Goal: Task Accomplishment & Management: Complete application form

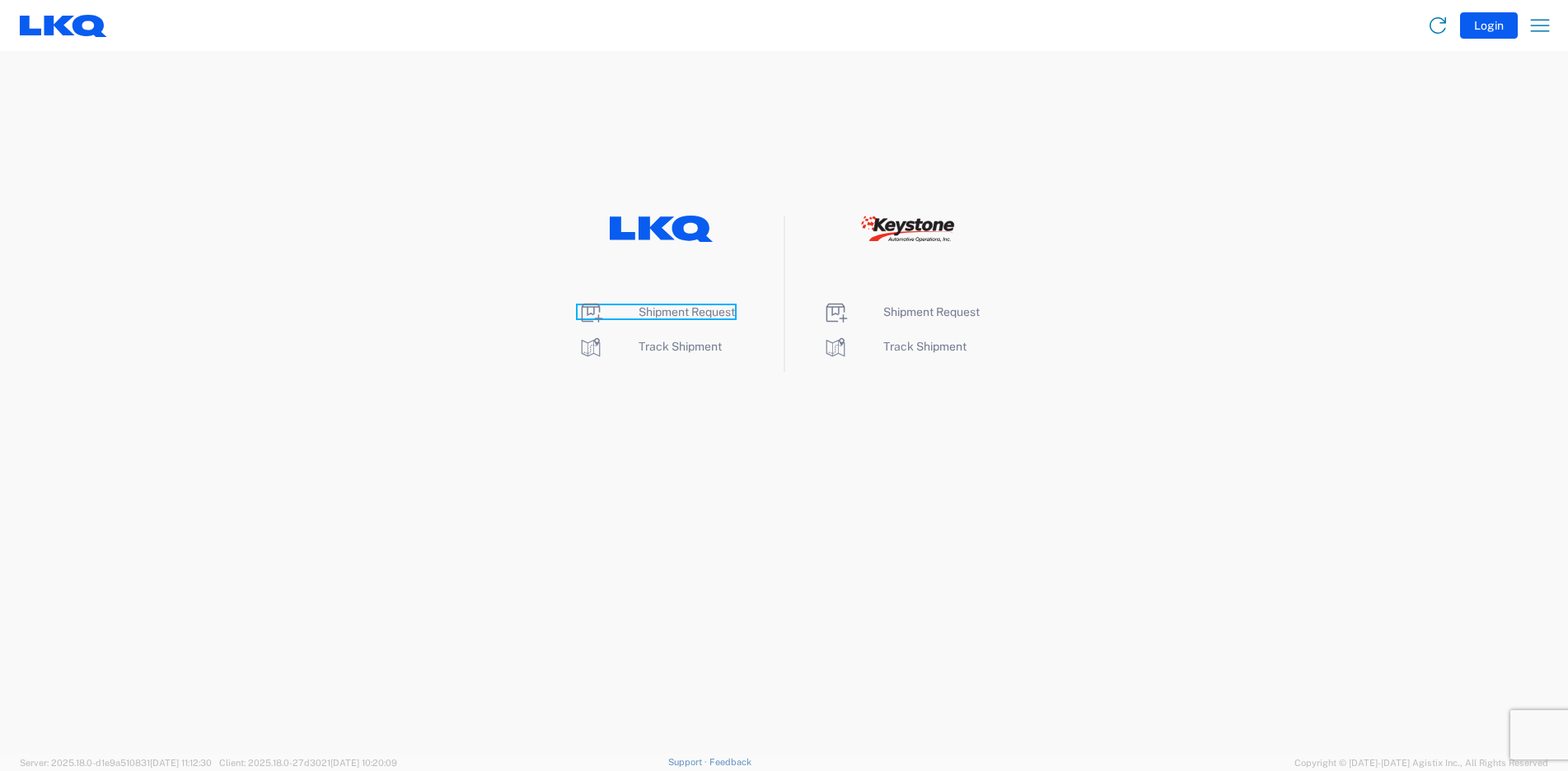
click at [656, 317] on span "Shipment Request" at bounding box center [686, 313] width 96 height 14
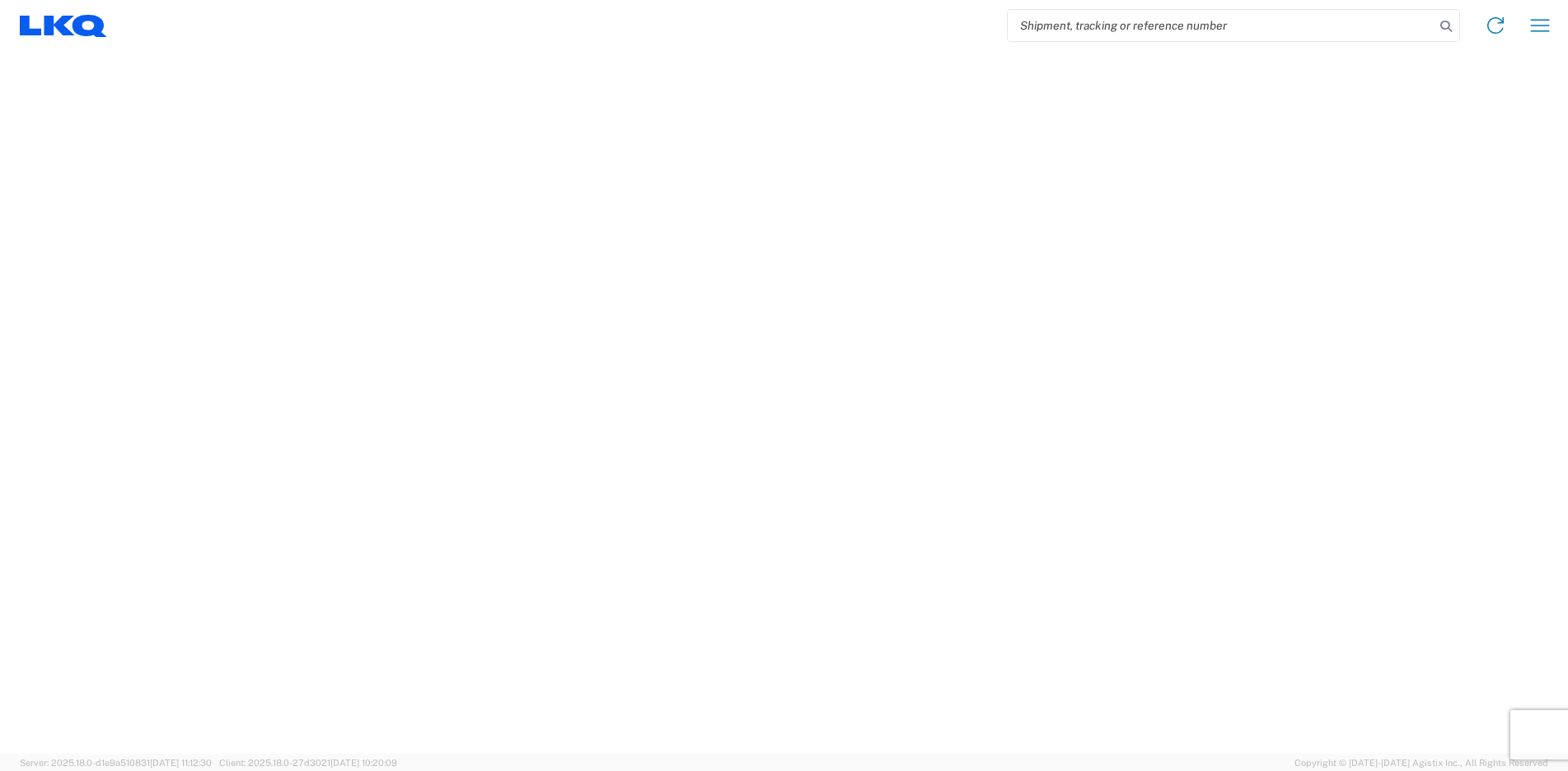
select select "FULL"
select select "LBS"
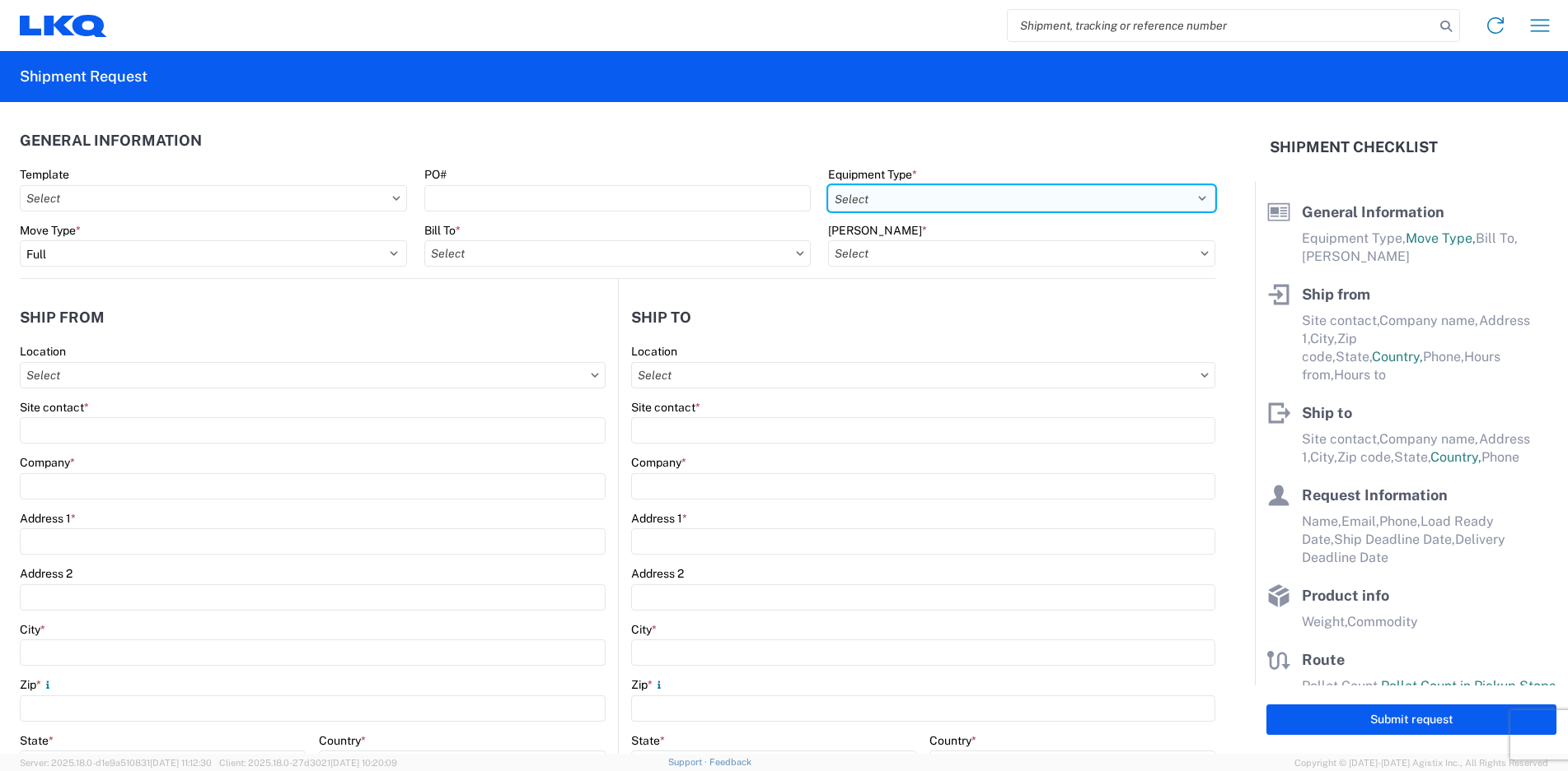
click at [874, 200] on select "Select 53’ Dry Van Flatbed Dropdeck (van) Lowboy (flatbed) Rail" at bounding box center [1021, 198] width 388 height 26
select select "STDV"
click at [828, 185] on select "Select 53’ Dry Van Flatbed Dropdeck (van) Lowboy (flatbed) Rail" at bounding box center [1021, 198] width 388 height 26
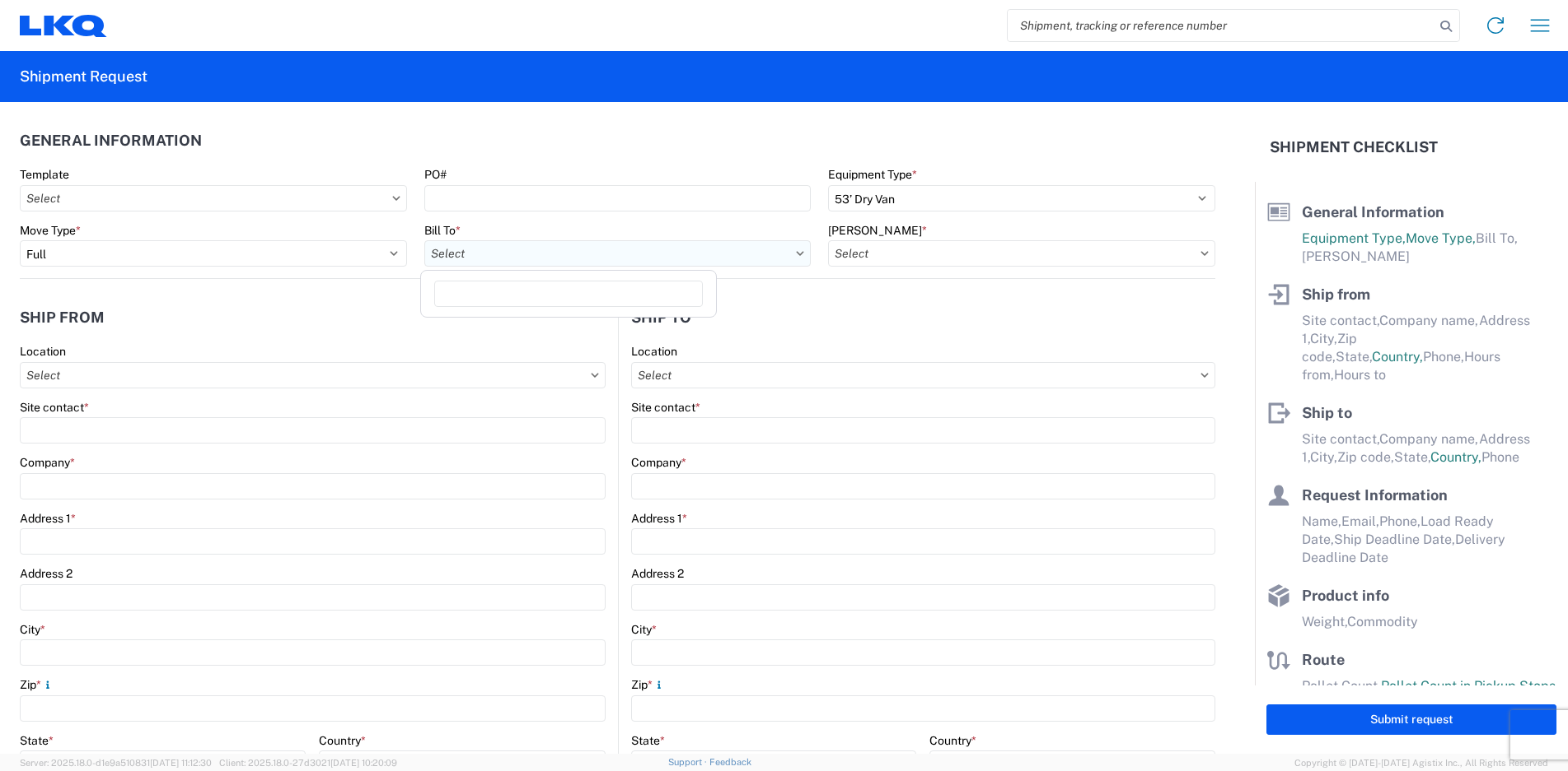
click at [568, 255] on input "Bill To *" at bounding box center [618, 253] width 388 height 26
type input "1894"
drag, startPoint x: 544, startPoint y: 329, endPoint x: 783, endPoint y: 301, distance: 240.6
click at [552, 324] on div "1894 - [GEOGRAPHIC_DATA], [GEOGRAPHIC_DATA]- GPS" at bounding box center [582, 326] width 315 height 26
type input "1894 - [GEOGRAPHIC_DATA], [GEOGRAPHIC_DATA]- GPS"
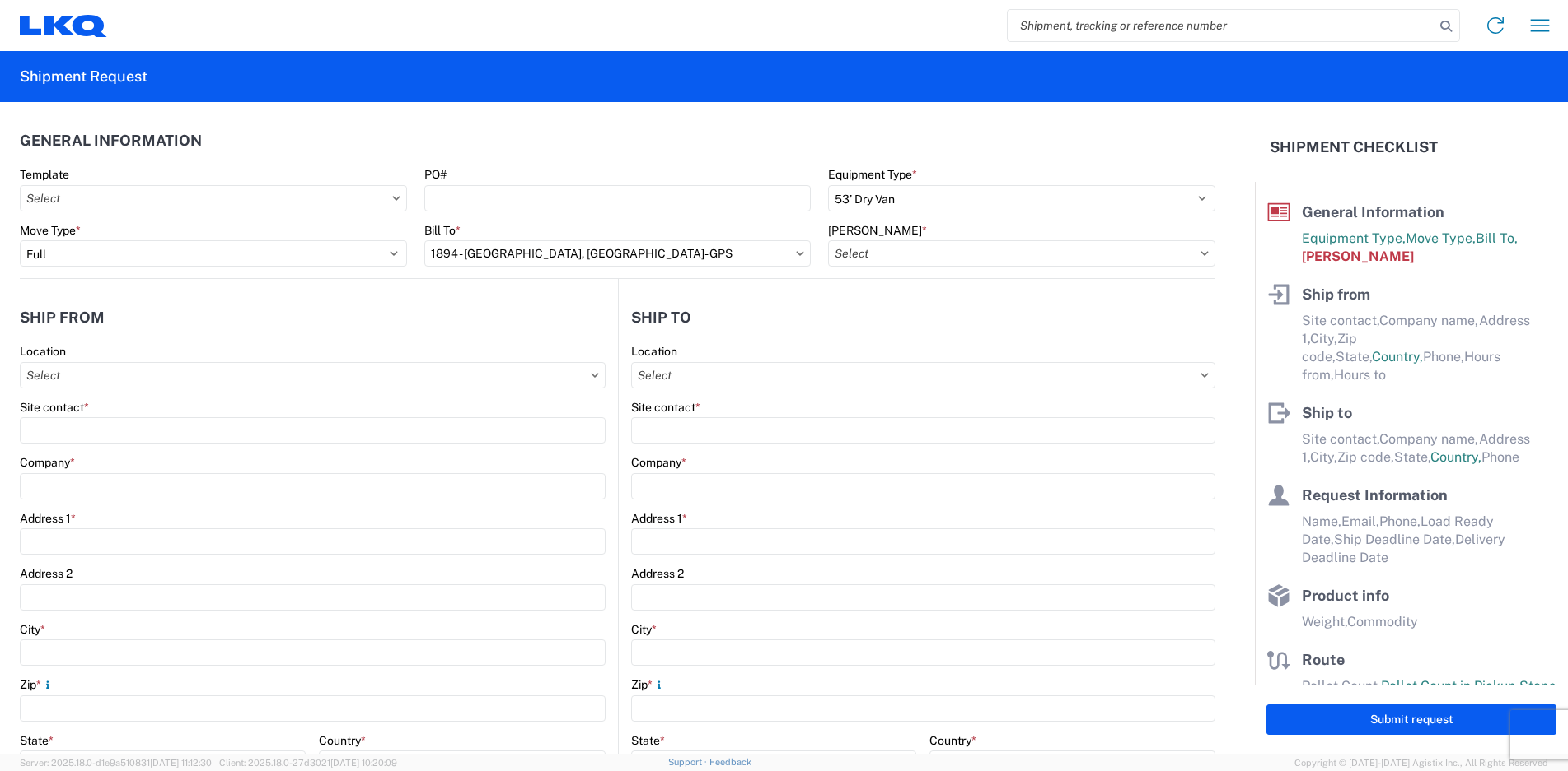
click at [1201, 252] on icon at bounding box center [1205, 253] width 8 height 4
click at [855, 256] on input "[PERSON_NAME] *" at bounding box center [1021, 253] width 388 height 26
click at [1045, 328] on div "1894-3300-50180-0000 - 1894 Freight In - Parts" at bounding box center [968, 326] width 289 height 26
type input "1894-3300-50180-0000 - 1894 Freight In - Parts"
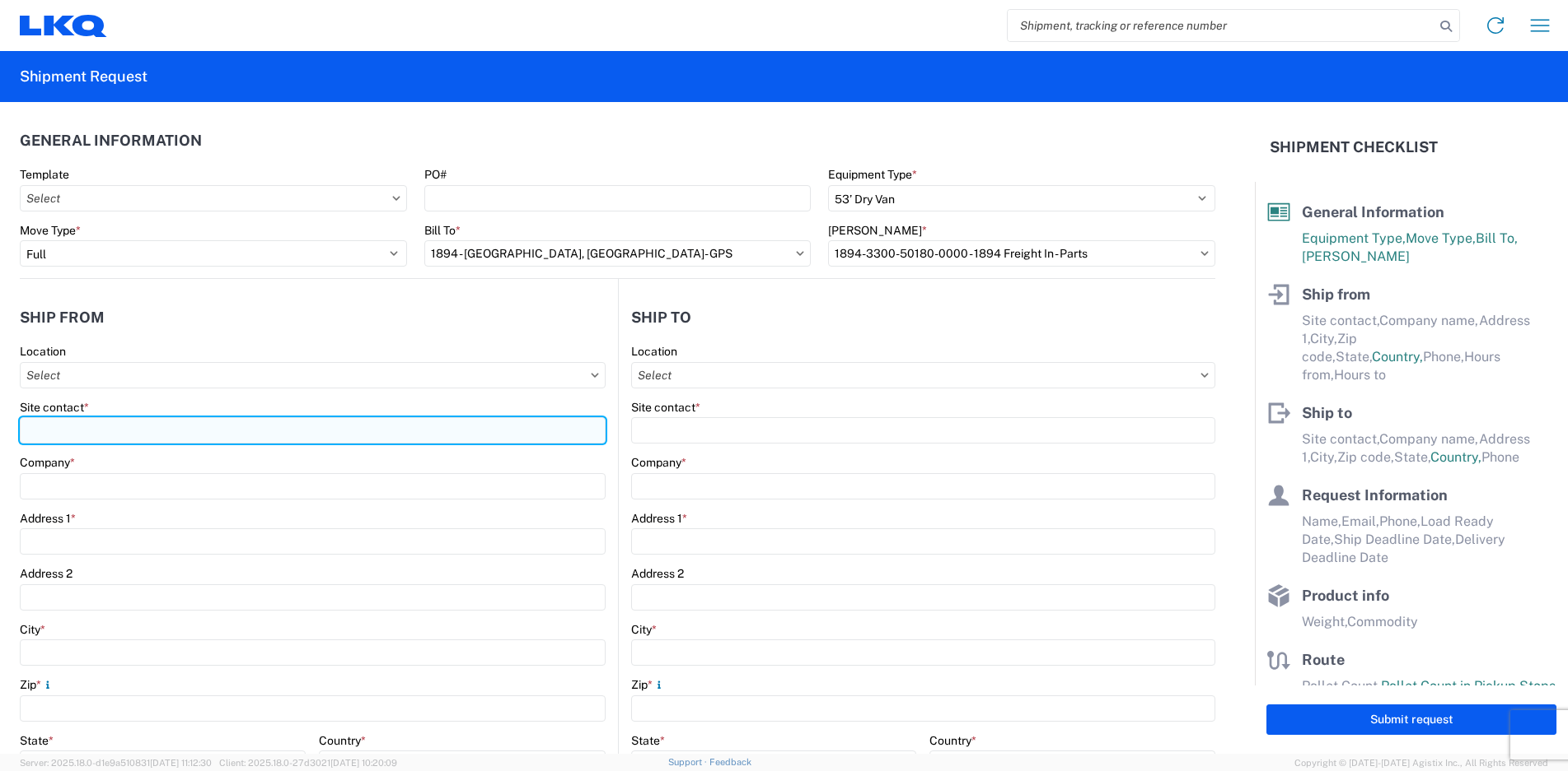
click at [93, 431] on input "Site contact *" at bounding box center [312, 430] width 586 height 26
type input "[PERSON_NAME]"
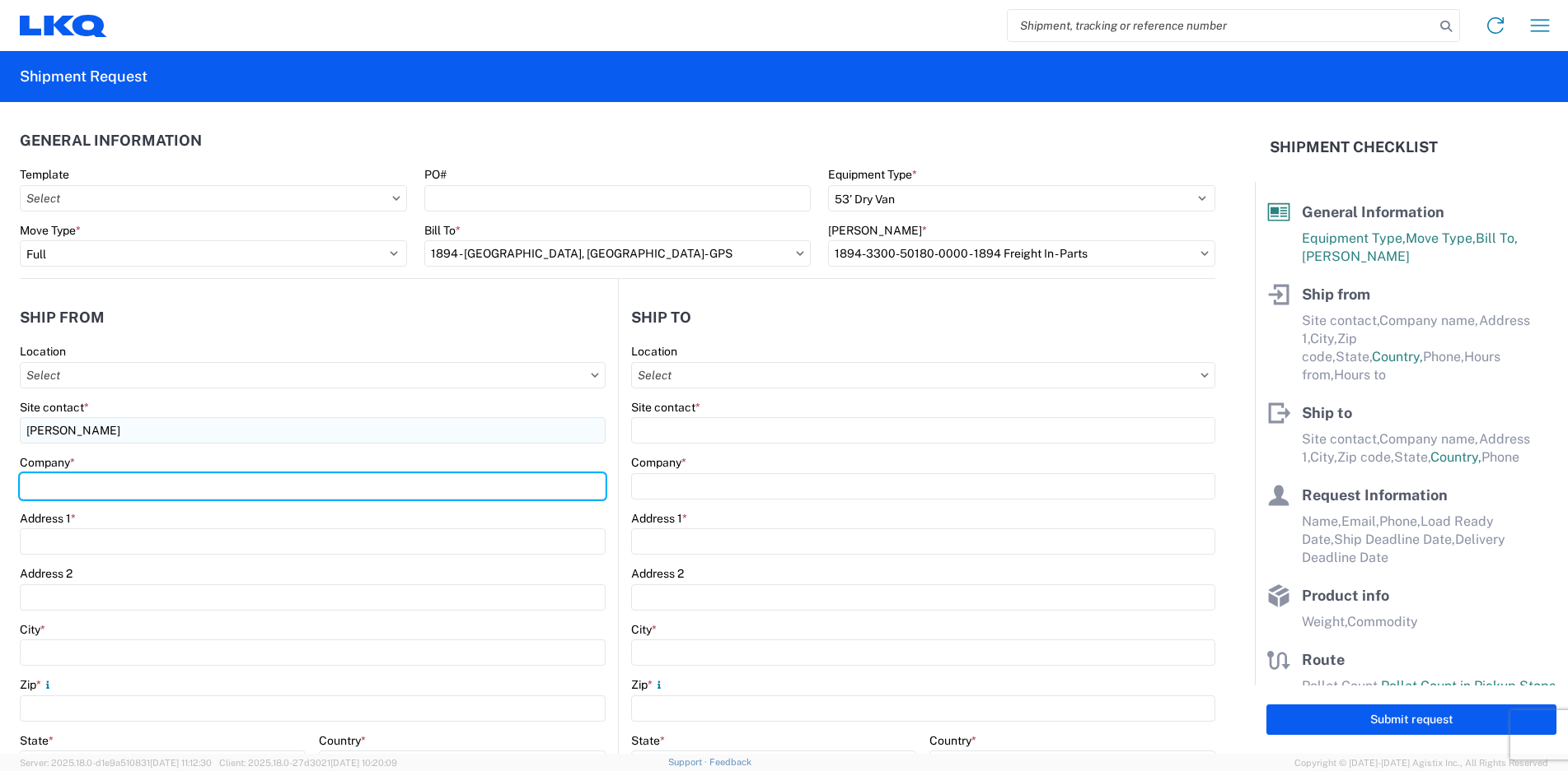
type input "CONSOLIDATED VEHICLE CONVERTER"
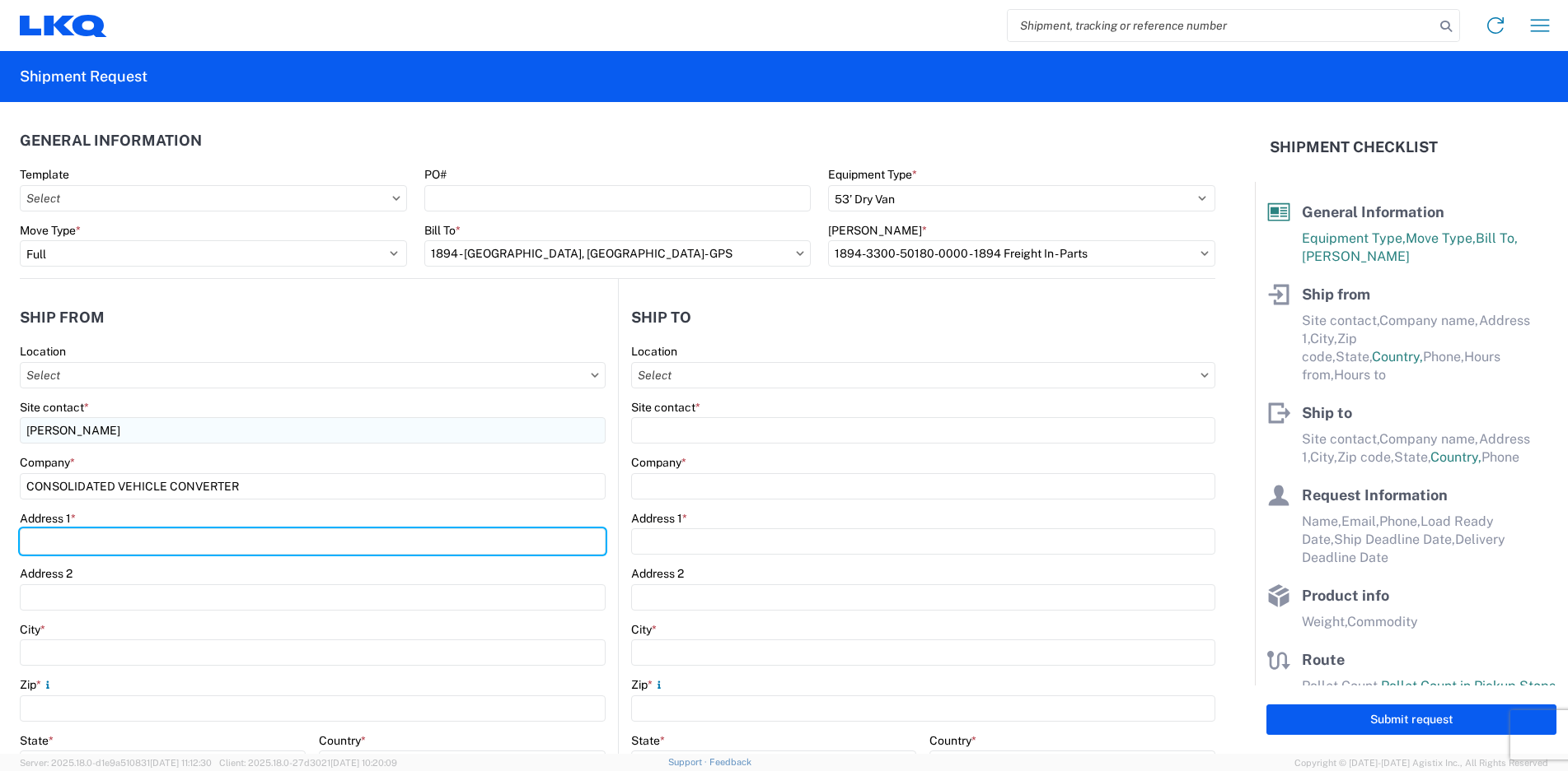
type input "[STREET_ADDRESS]"
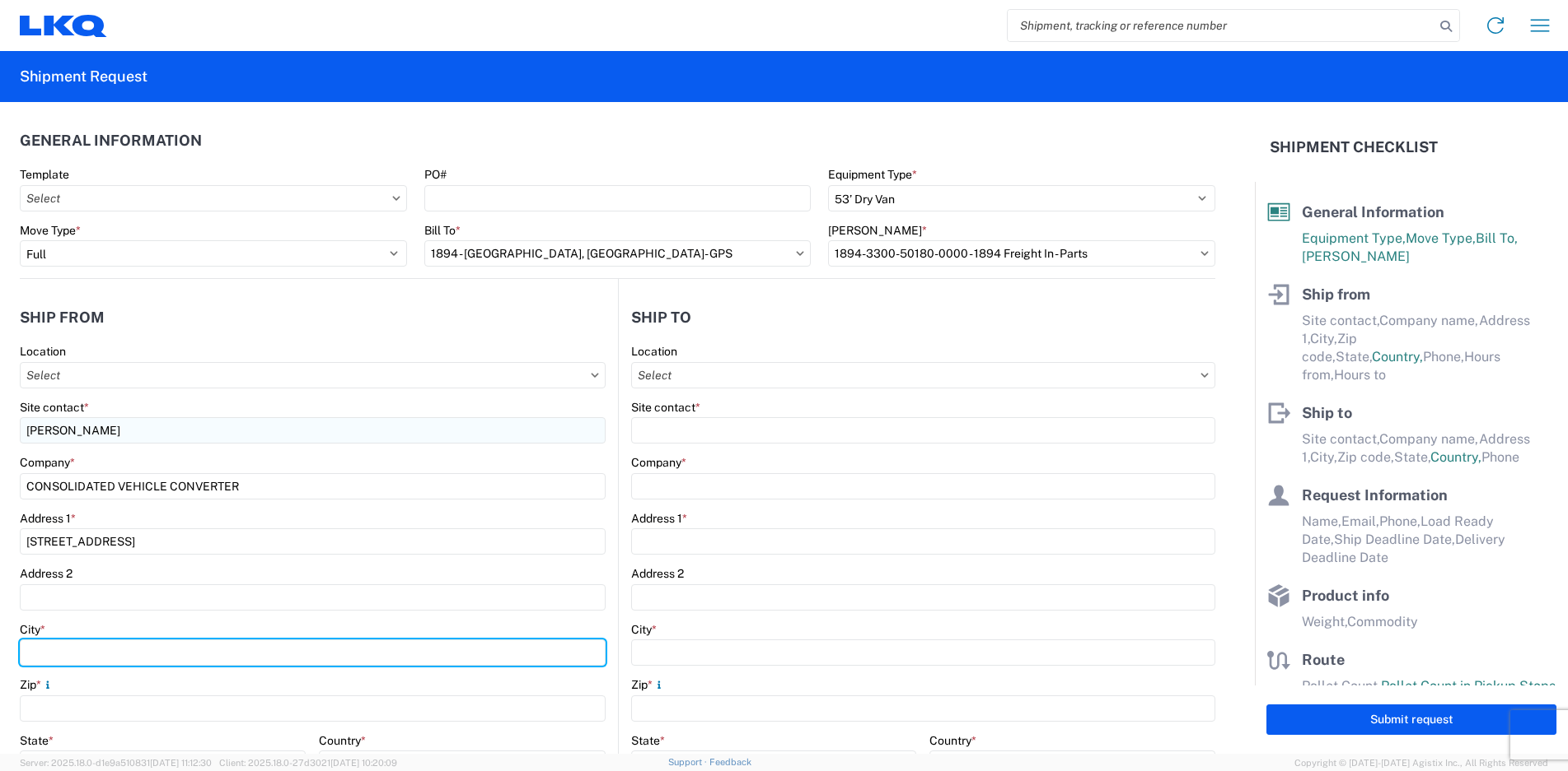
type input "Kettering"
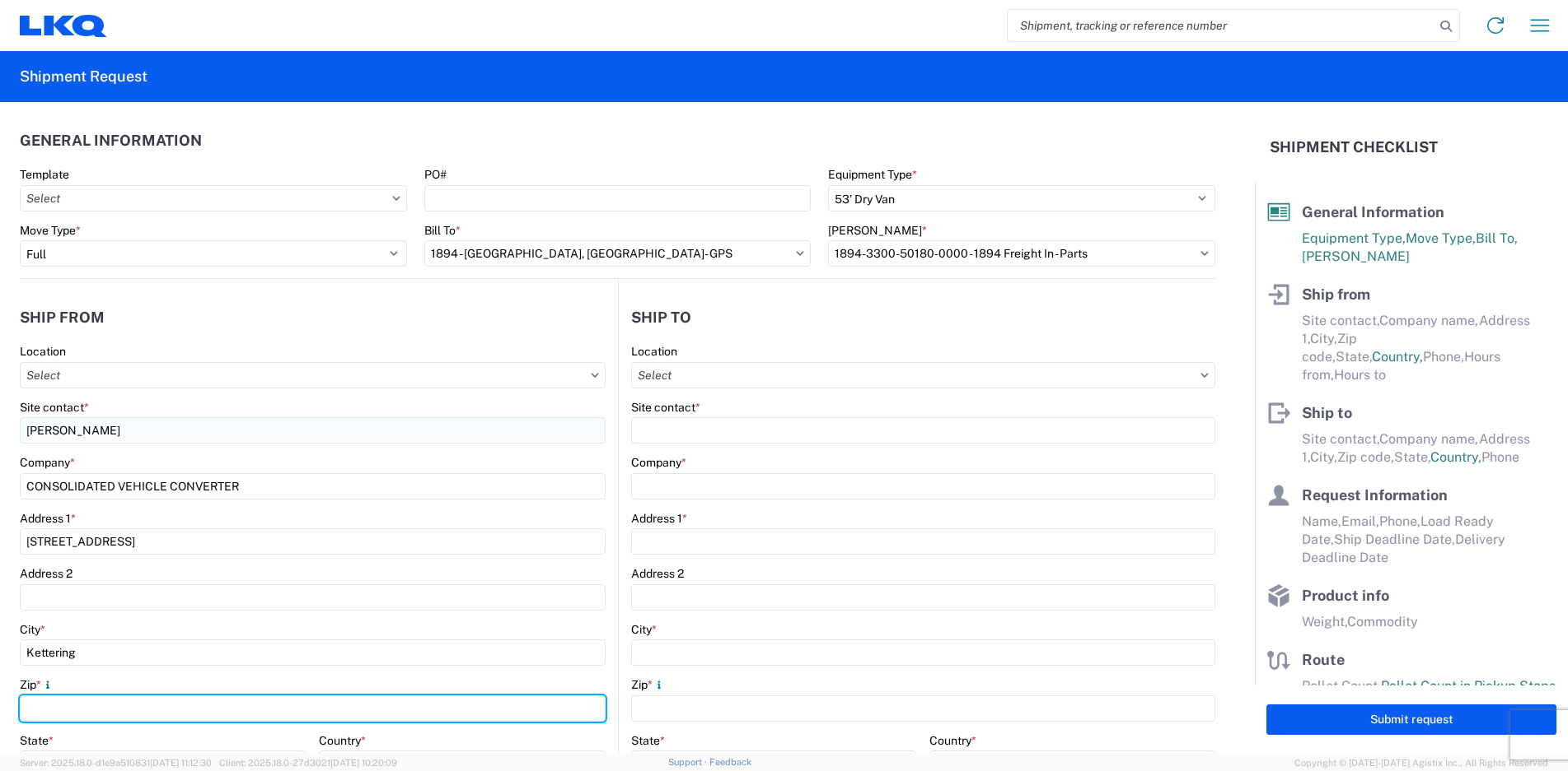
type input "45429"
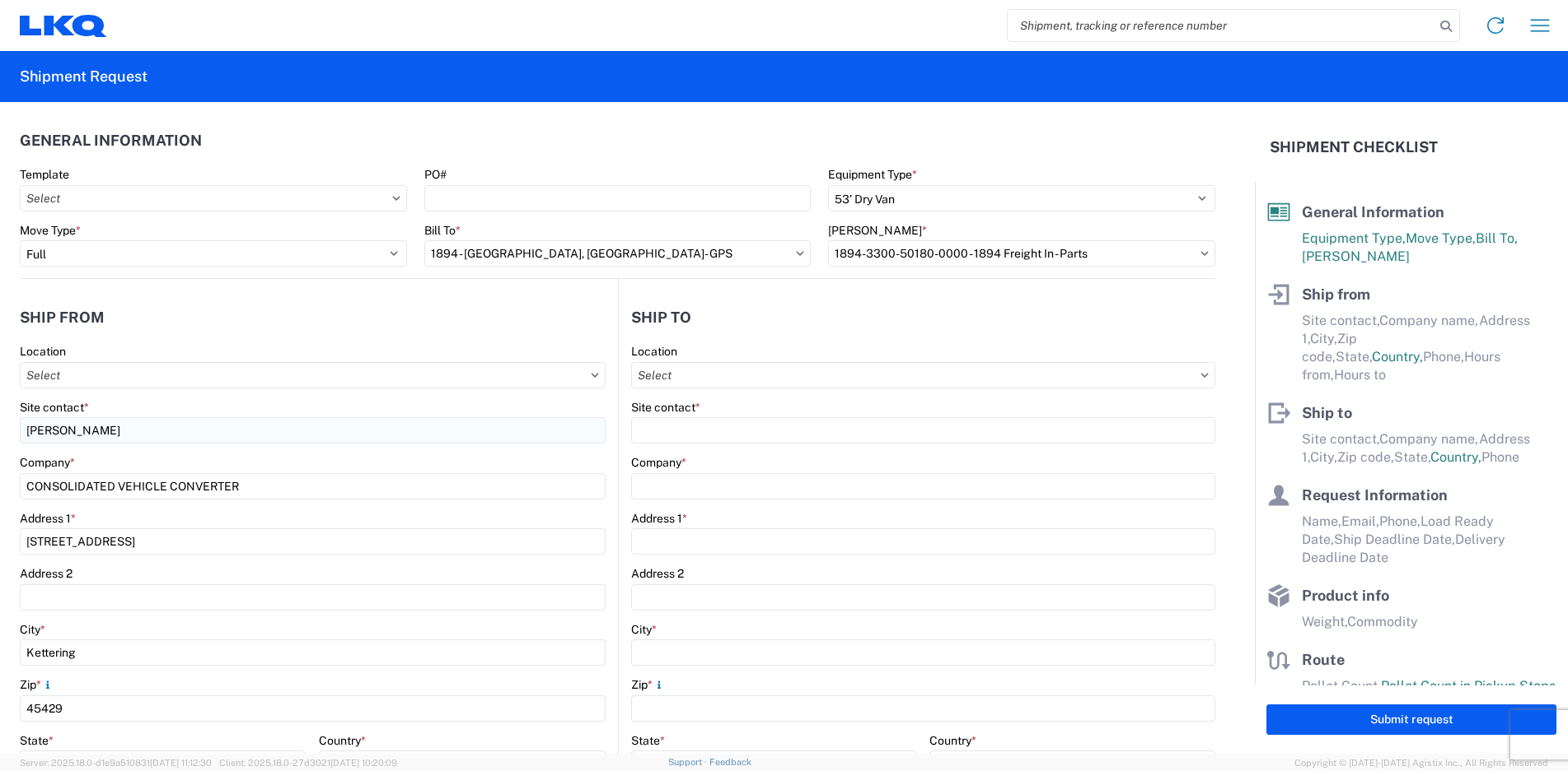
type input "[EMAIL_ADDRESS][DOMAIN_NAME]"
type input "9374430408"
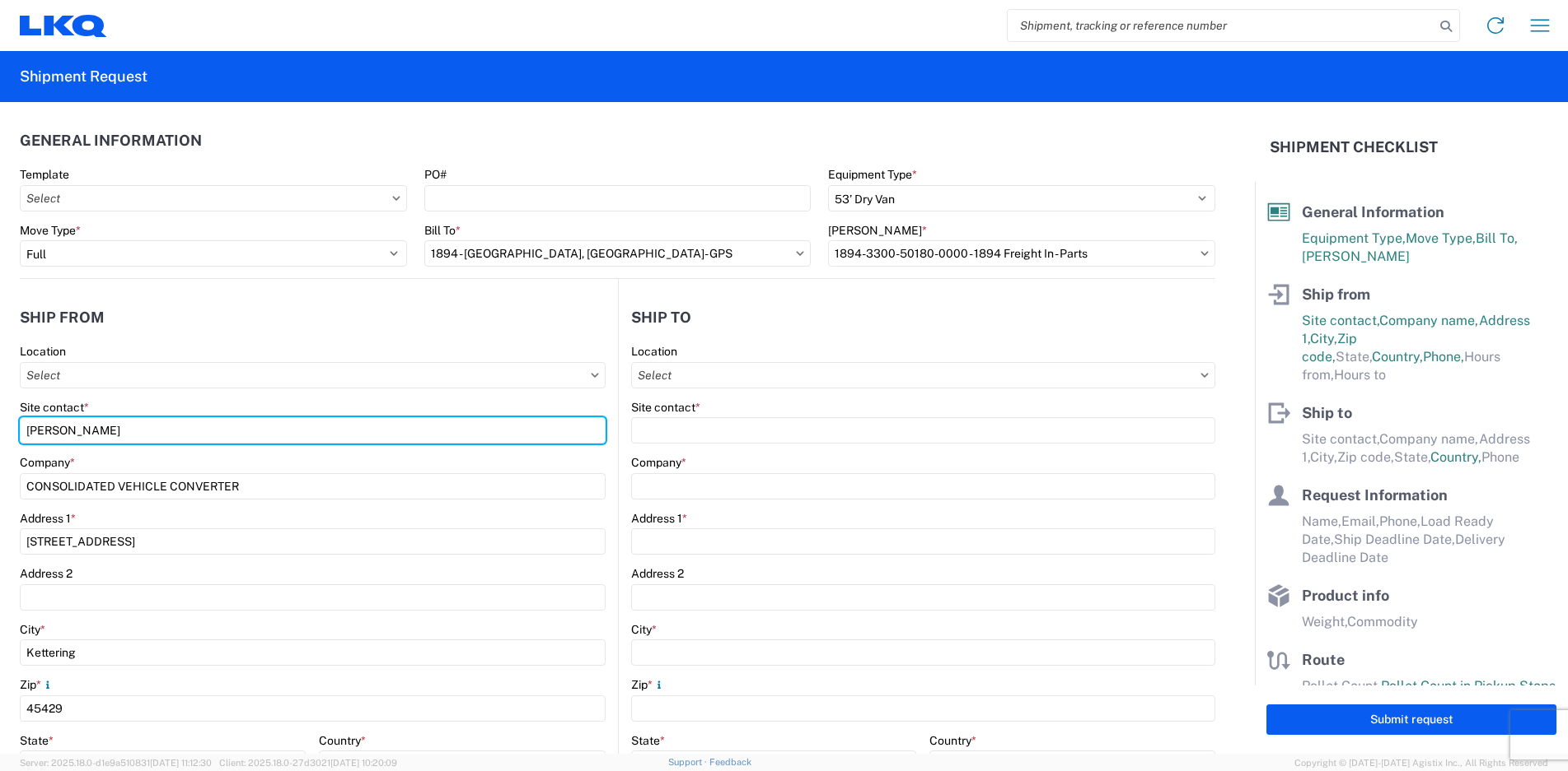
scroll to position [247, 0]
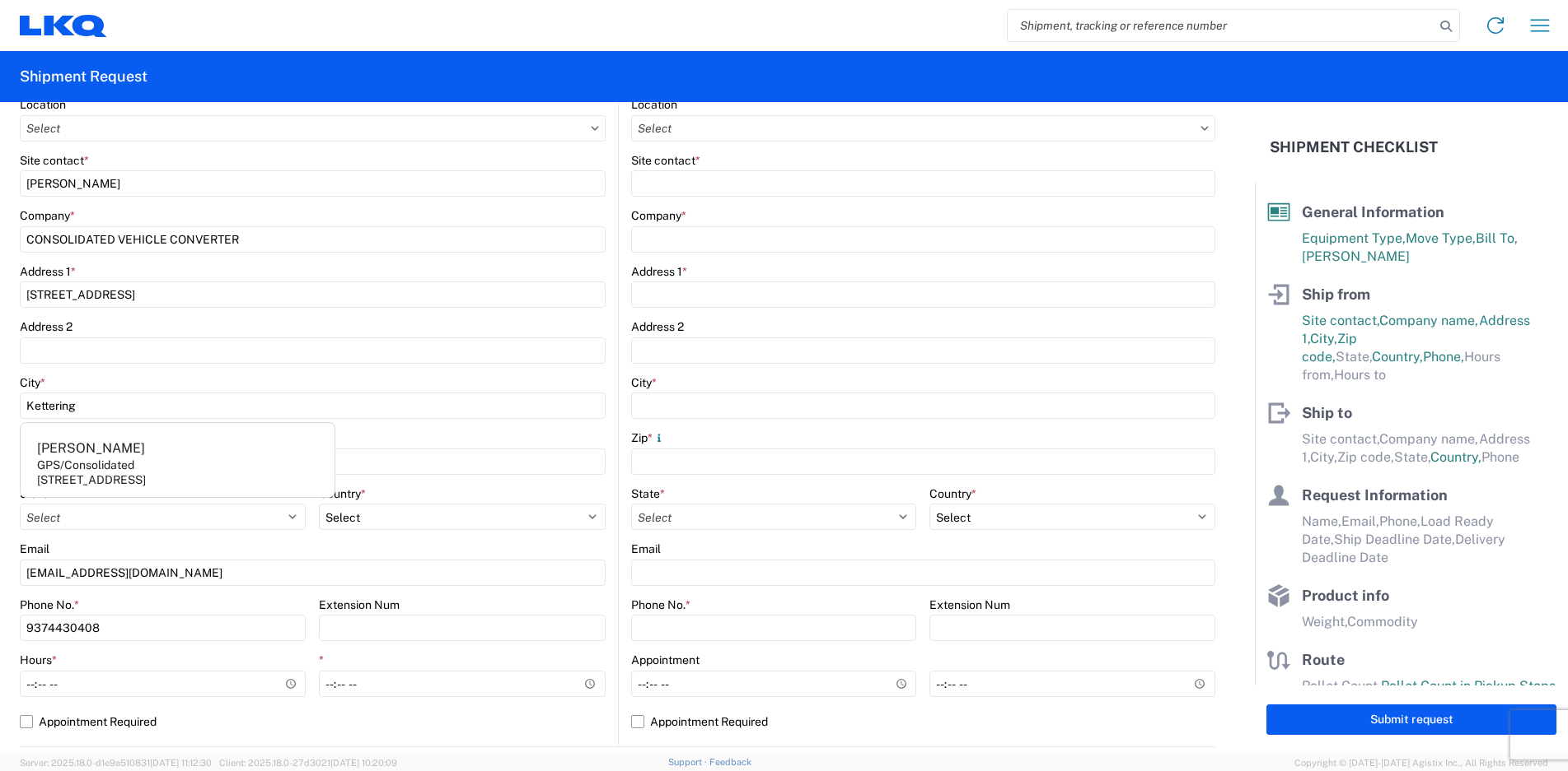
click at [206, 606] on div "Phone No. *" at bounding box center [162, 605] width 286 height 15
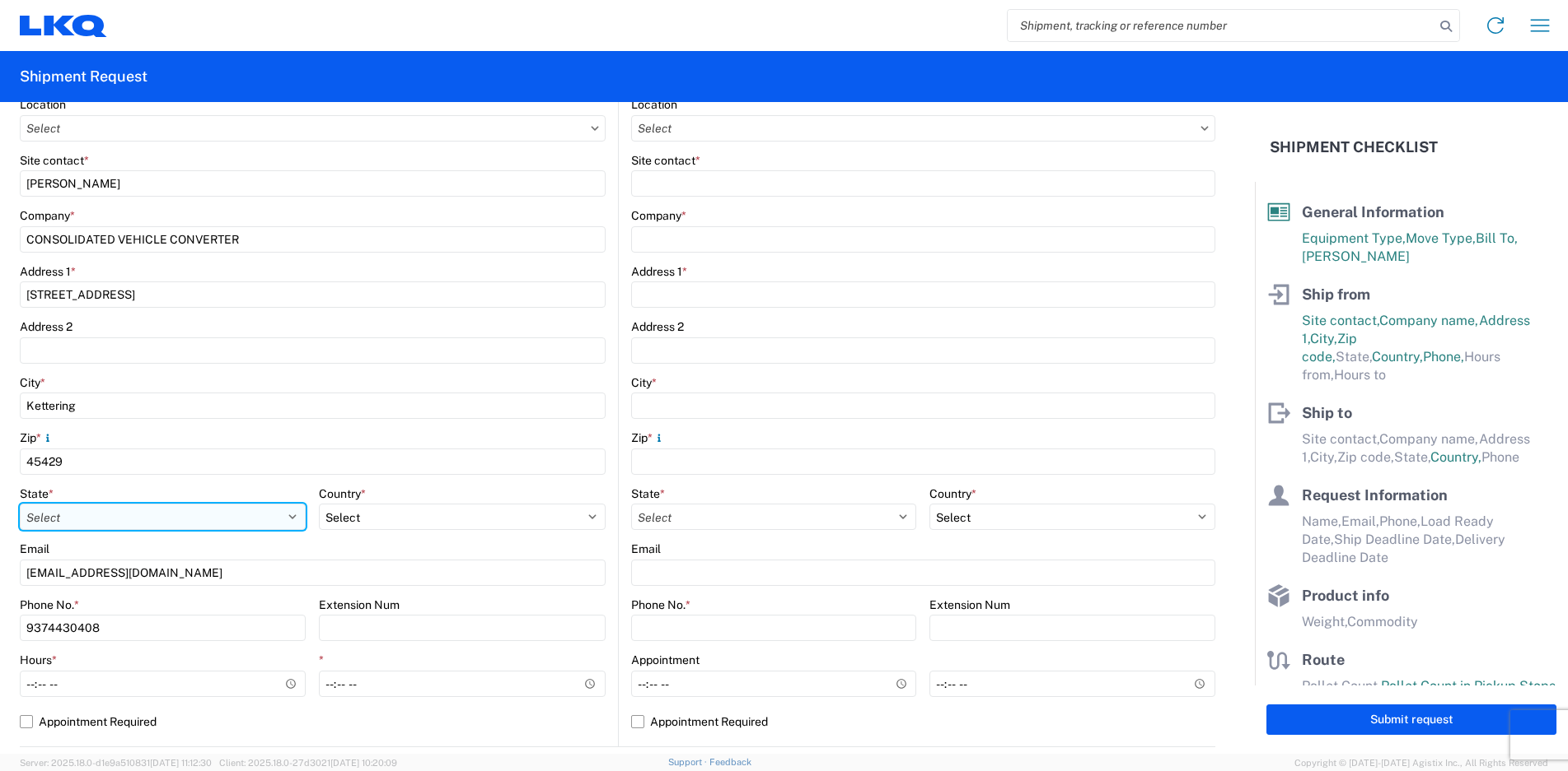
click at [93, 513] on select "Select [US_STATE] [US_STATE] [US_STATE] [US_STATE] Armed Forces Americas Armed …" at bounding box center [162, 517] width 286 height 26
select select "OH"
click at [43, 514] on select "Select [US_STATE] [US_STATE] [US_STATE] [US_STATE] Armed Forces Americas Armed …" at bounding box center [162, 517] width 286 height 26
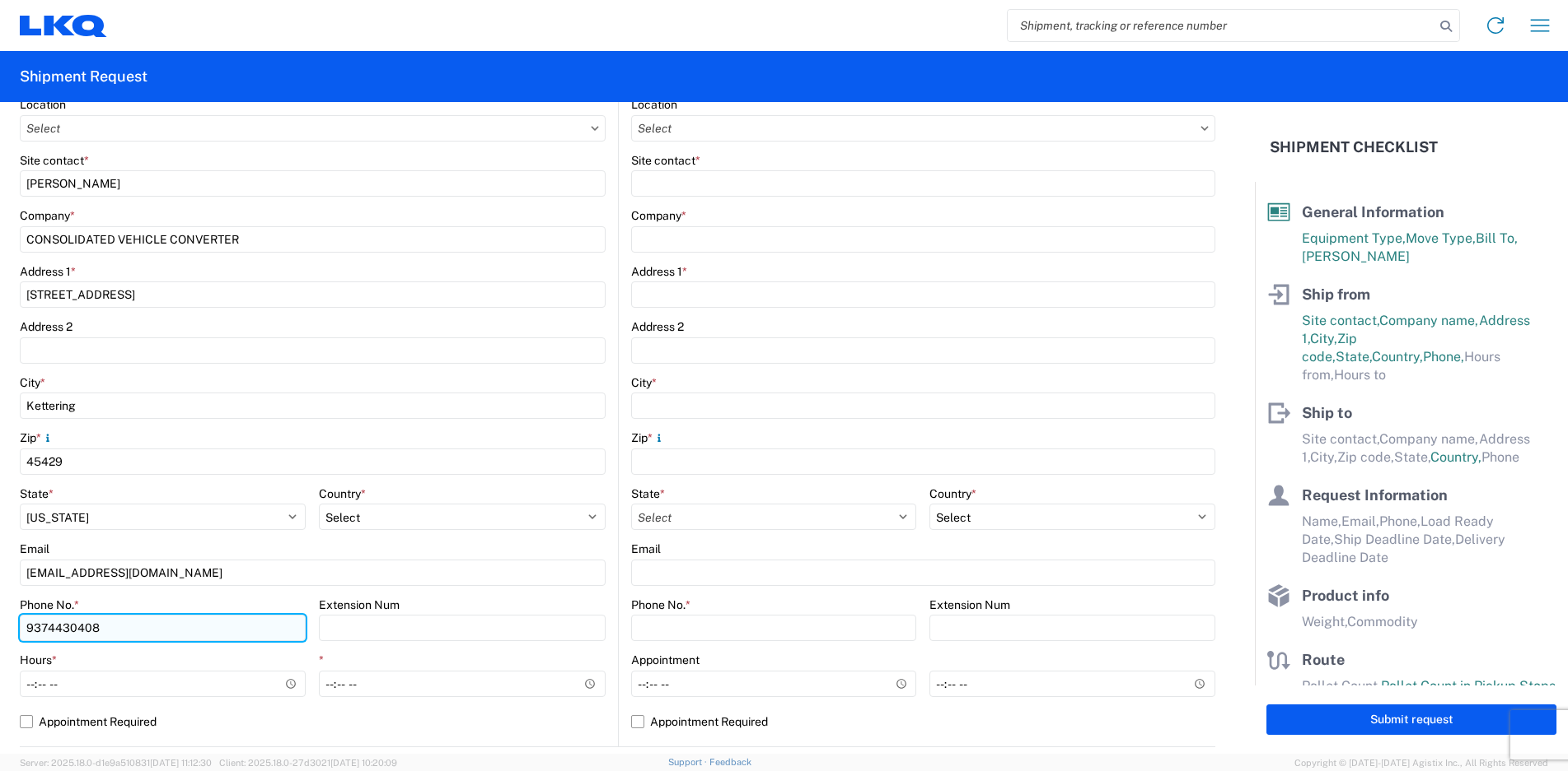
click at [114, 632] on input "9374430408" at bounding box center [162, 627] width 286 height 26
type input "9379521462"
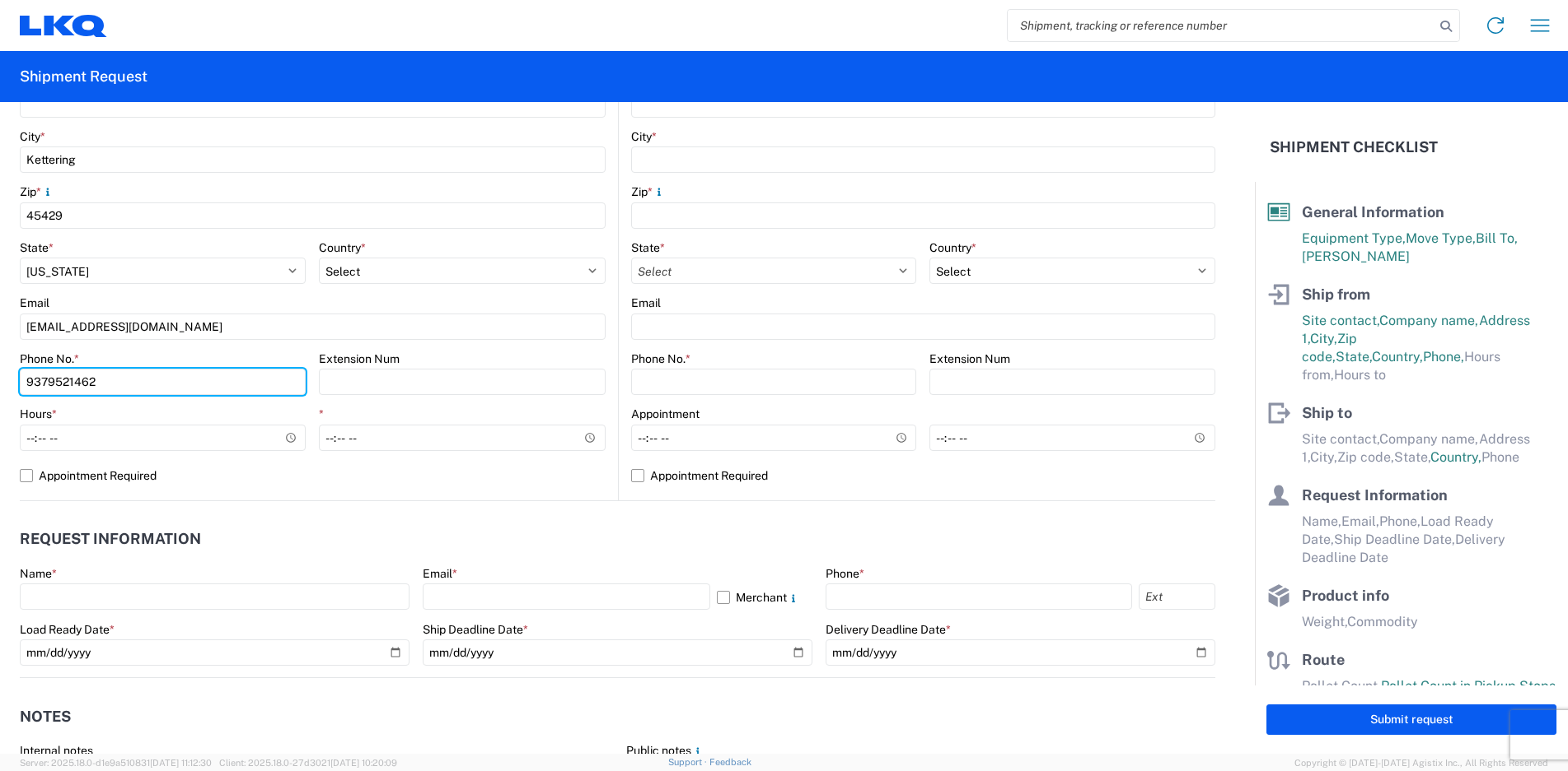
scroll to position [494, 0]
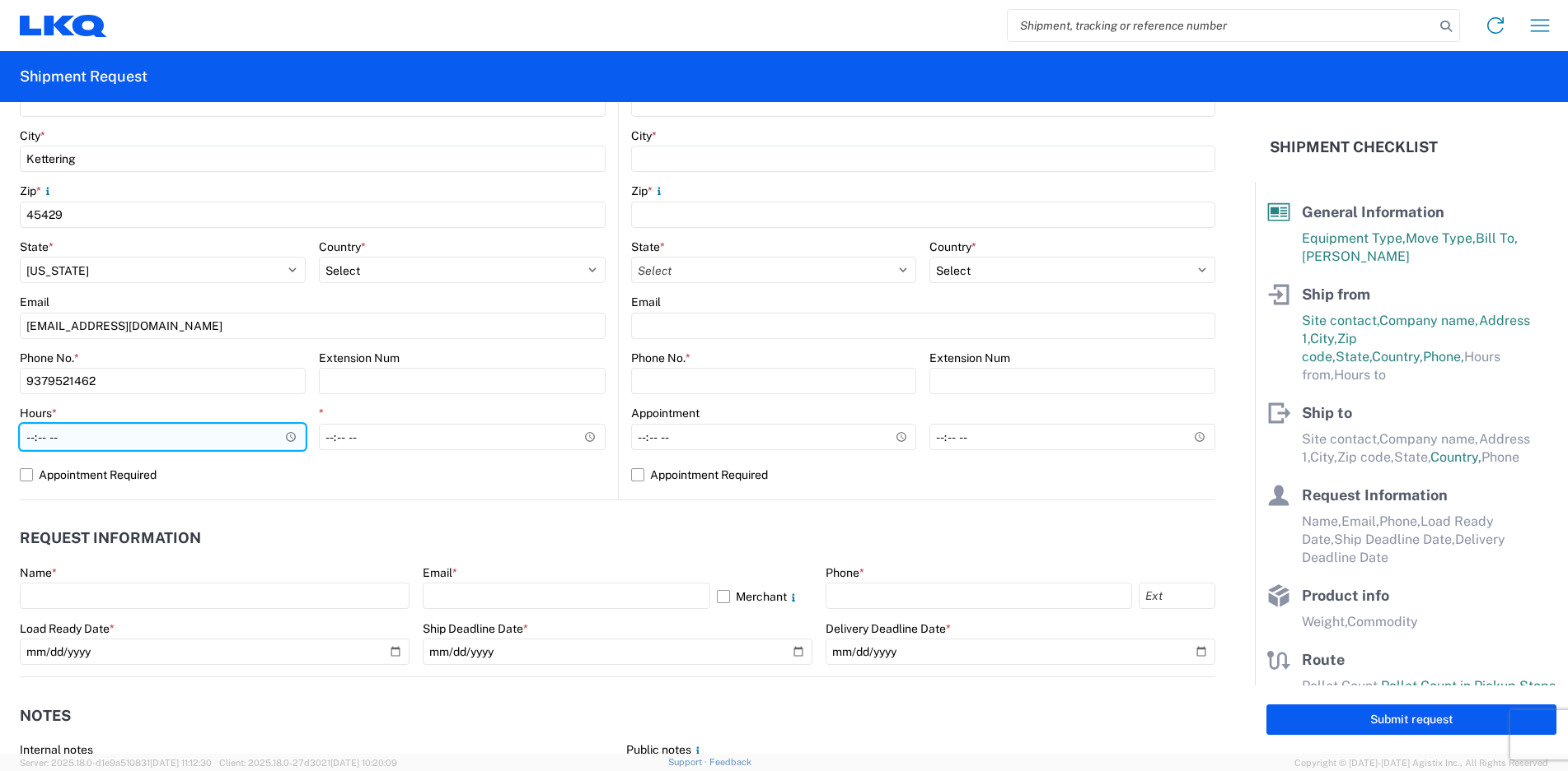
click at [24, 445] on input "Hours *" at bounding box center [162, 437] width 286 height 26
type input "10:00"
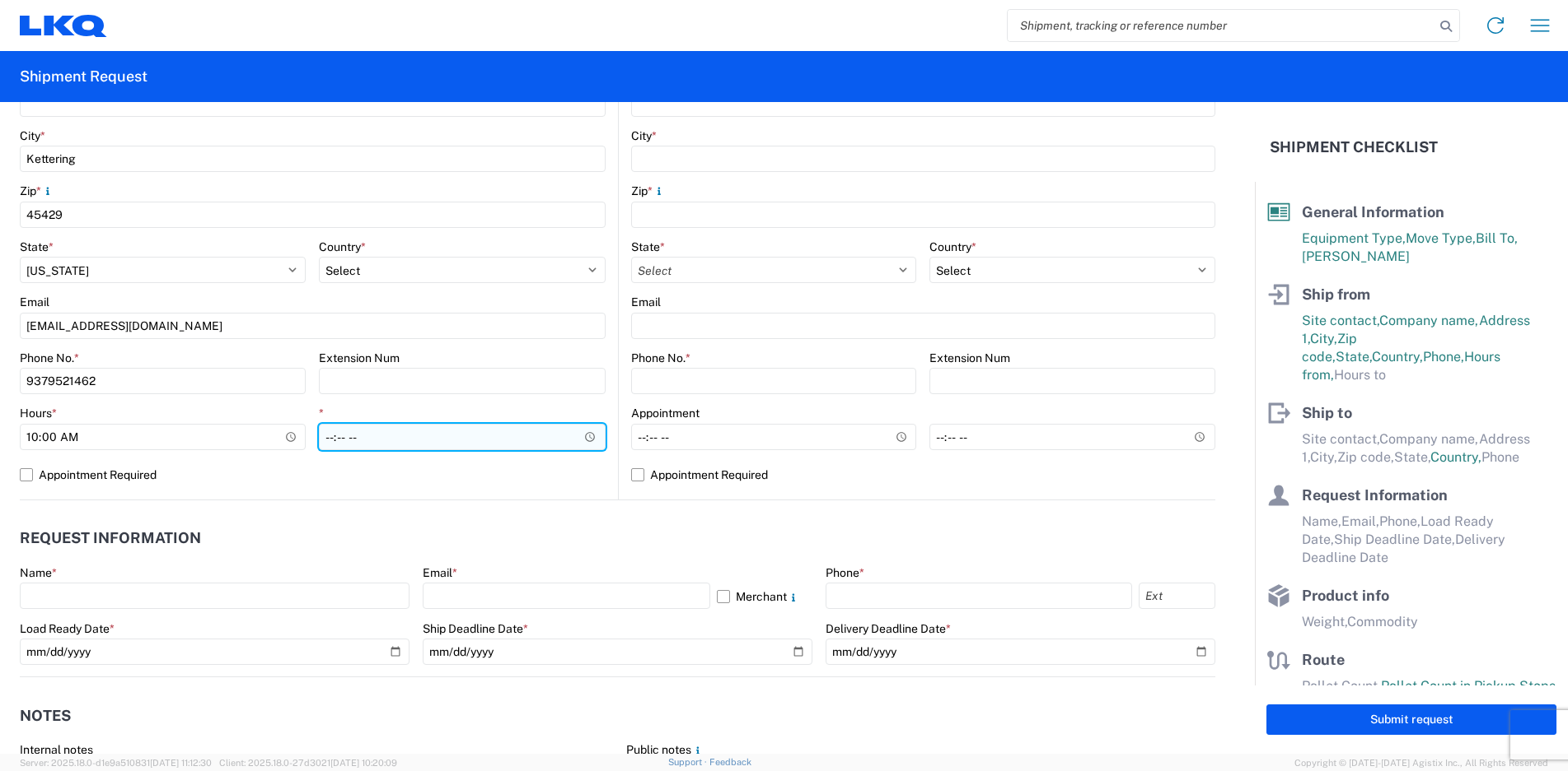
click at [327, 436] on input "*" at bounding box center [461, 437] width 286 height 26
type input "13:00"
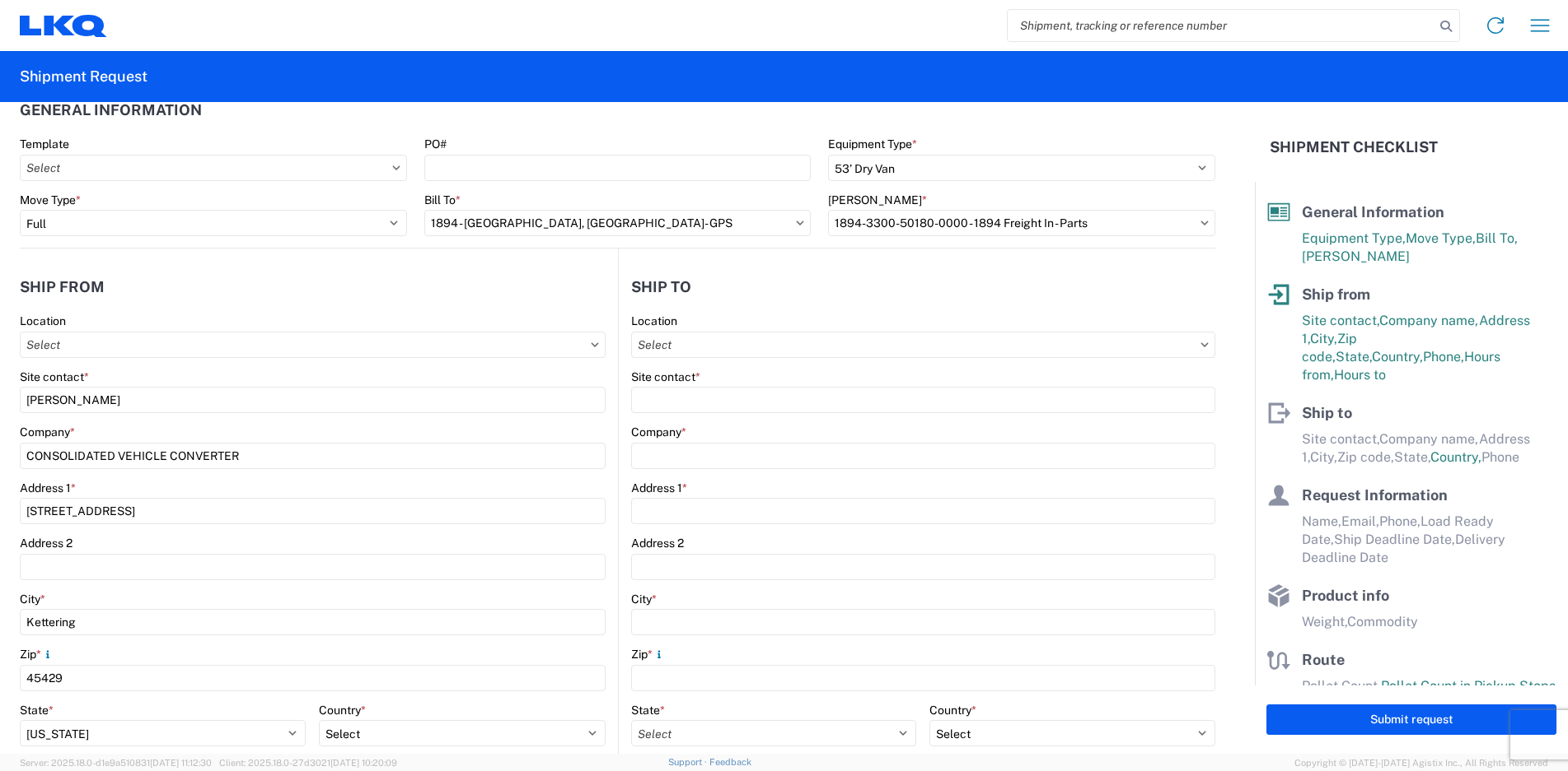
scroll to position [0, 0]
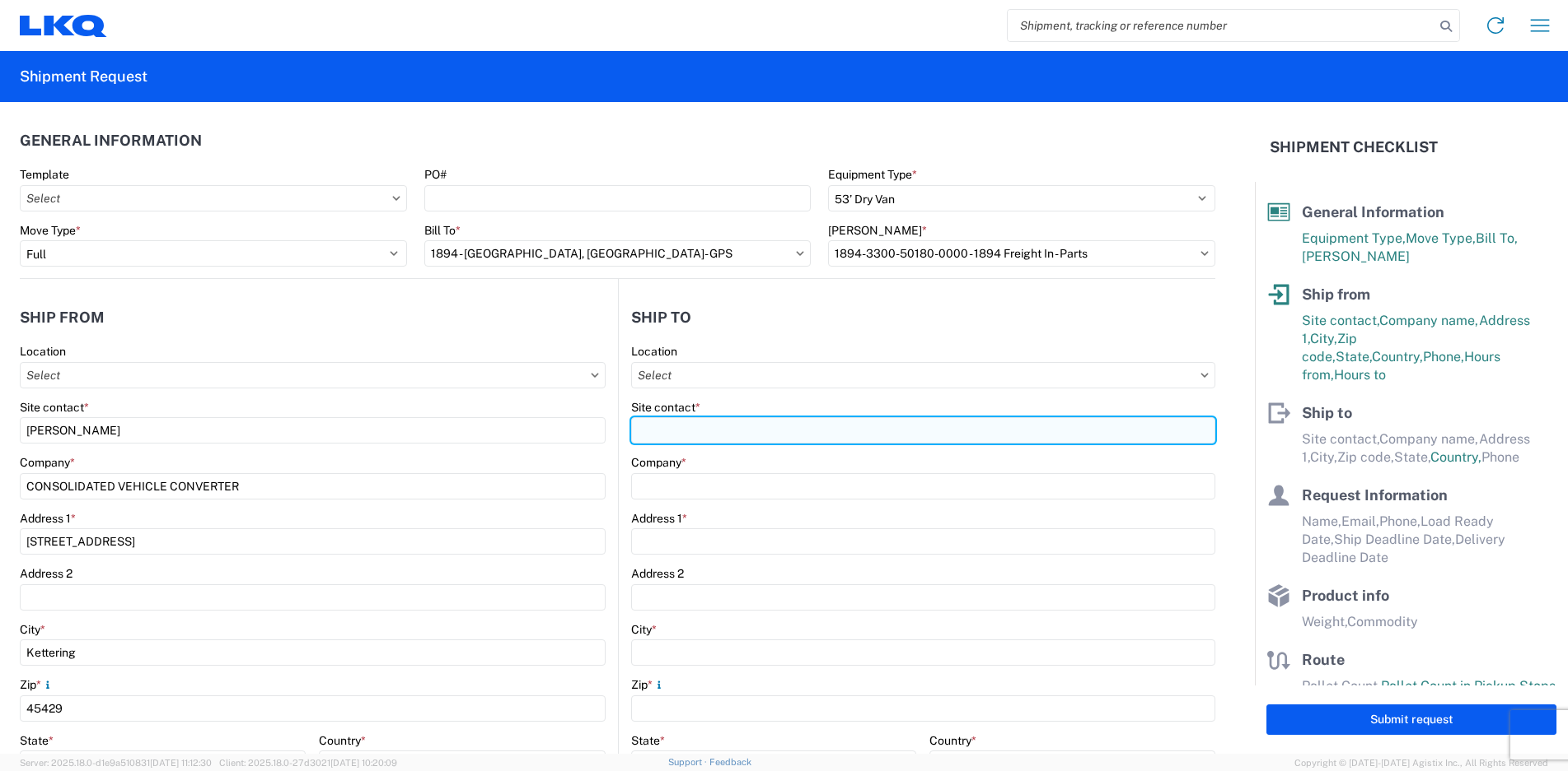
click at [701, 424] on input "Site contact *" at bounding box center [923, 430] width 585 height 26
type input "[PERSON_NAME]"
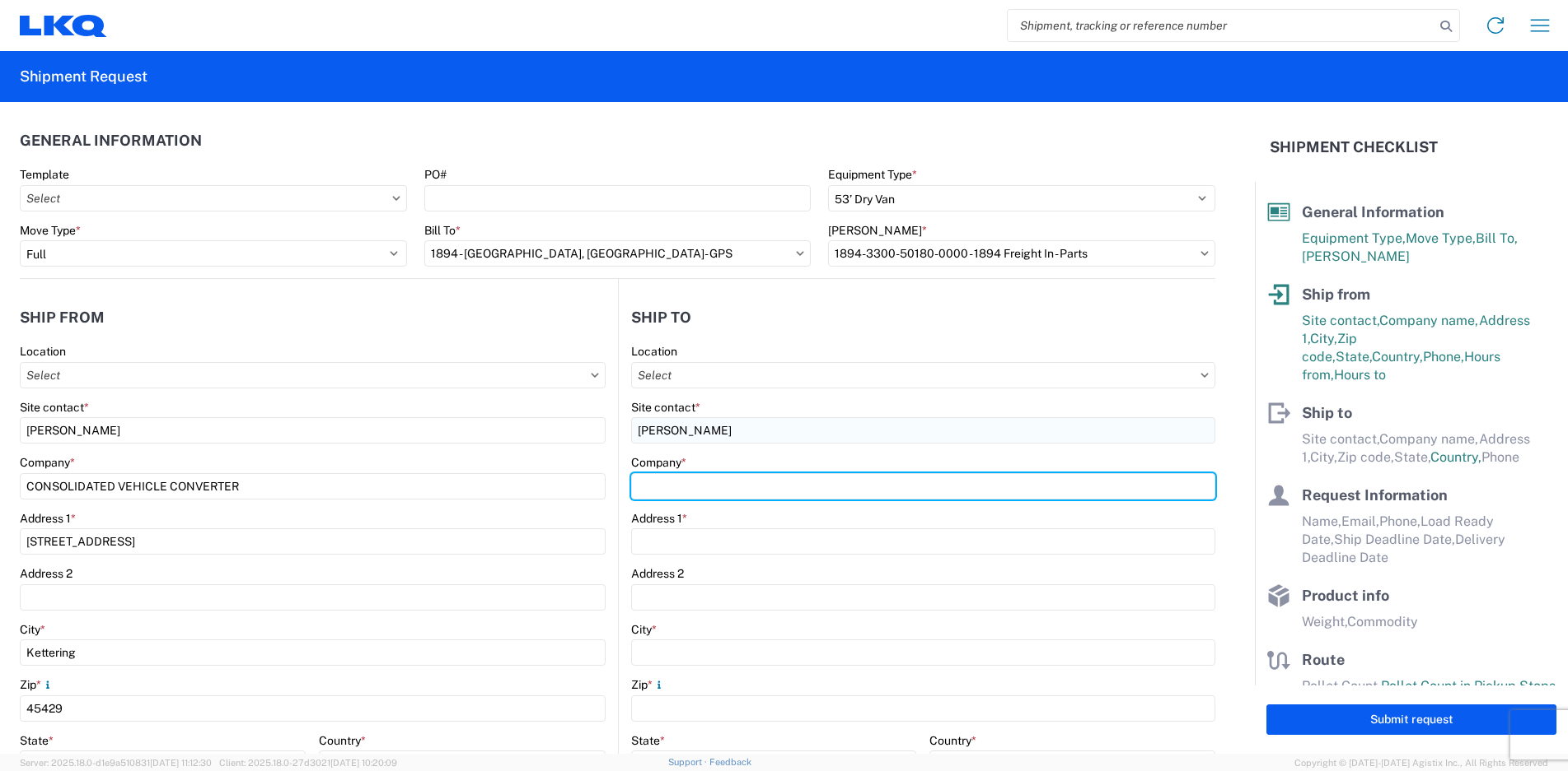
type input "GPS/Consolidated"
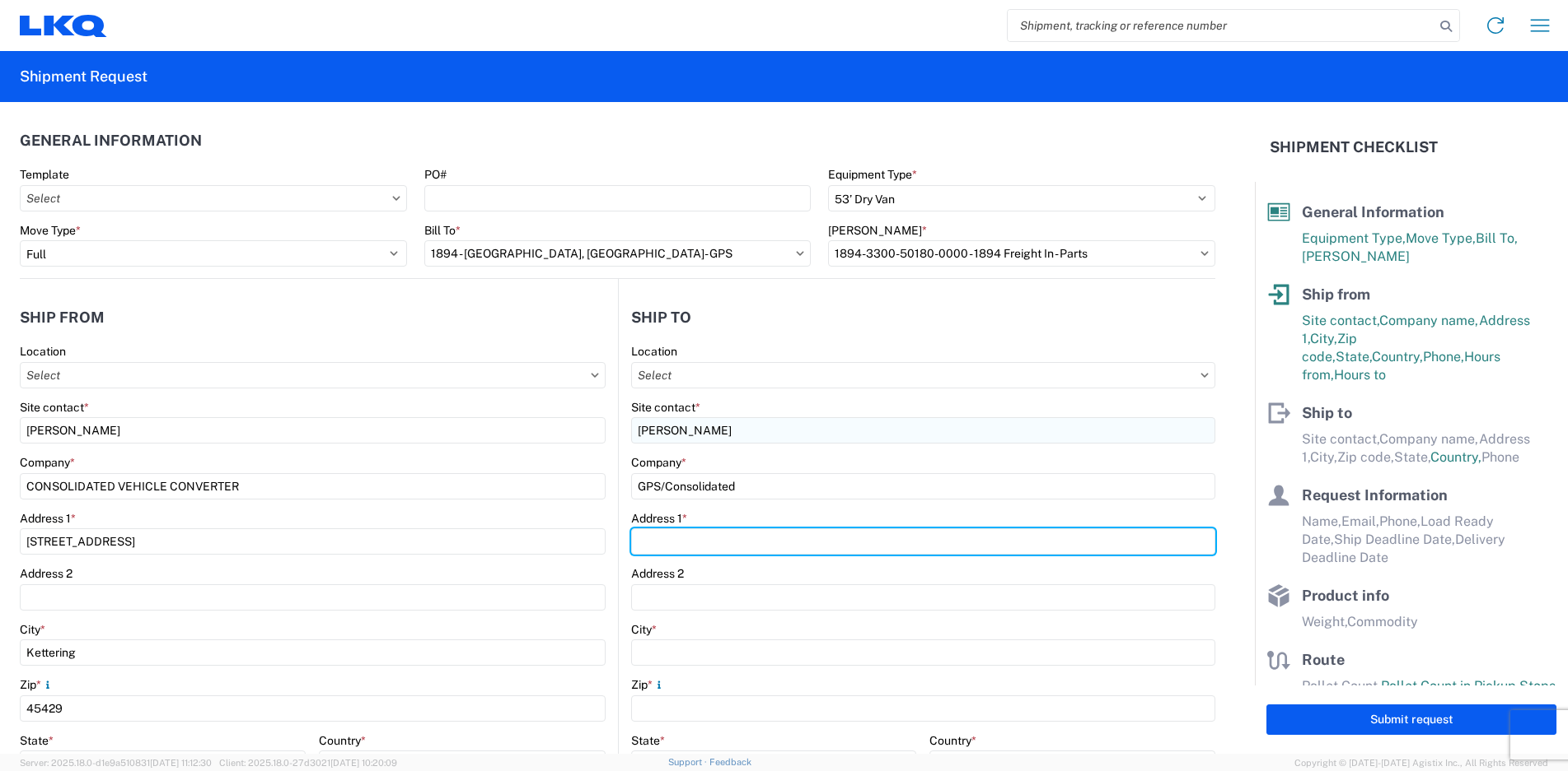
type input "[STREET_ADDRESS]"
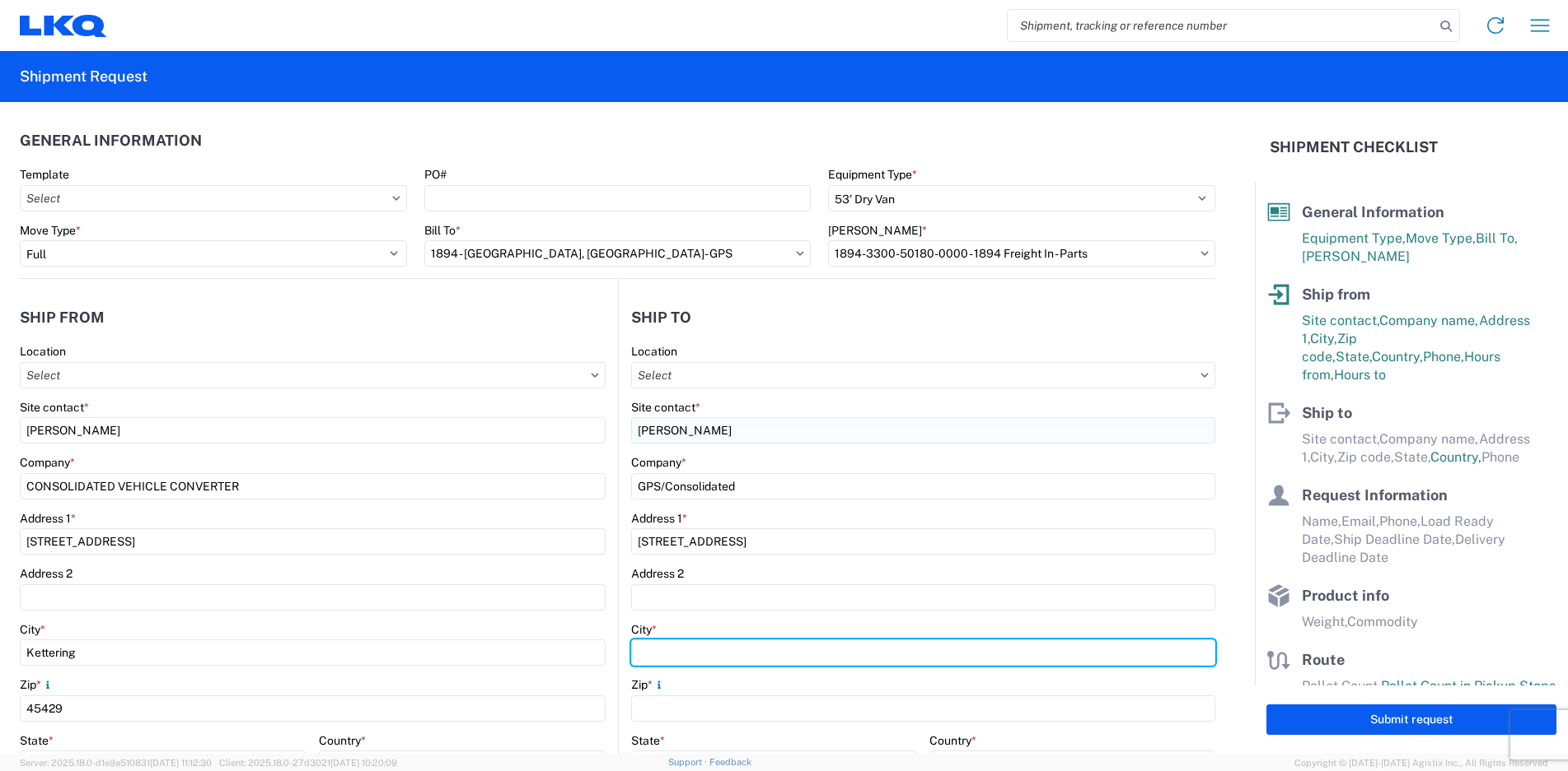
type input "NEWNAN"
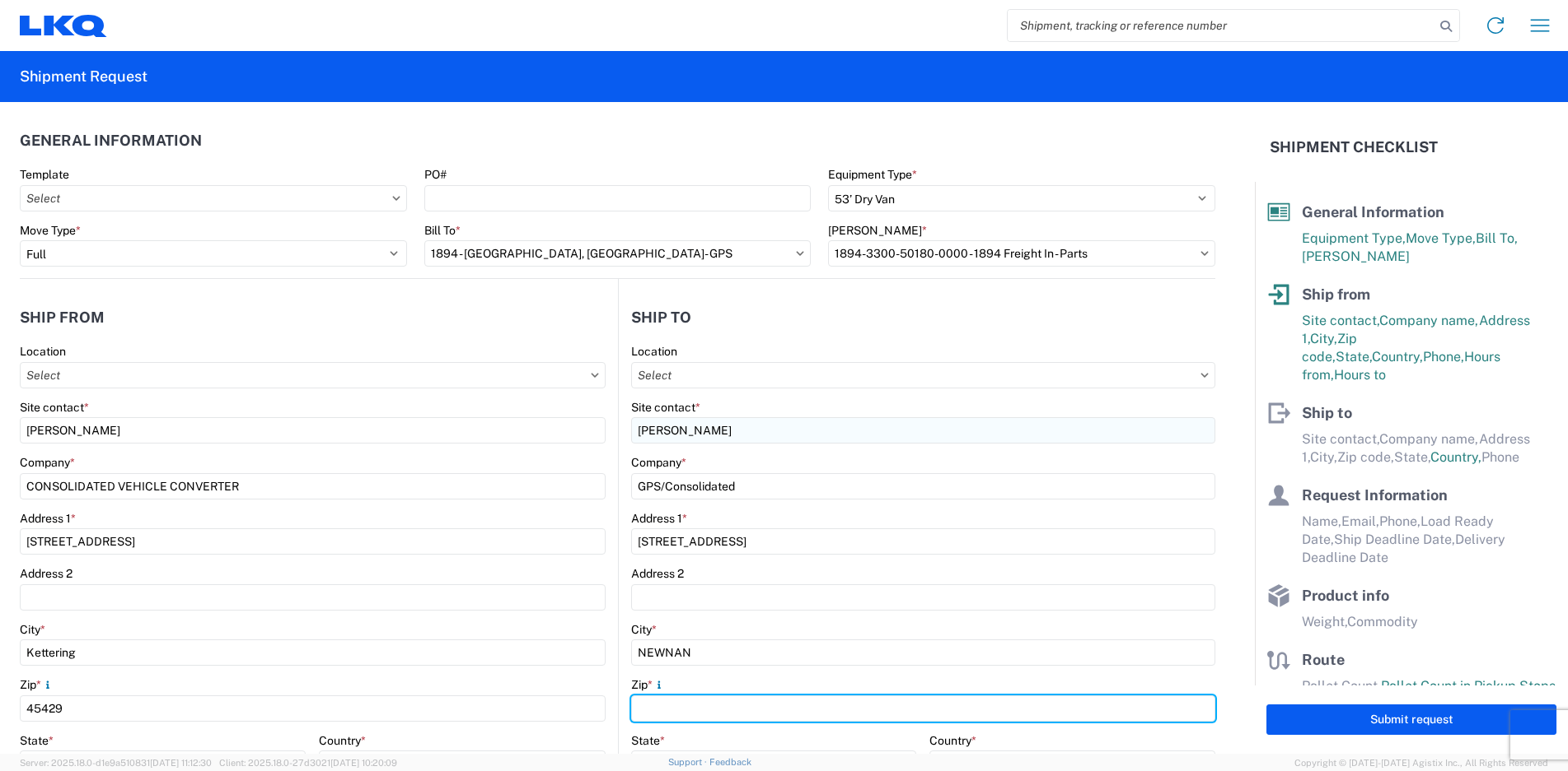
type input "30265"
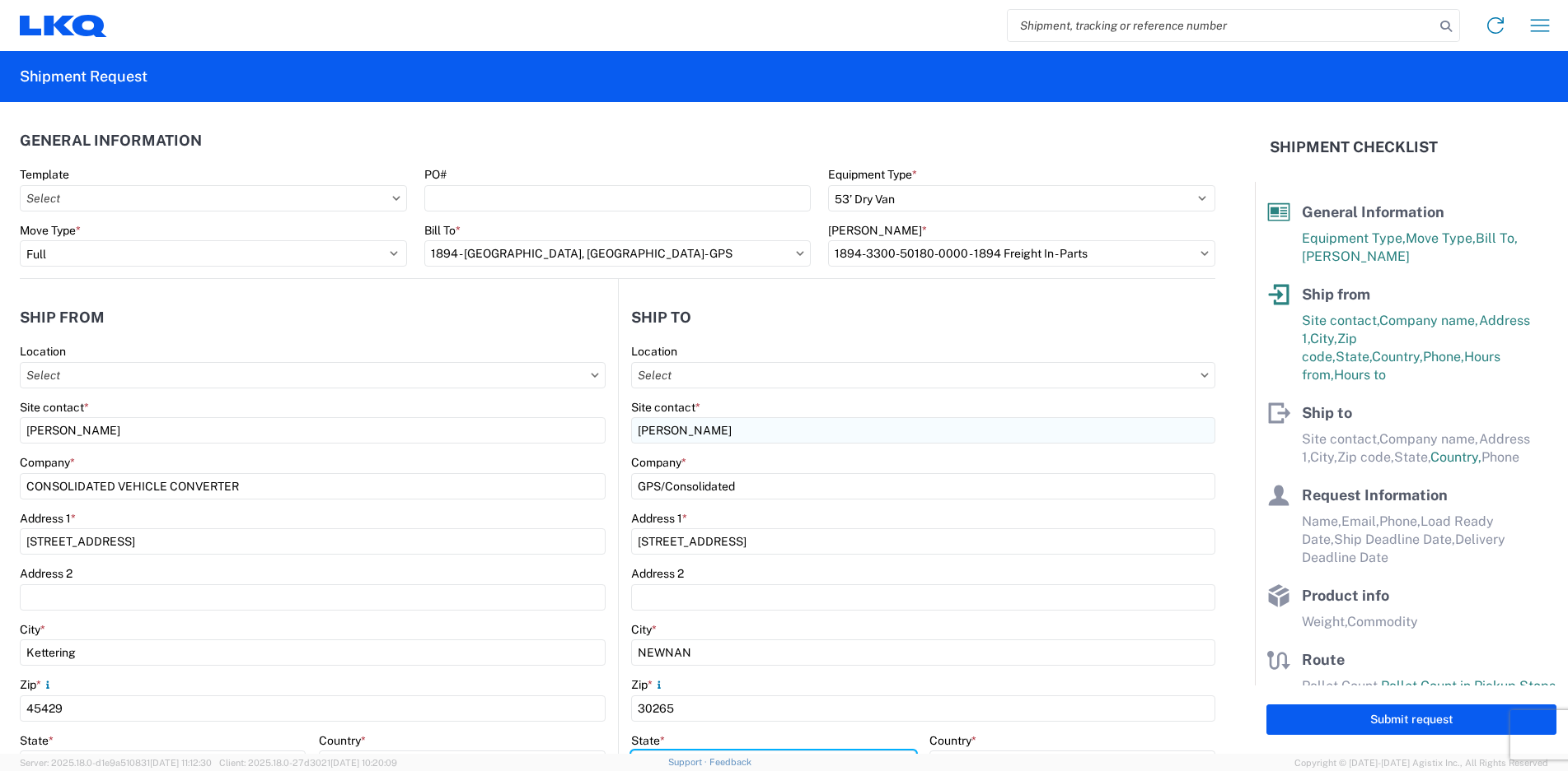
select select "GA"
type input "[EMAIL_ADDRESS][DOMAIN_NAME]"
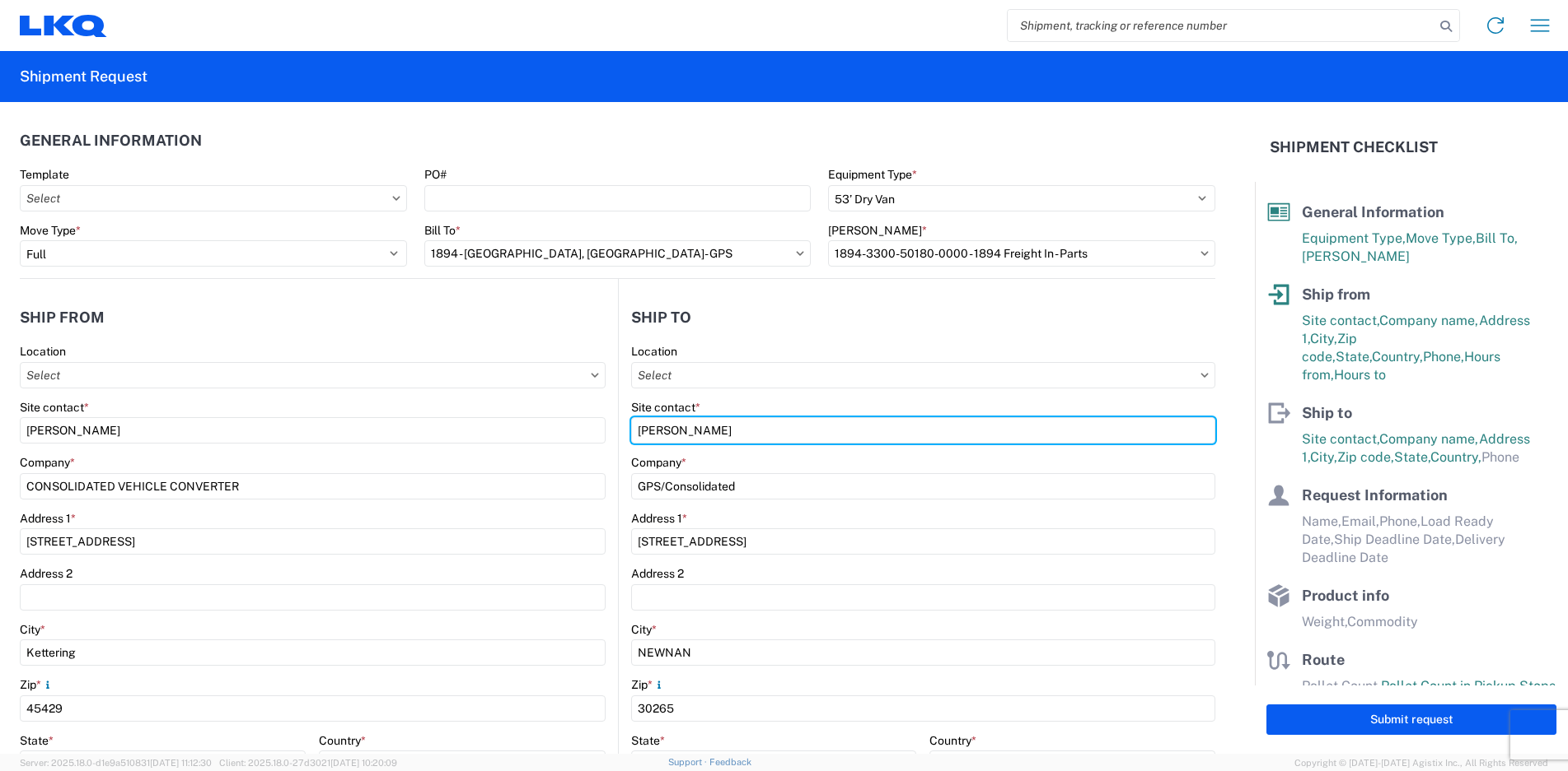
scroll to position [329, 0]
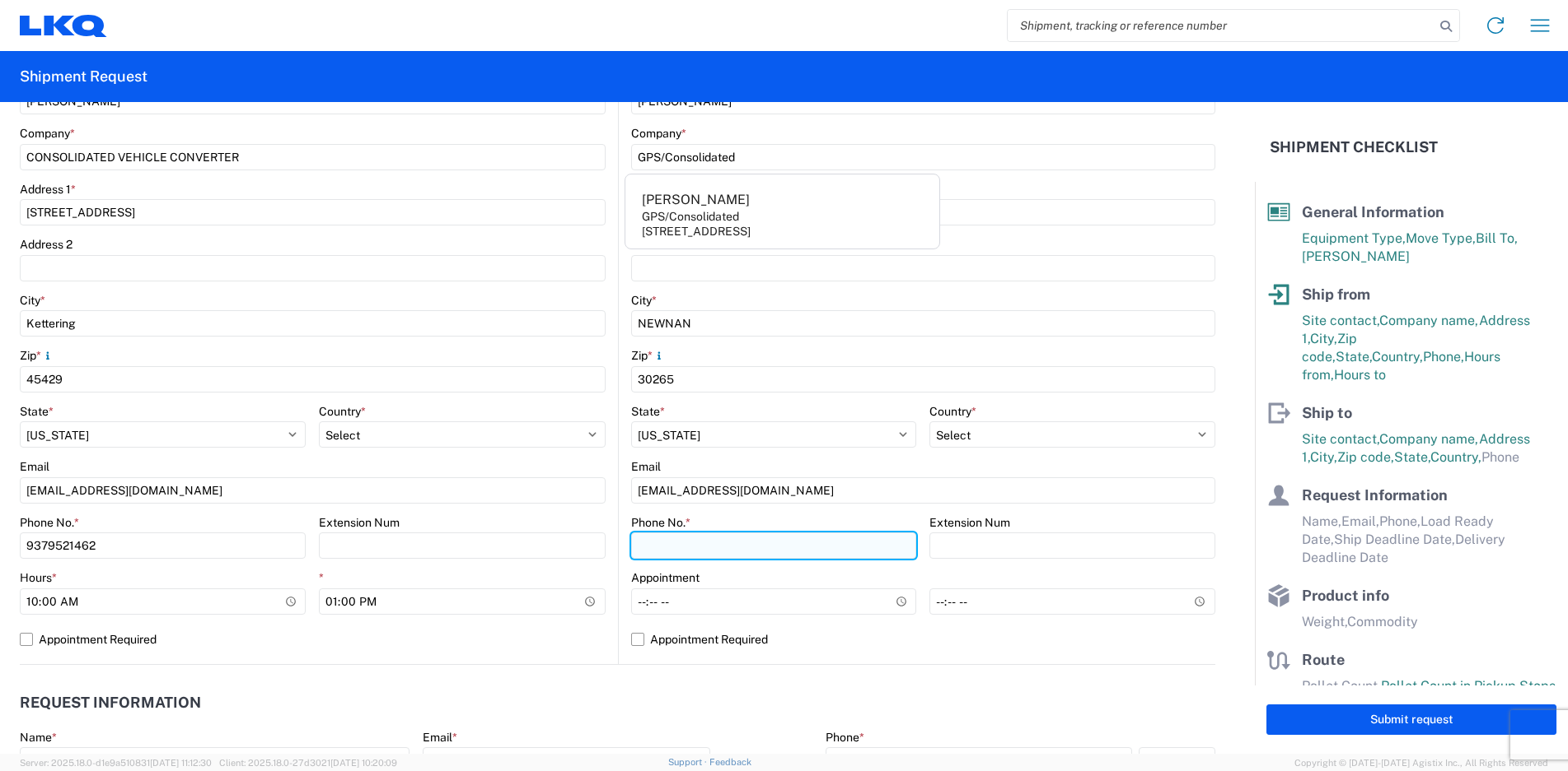
click at [673, 555] on input "Phone No. *" at bounding box center [773, 546] width 286 height 26
type input "[PHONE_NUMBER]"
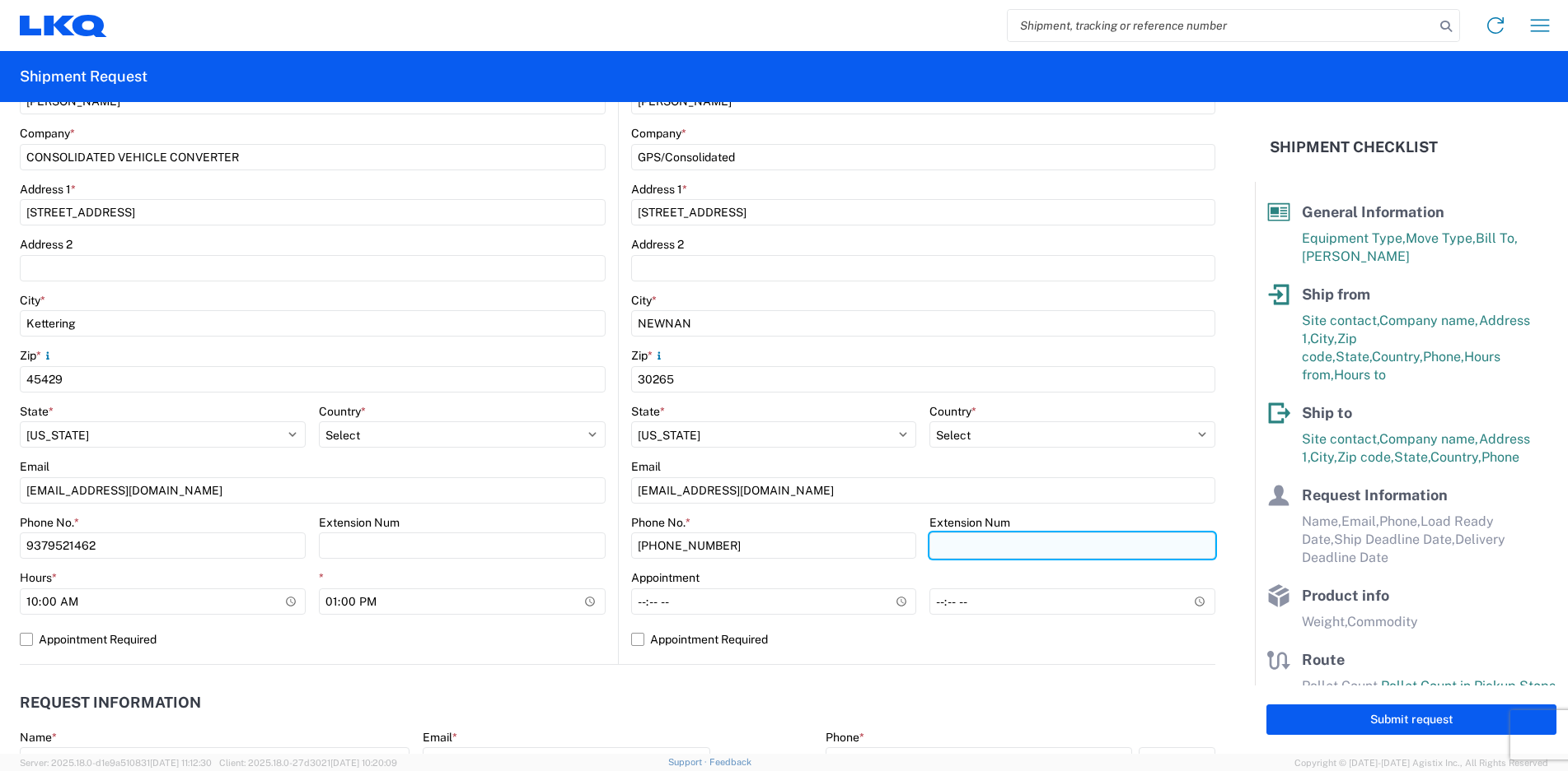
click at [963, 544] on input "Extension Num" at bounding box center [1072, 546] width 286 height 26
type input "6002"
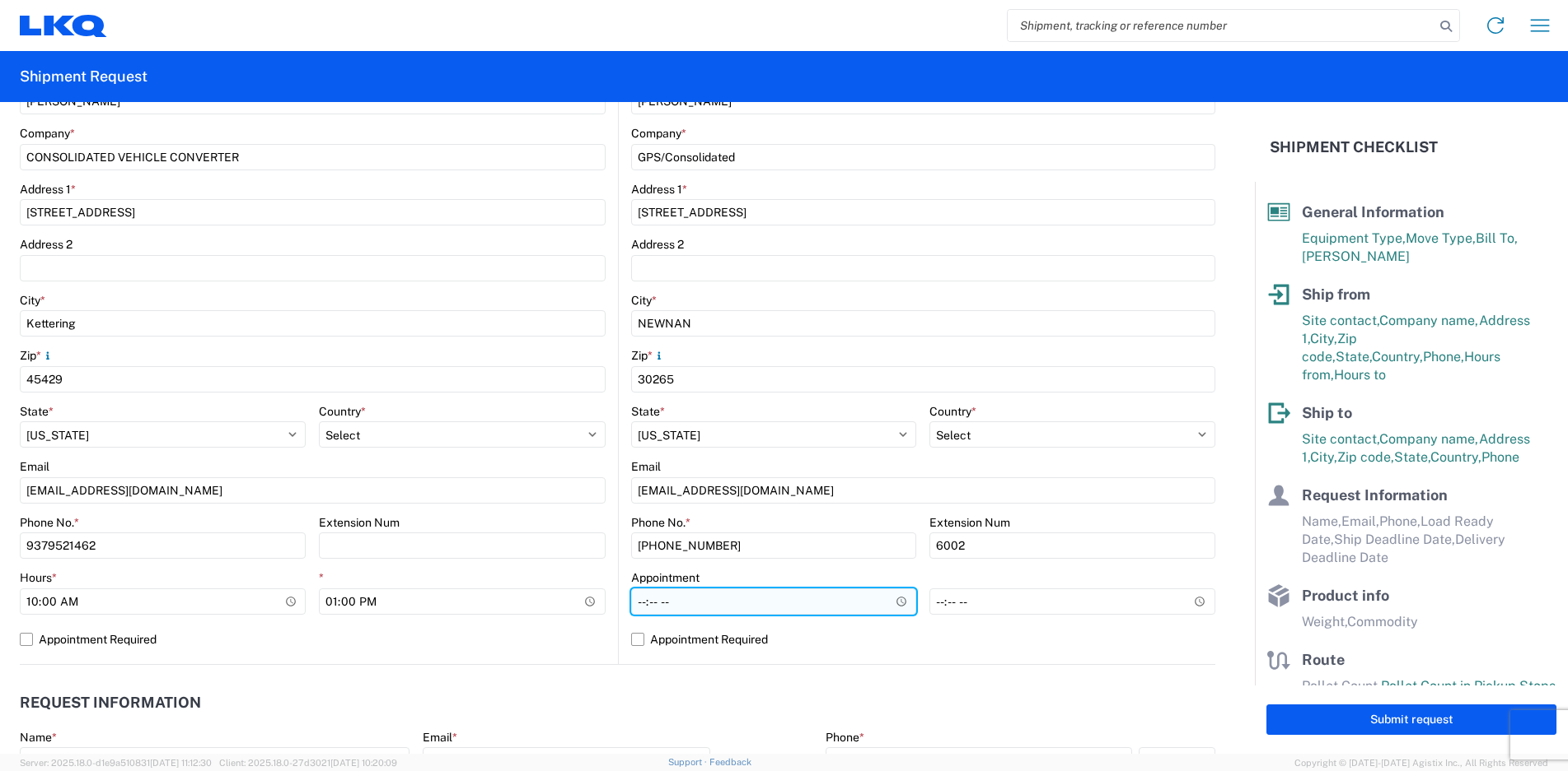
click at [638, 607] on input "Hours *" at bounding box center [773, 601] width 286 height 26
type input "07:00"
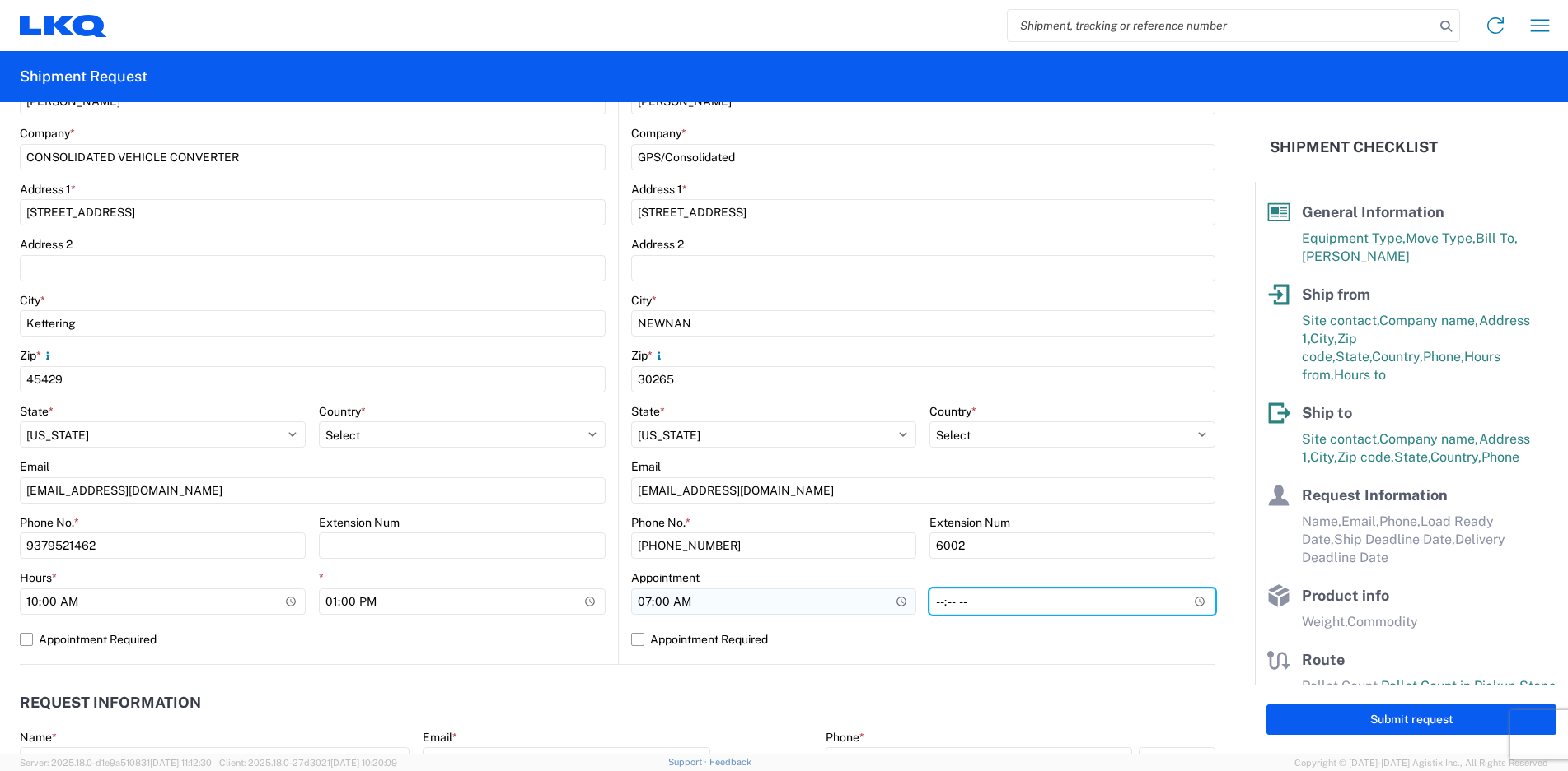
type input "02:00"
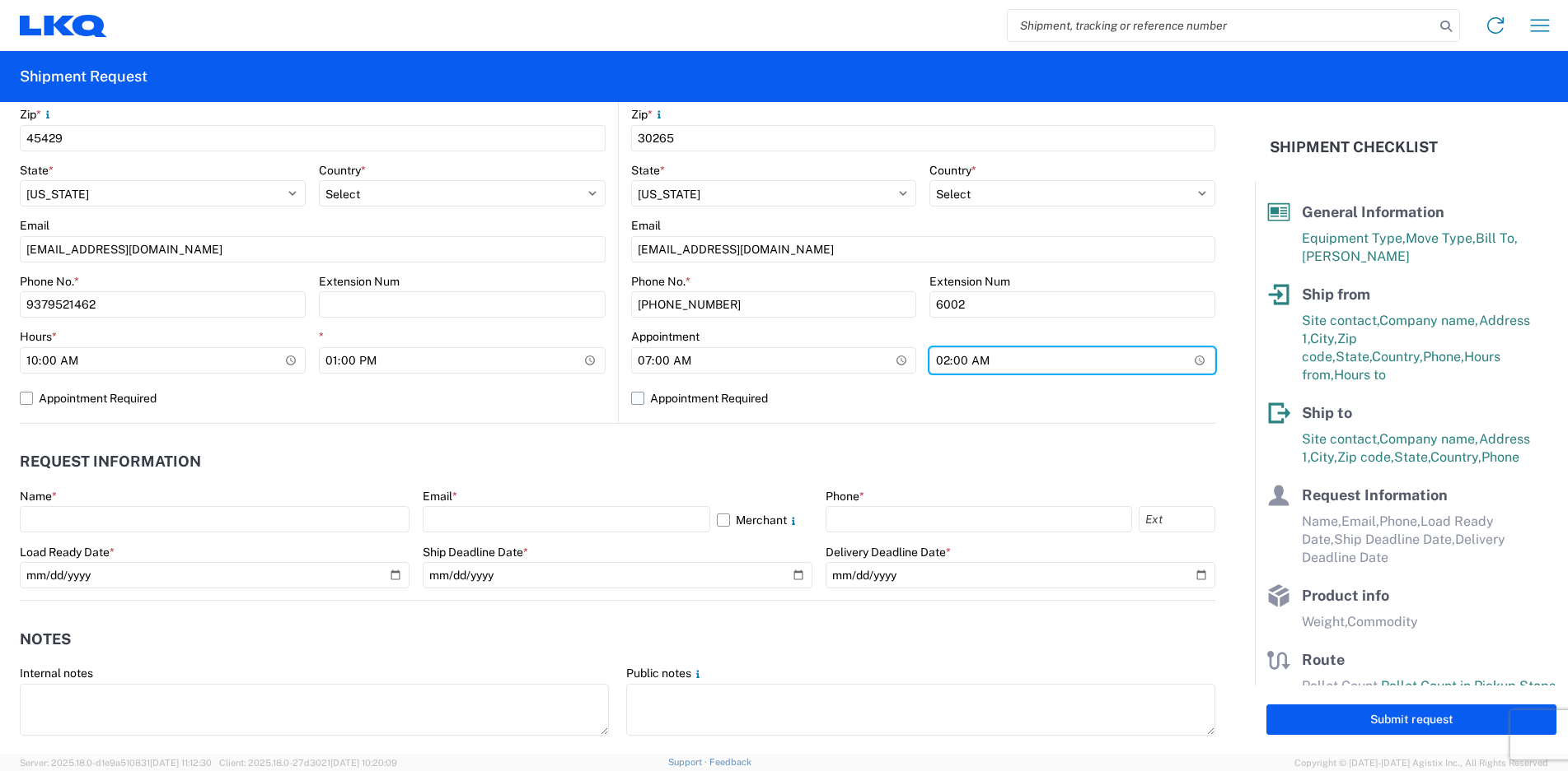
scroll to position [577, 0]
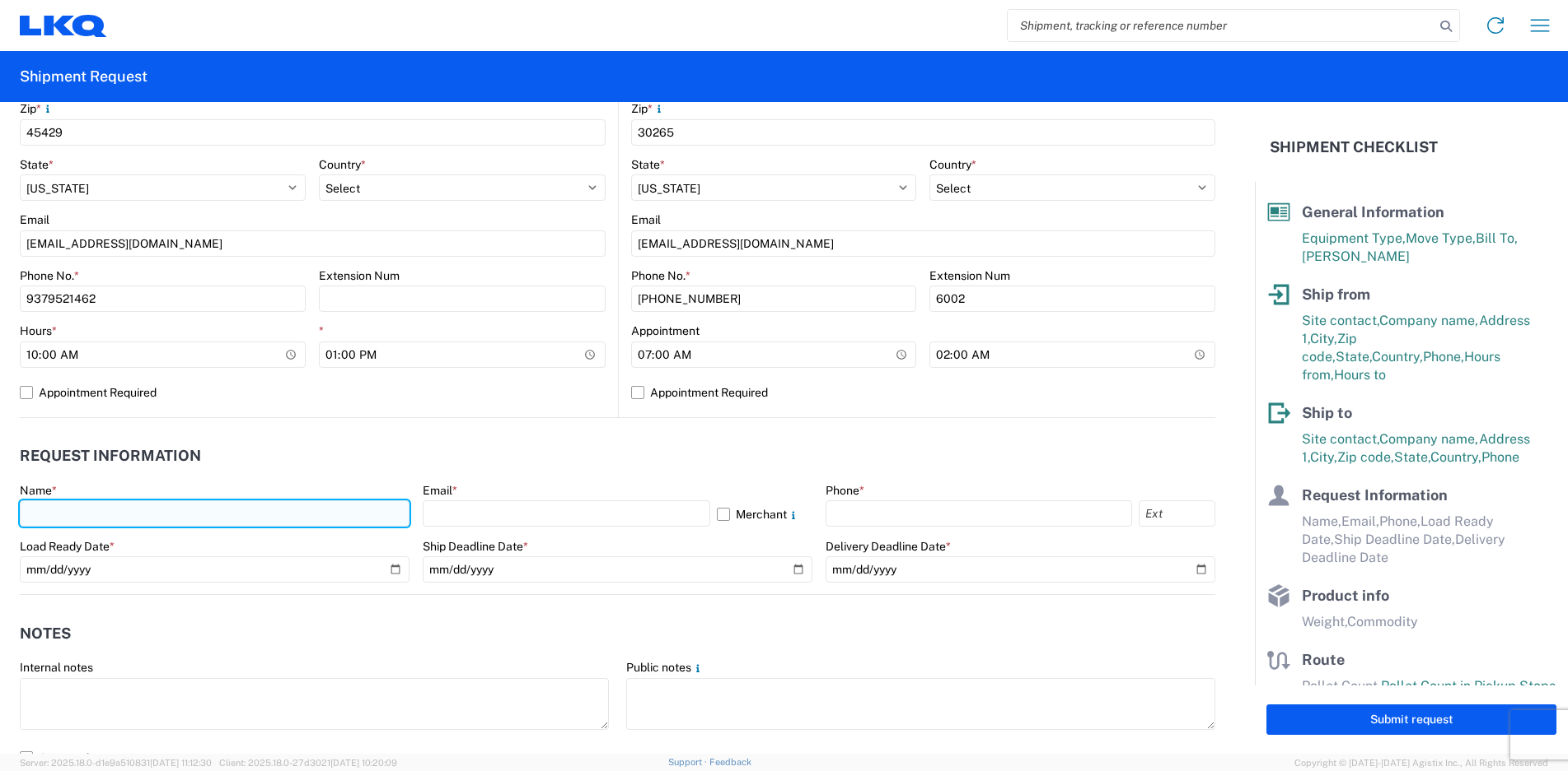
click at [61, 517] on input "text" at bounding box center [214, 514] width 390 height 26
type input "[PERSON_NAME]"
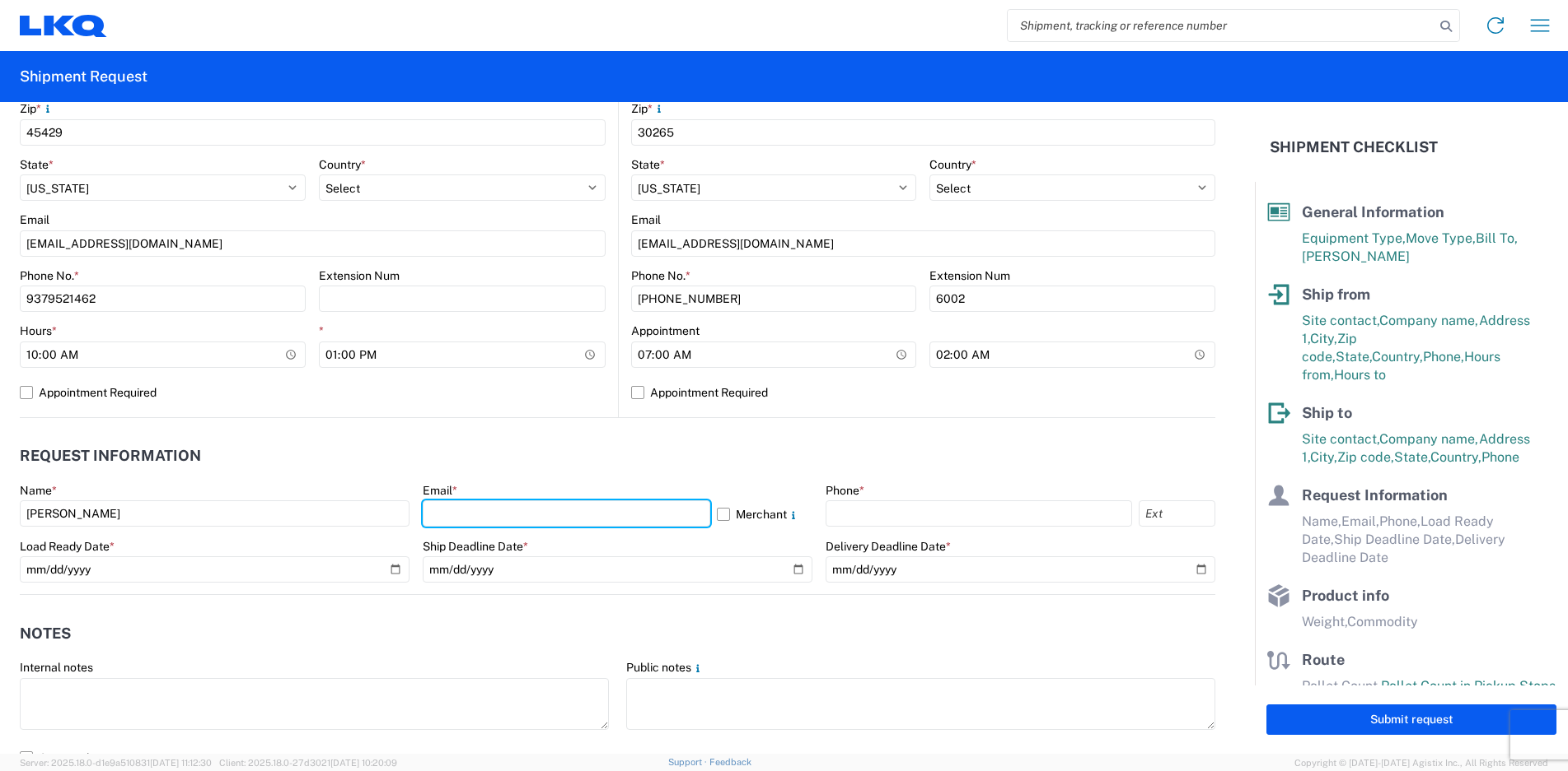
type input "[EMAIL_ADDRESS][DOMAIN_NAME]"
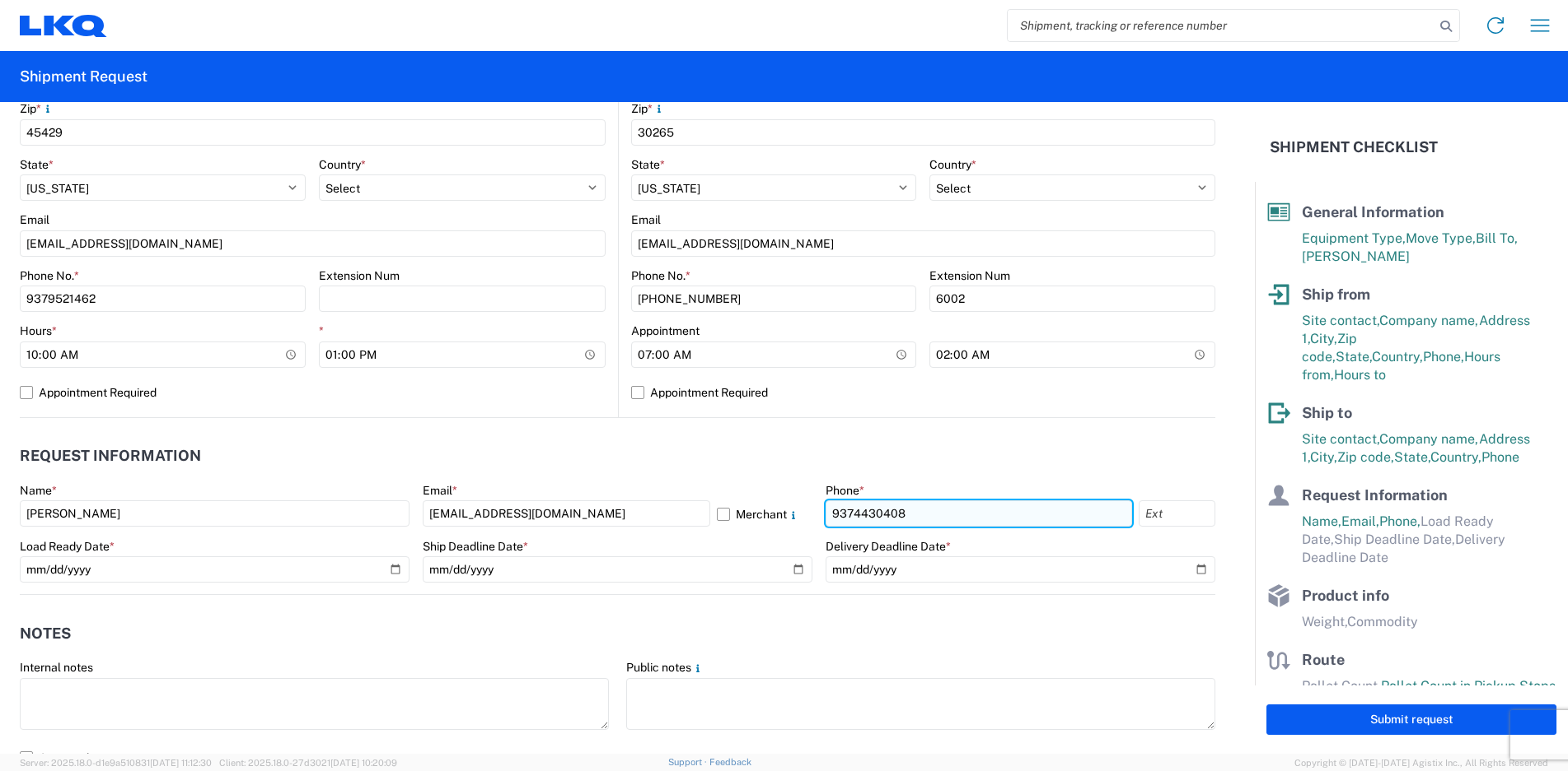
click at [944, 522] on input "9374430408" at bounding box center [978, 514] width 306 height 26
type input "9379521462"
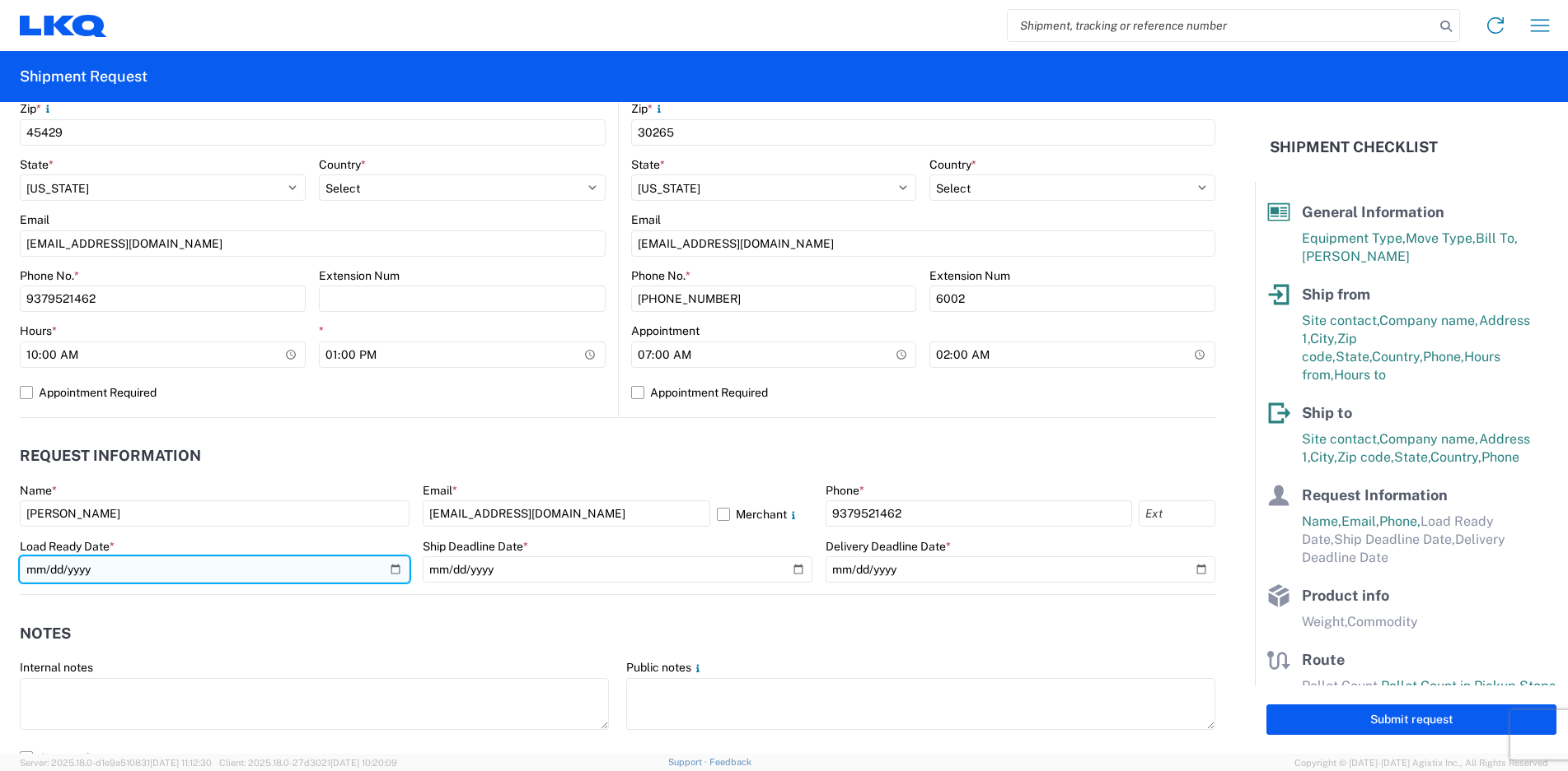
click at [392, 566] on input "date" at bounding box center [214, 569] width 390 height 26
type input "[DATE]"
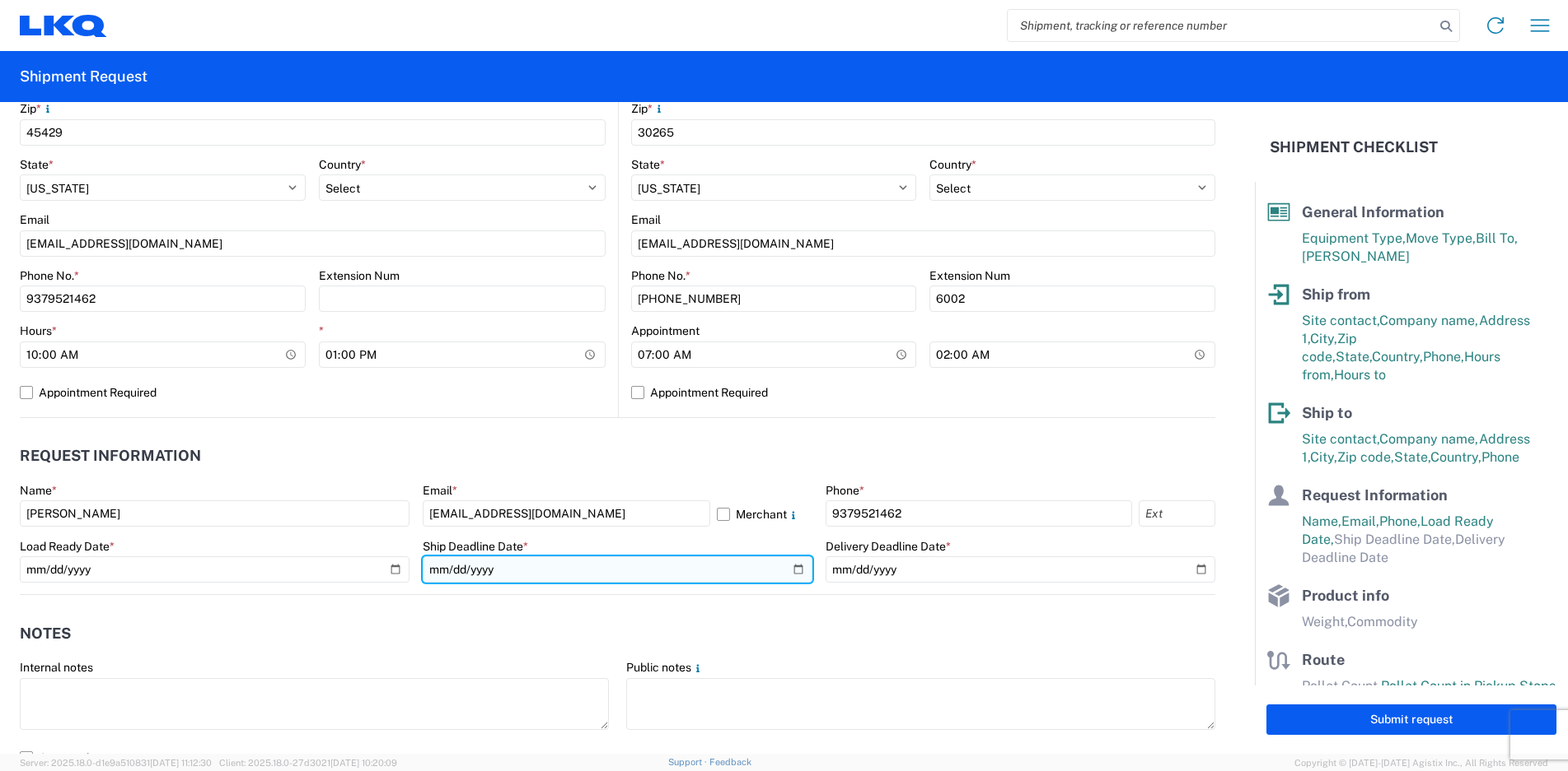
click at [789, 565] on input "date" at bounding box center [617, 569] width 390 height 26
click at [792, 566] on input "[DATE]" at bounding box center [617, 569] width 390 height 26
type input "[DATE]"
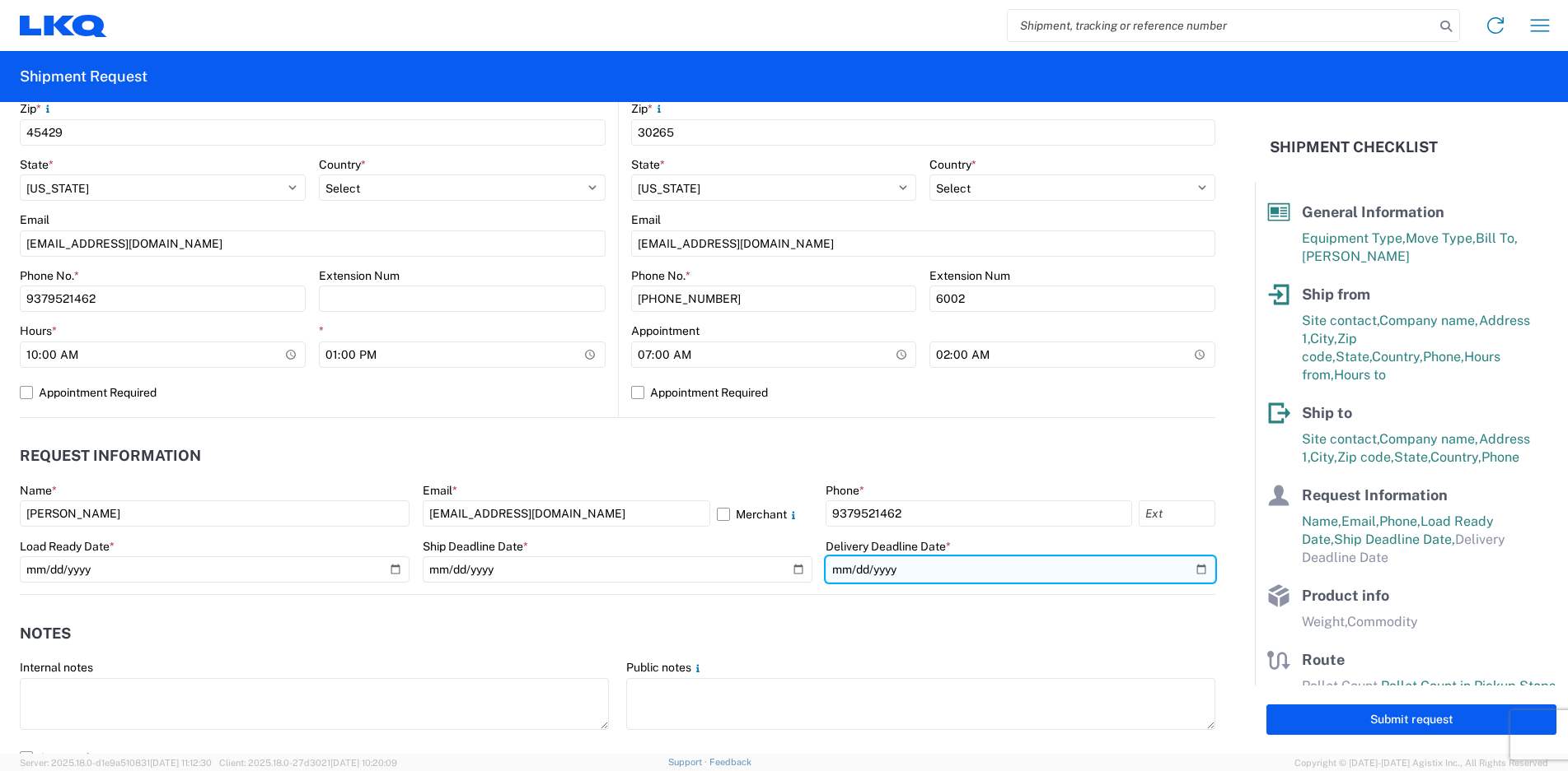
click at [1190, 568] on input "date" at bounding box center [1020, 569] width 390 height 26
type input "[DATE]"
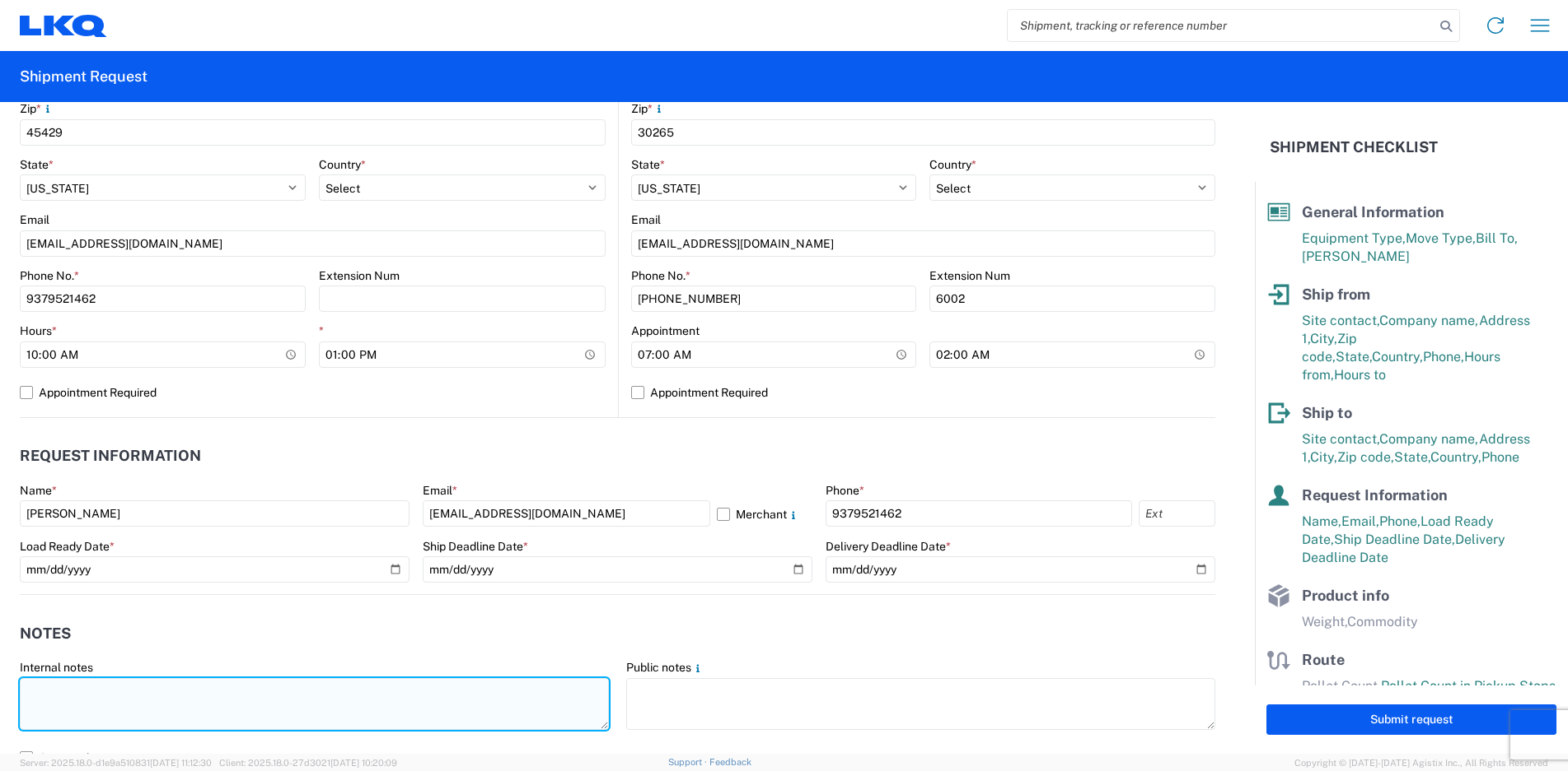
click at [455, 703] on textarea at bounding box center [314, 704] width 589 height 51
type textarea "d"
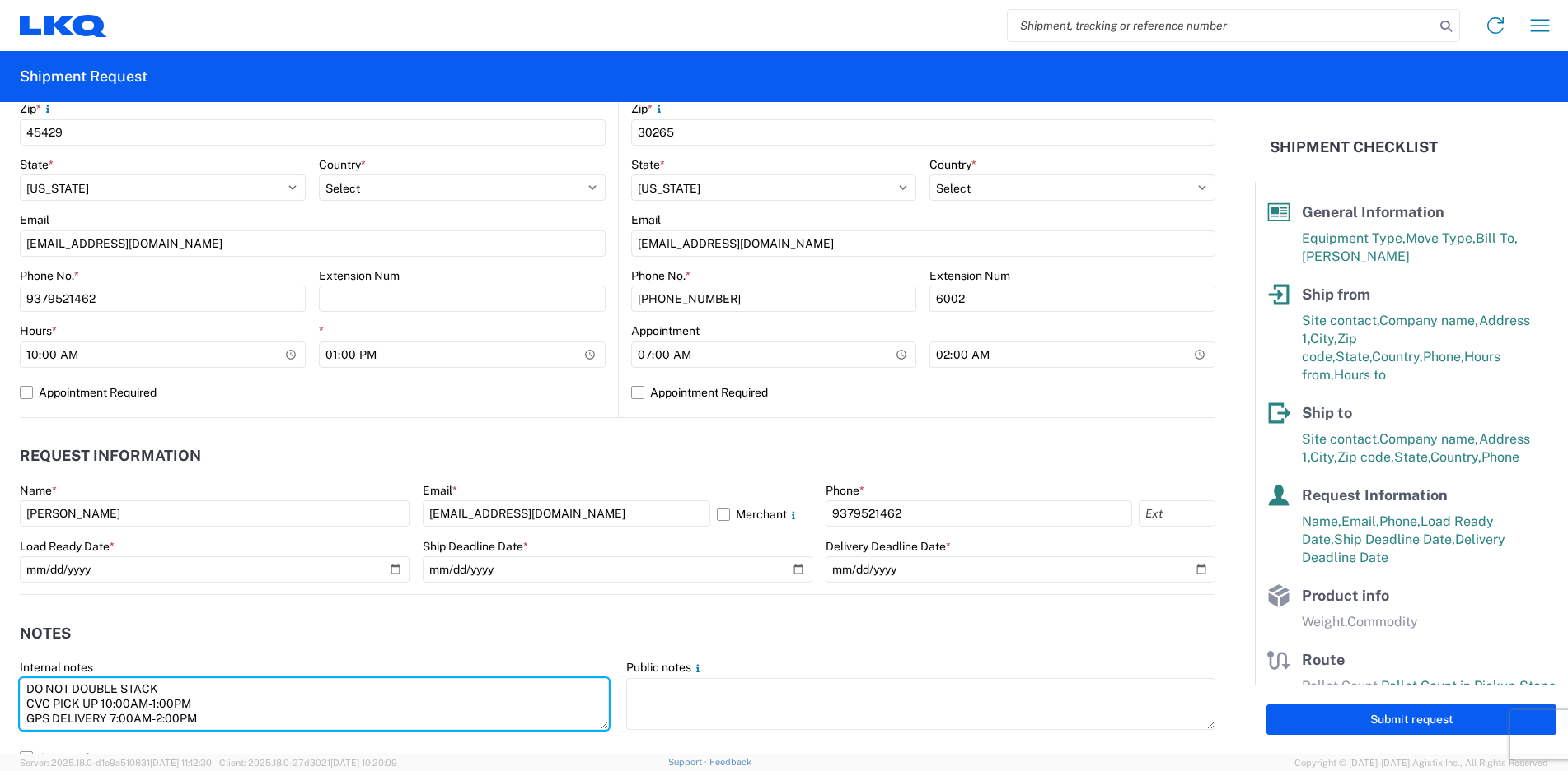
drag, startPoint x: 224, startPoint y: 718, endPoint x: 9, endPoint y: 687, distance: 217.2
click at [9, 687] on form "General Information Template PO# Equipment Type * Select 53’ Dry Van Flatbed Dr…" at bounding box center [627, 428] width 1254 height 653
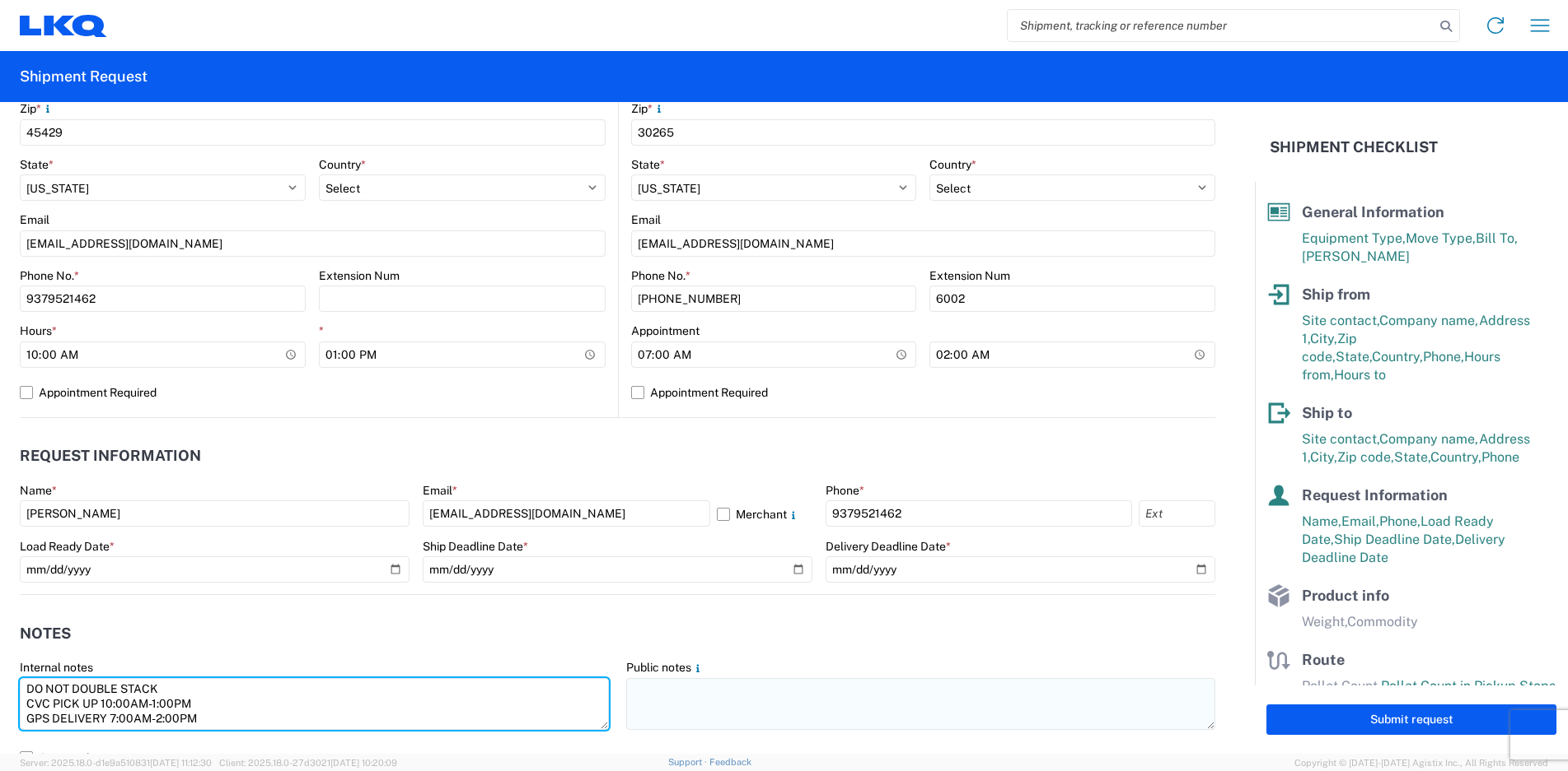
type textarea "DO NOT DOUBLE STACK CVC PICK UP 10:00AM-1:00PM GPS DELIVERY 7:00AM-2:00PM"
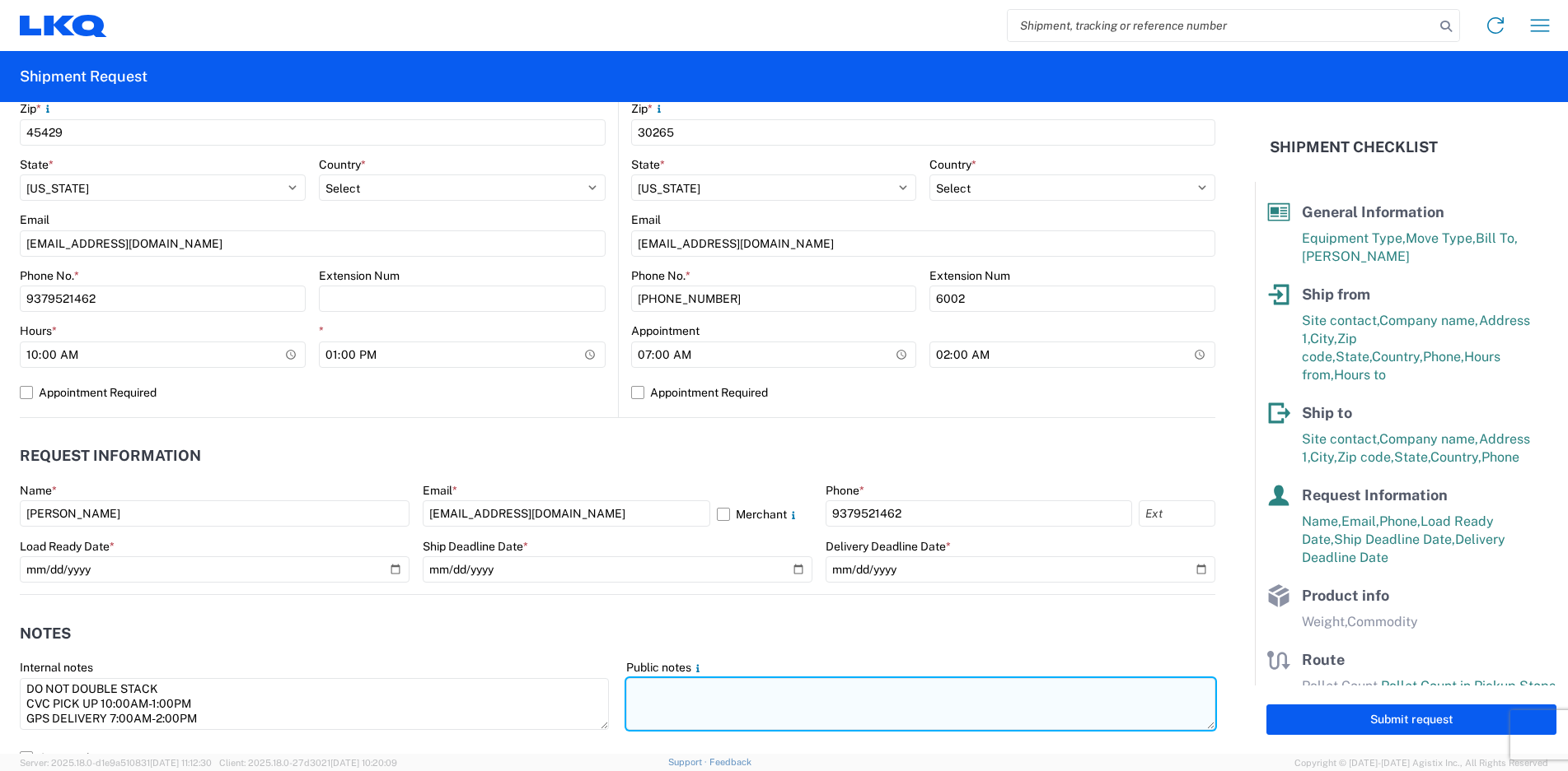
click at [708, 712] on textarea at bounding box center [920, 704] width 589 height 51
paste textarea "DO NOT DOUBLE STACK CVC PICK UP 10:00AM-1:00PM GPS DELIVERY 7:00AM-2:00PM"
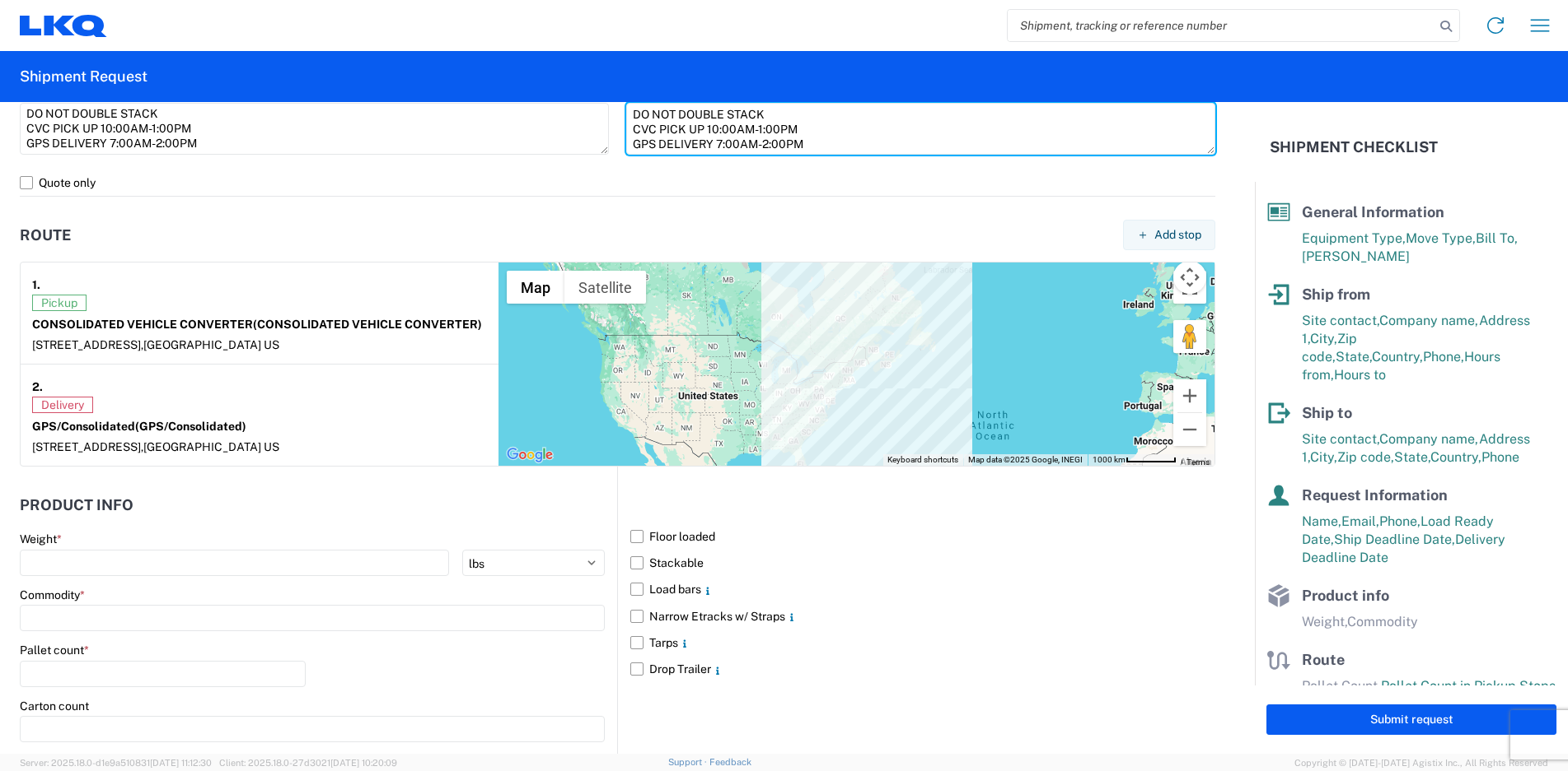
scroll to position [1153, 0]
type textarea "DO NOT DOUBLE STACK CVC PICK UP 10:00AM-1:00PM GPS DELIVERY 7:00AM-2:00PM"
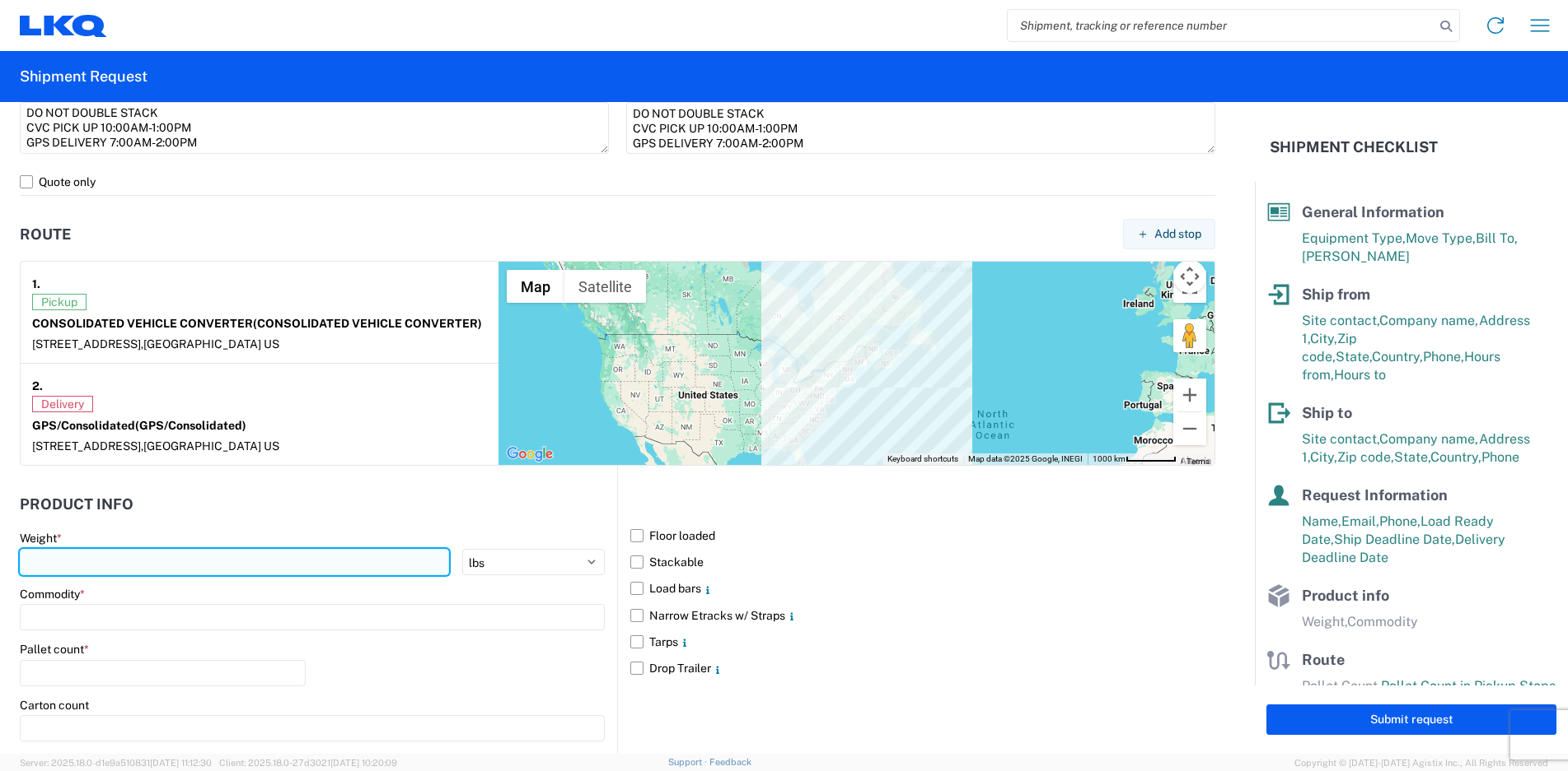
click at [215, 570] on input "number" at bounding box center [234, 562] width 429 height 26
type input "42775"
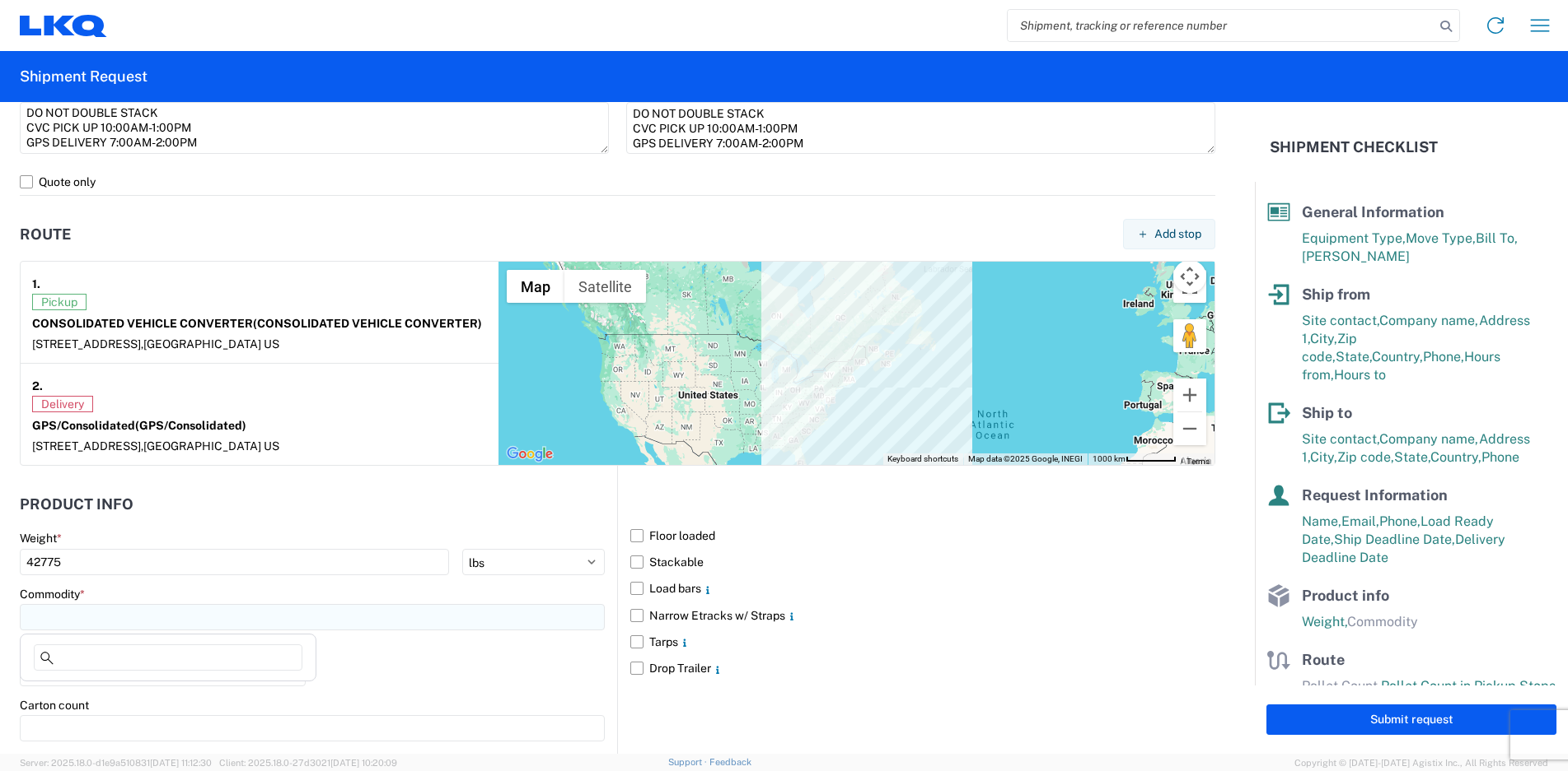
click at [188, 621] on input at bounding box center [312, 617] width 585 height 26
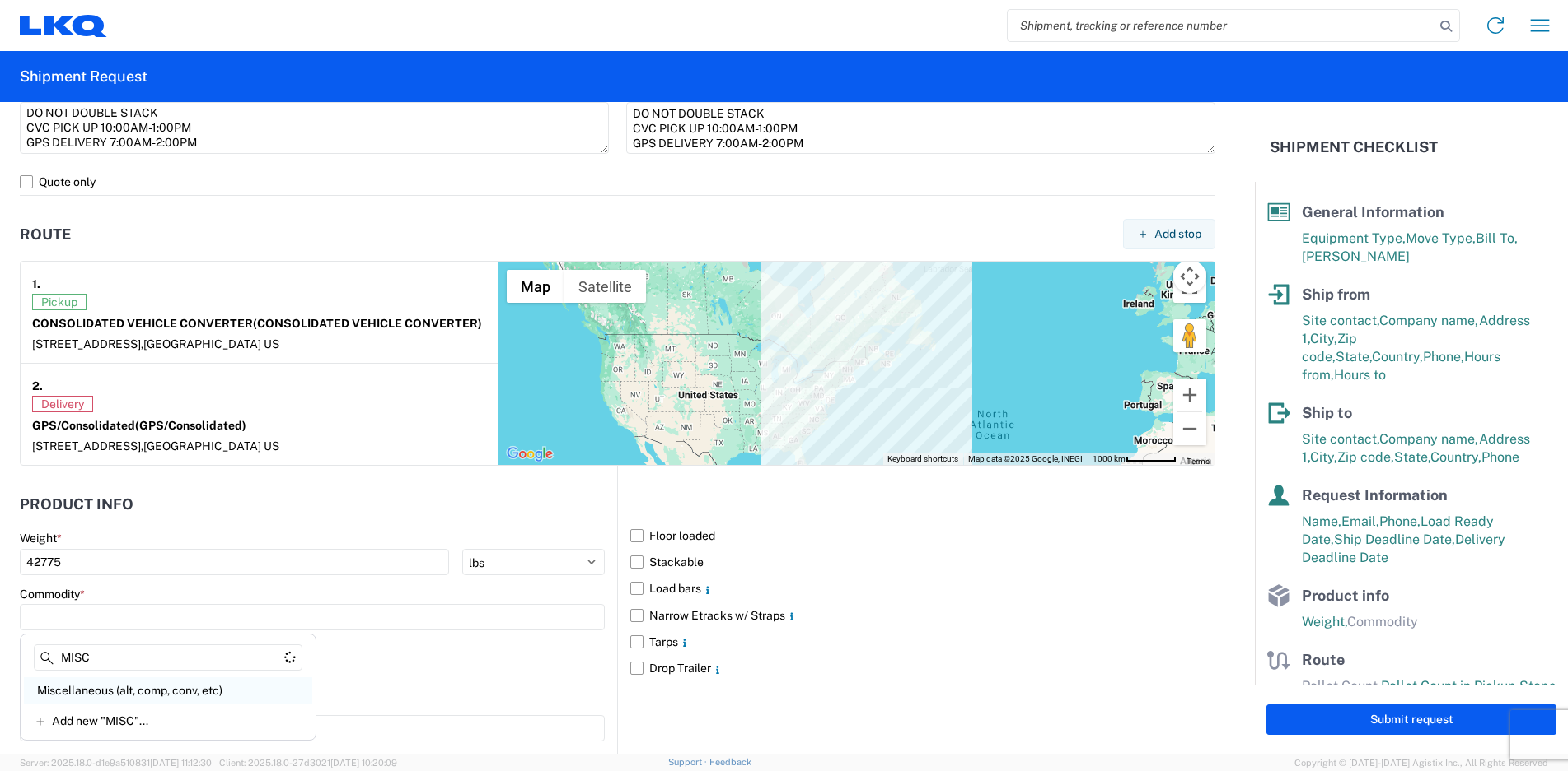
type input "MISC"
click at [145, 696] on div "Miscellaneous (alt, comp, conv, etc)" at bounding box center [168, 690] width 289 height 26
type input "Miscellaneous (alt, comp, conv, etc)"
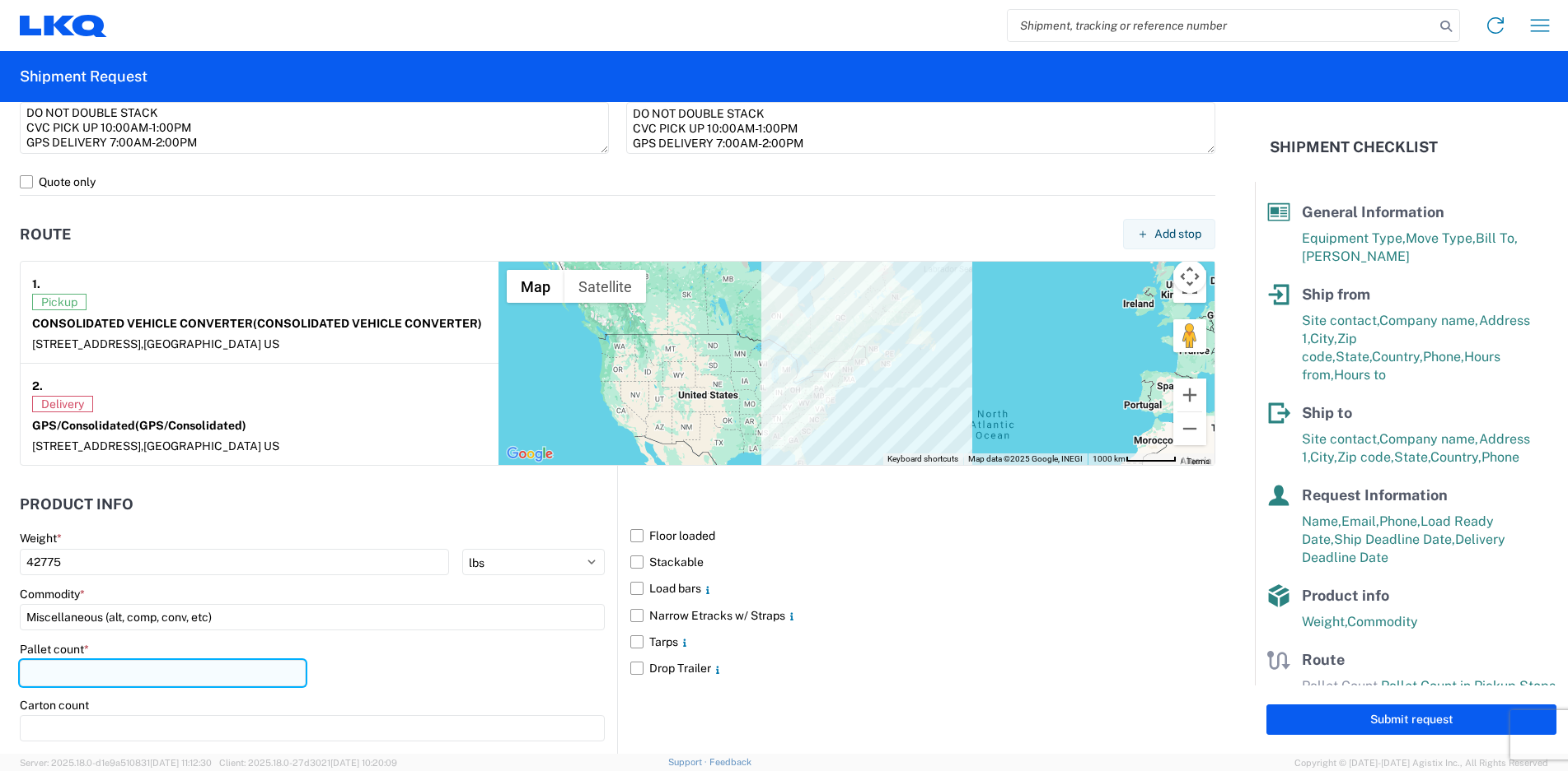
click at [99, 684] on input "number" at bounding box center [162, 673] width 286 height 26
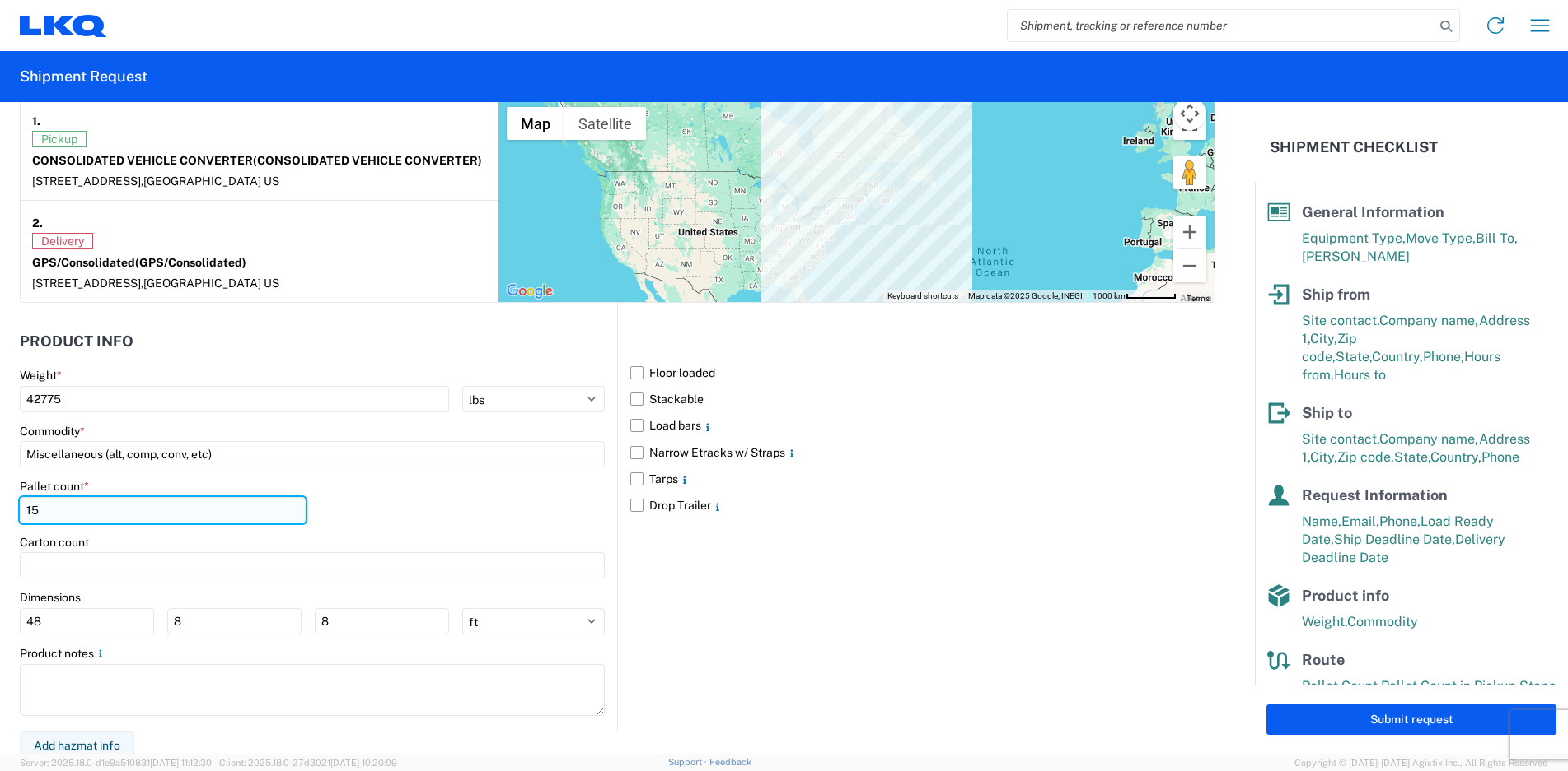
scroll to position [1324, 0]
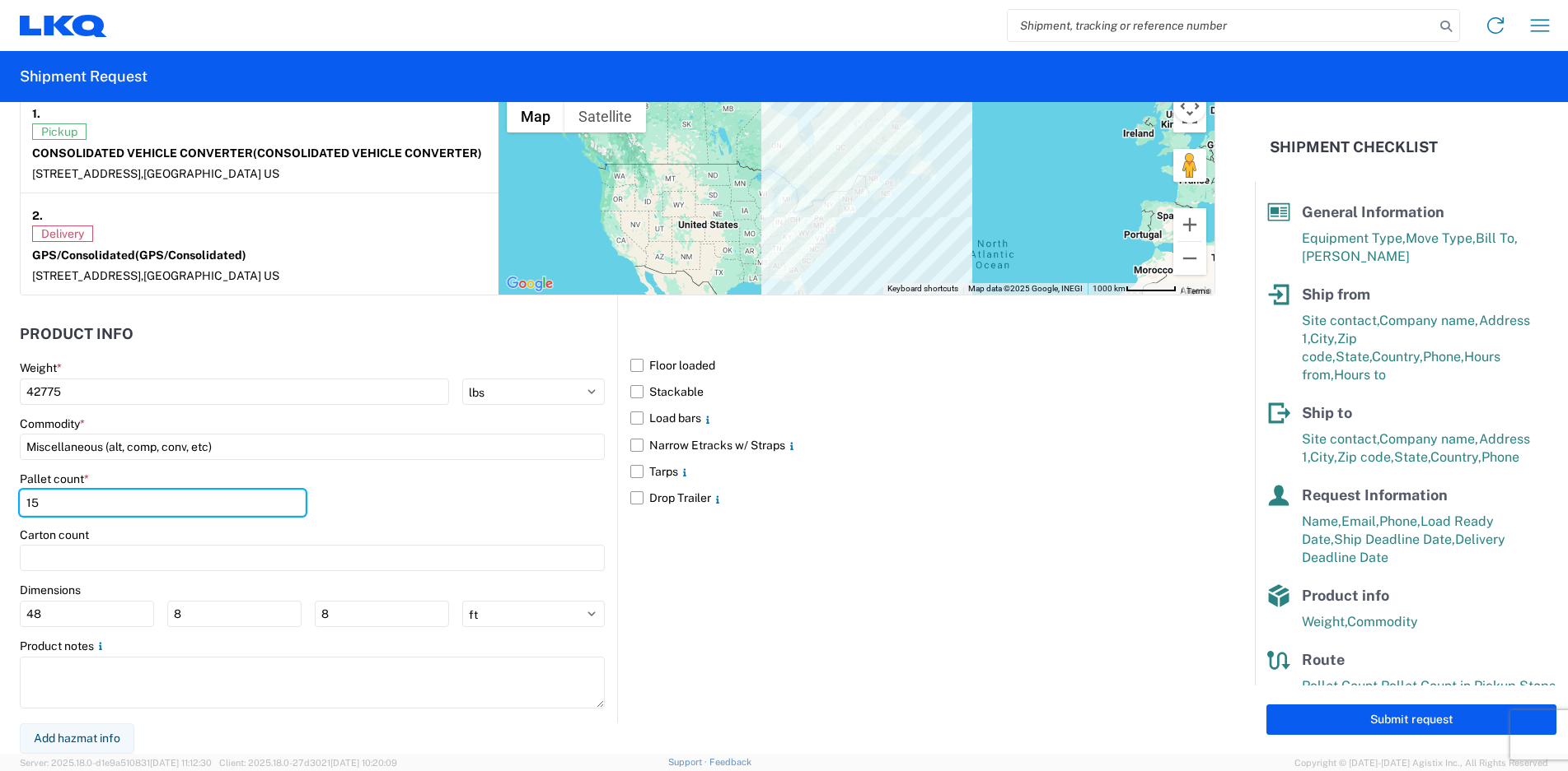
drag, startPoint x: 53, startPoint y: 501, endPoint x: -14, endPoint y: 499, distance: 67.0
click at [0, 499] on html "Home Shipment request Shipment tracking Shipment Request General Information Te…" at bounding box center [784, 386] width 1568 height 771
type input "16"
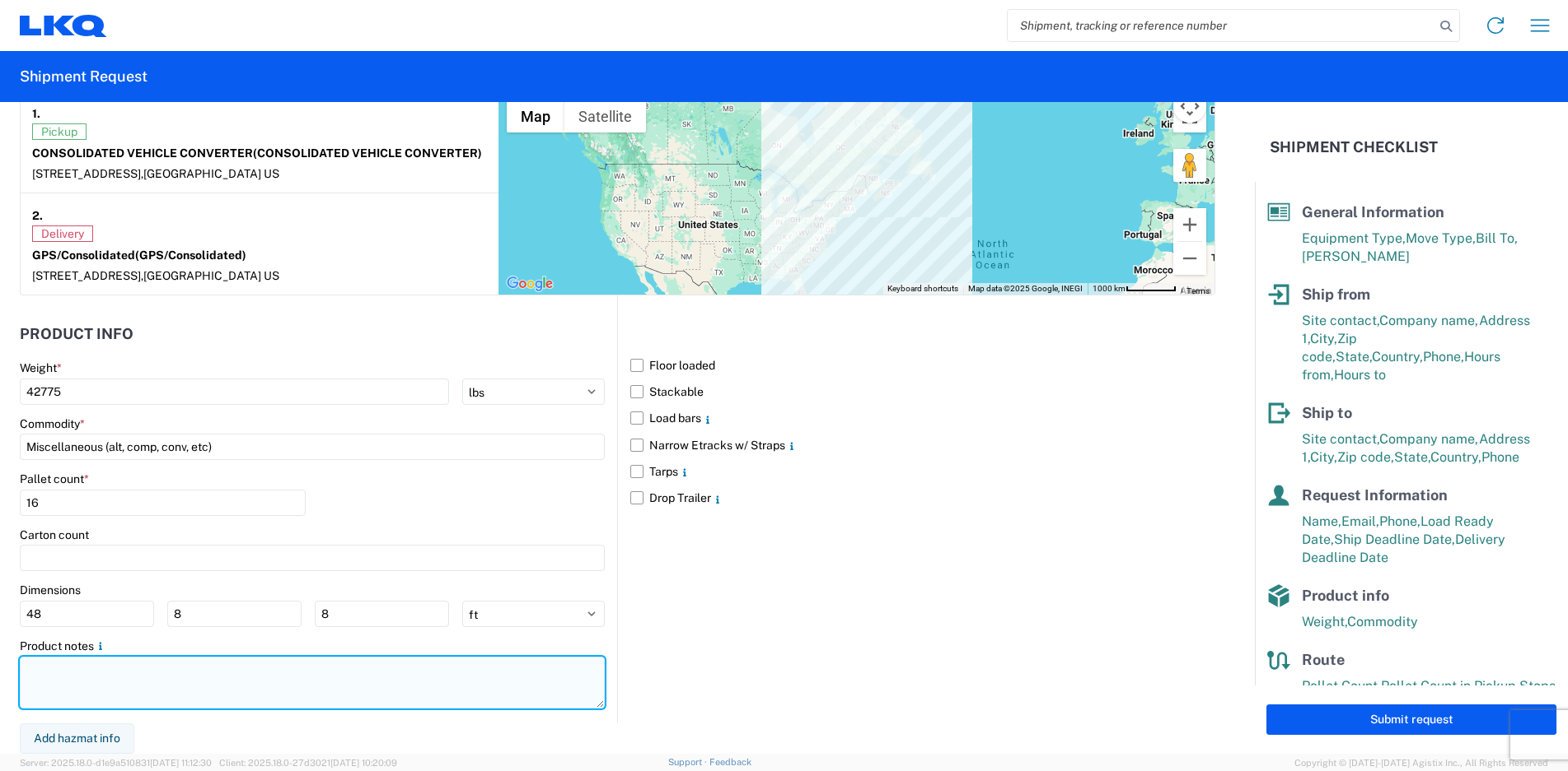
click at [143, 692] on textarea at bounding box center [312, 683] width 585 height 51
paste textarea "DO NOT DOUBLE STACK CVC PICK UP 10:00AM-1:00PM GPS DELIVERY 7:00AM-2:00PM"
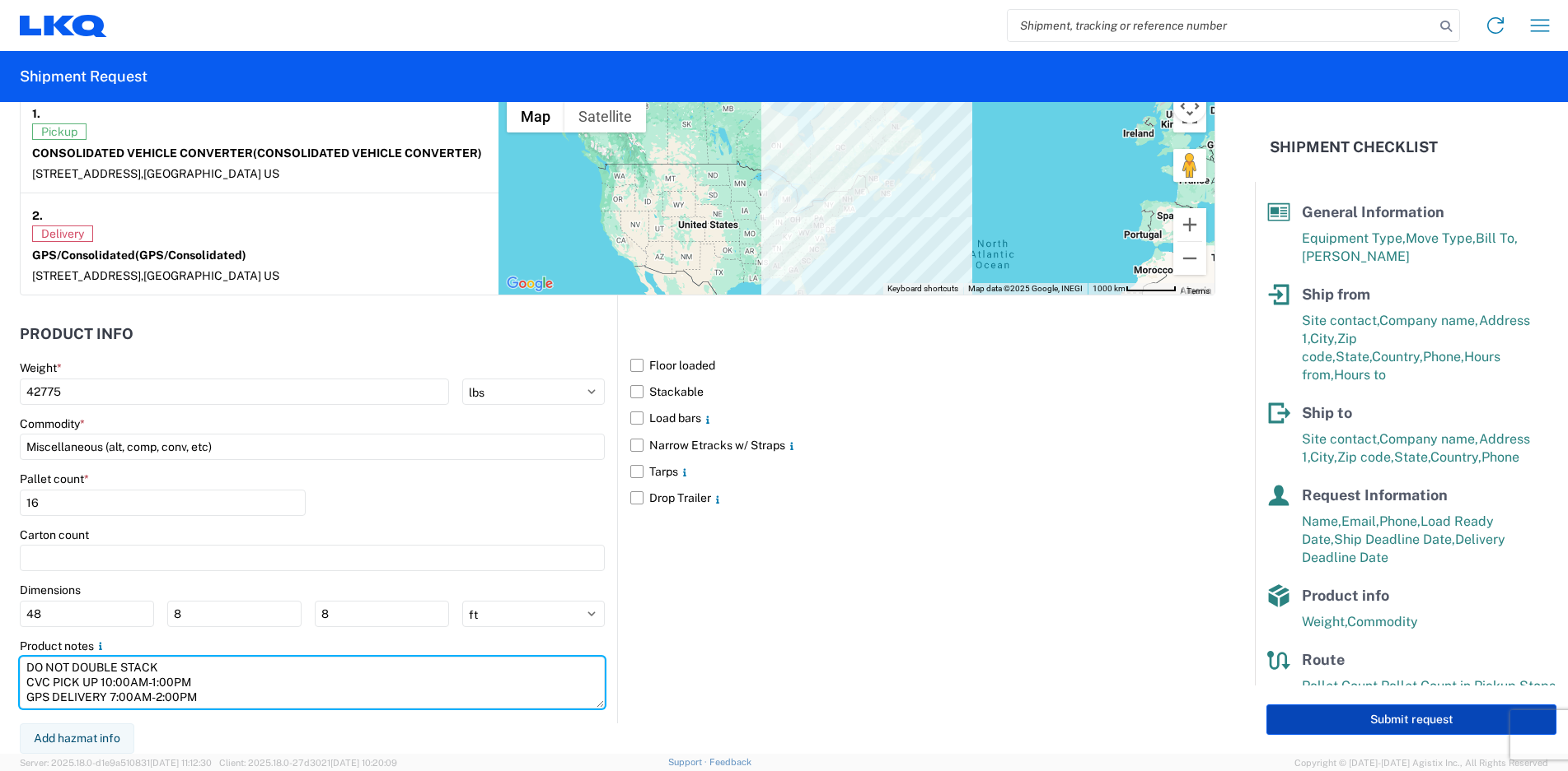
type textarea "DO NOT DOUBLE STACK CVC PICK UP 10:00AM-1:00PM GPS DELIVERY 7:00AM-2:00PM"
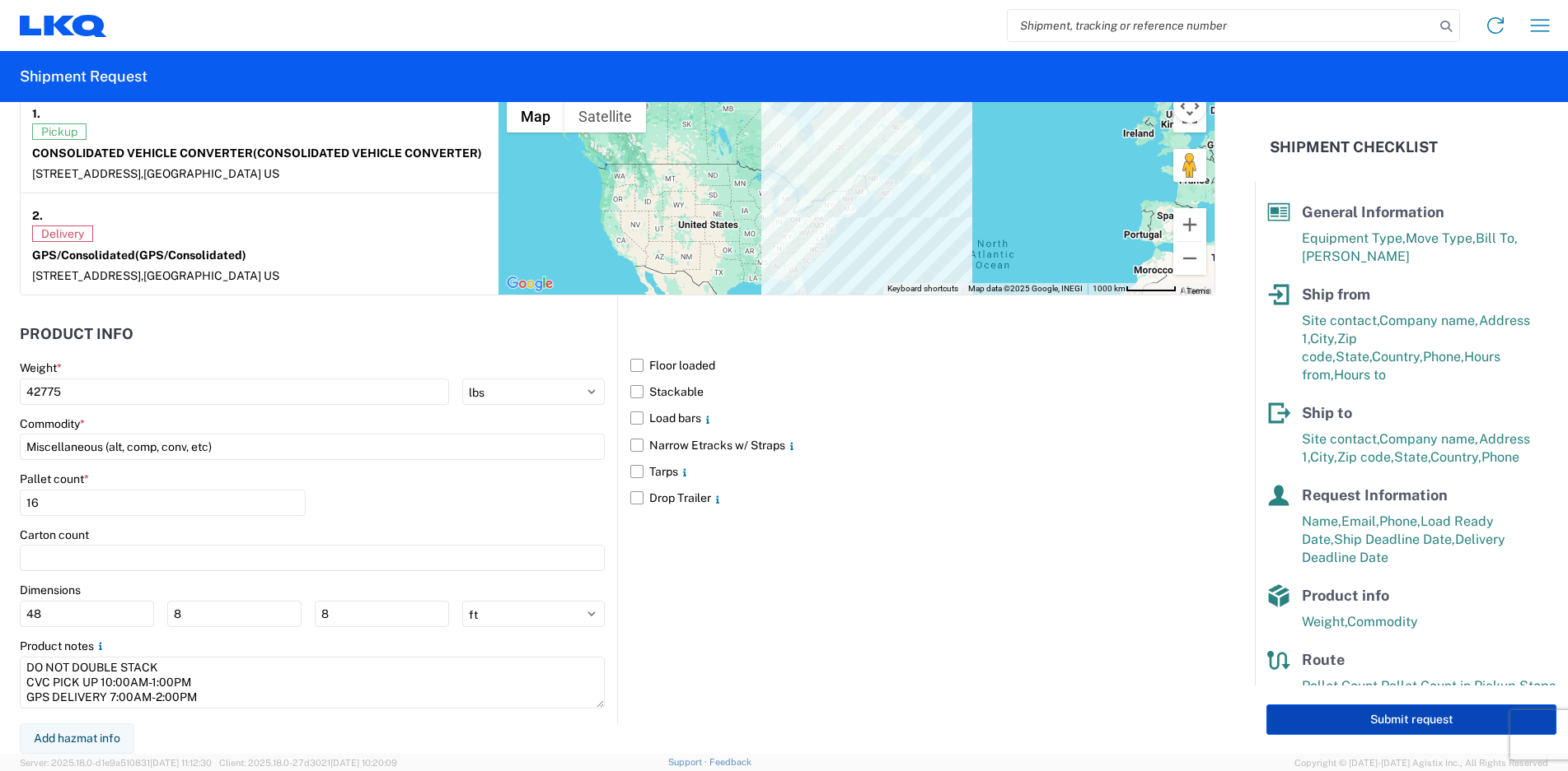
click at [1366, 723] on button "Submit request" at bounding box center [1411, 720] width 290 height 30
select select "US"
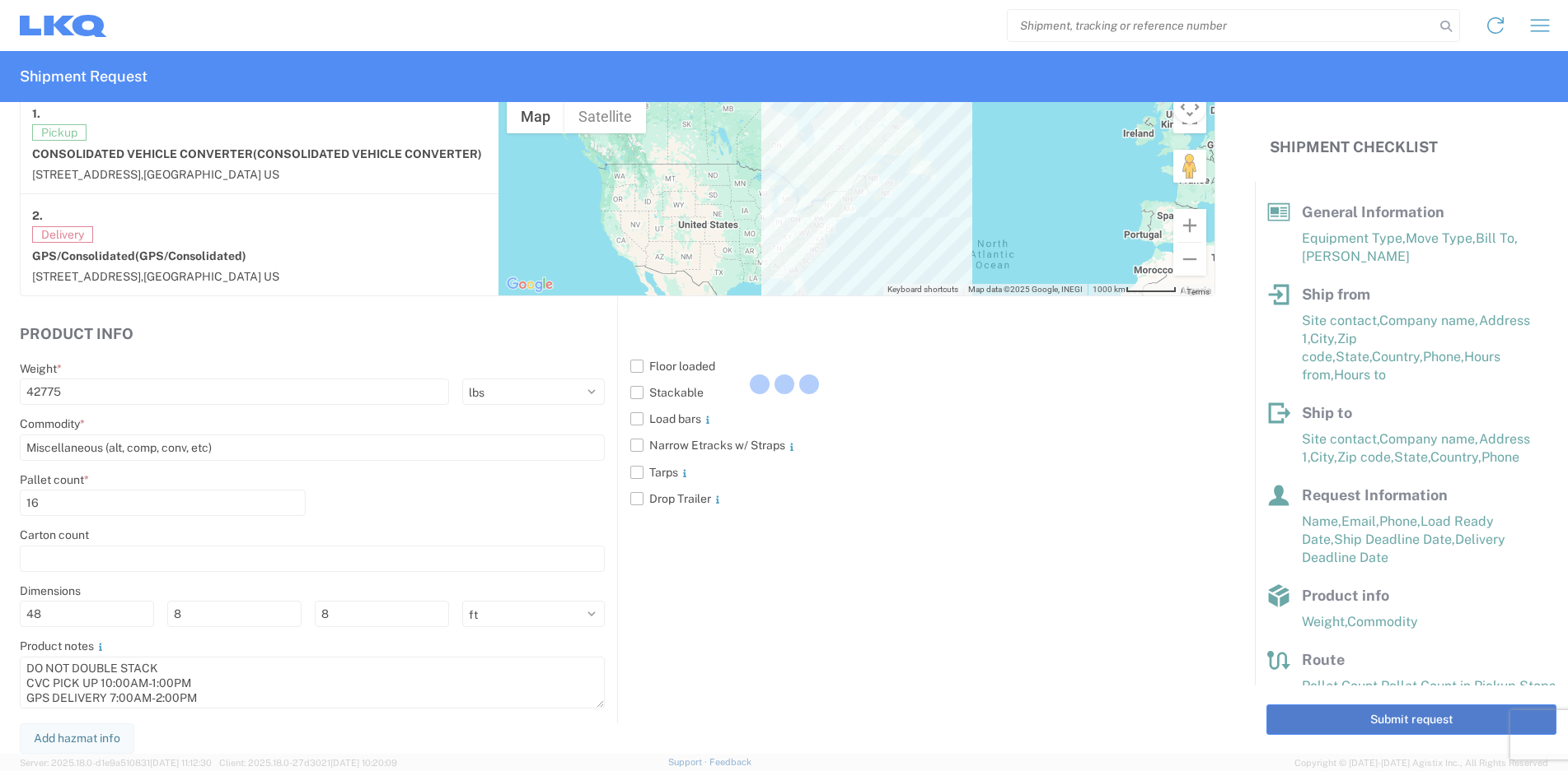
scroll to position [1323, 0]
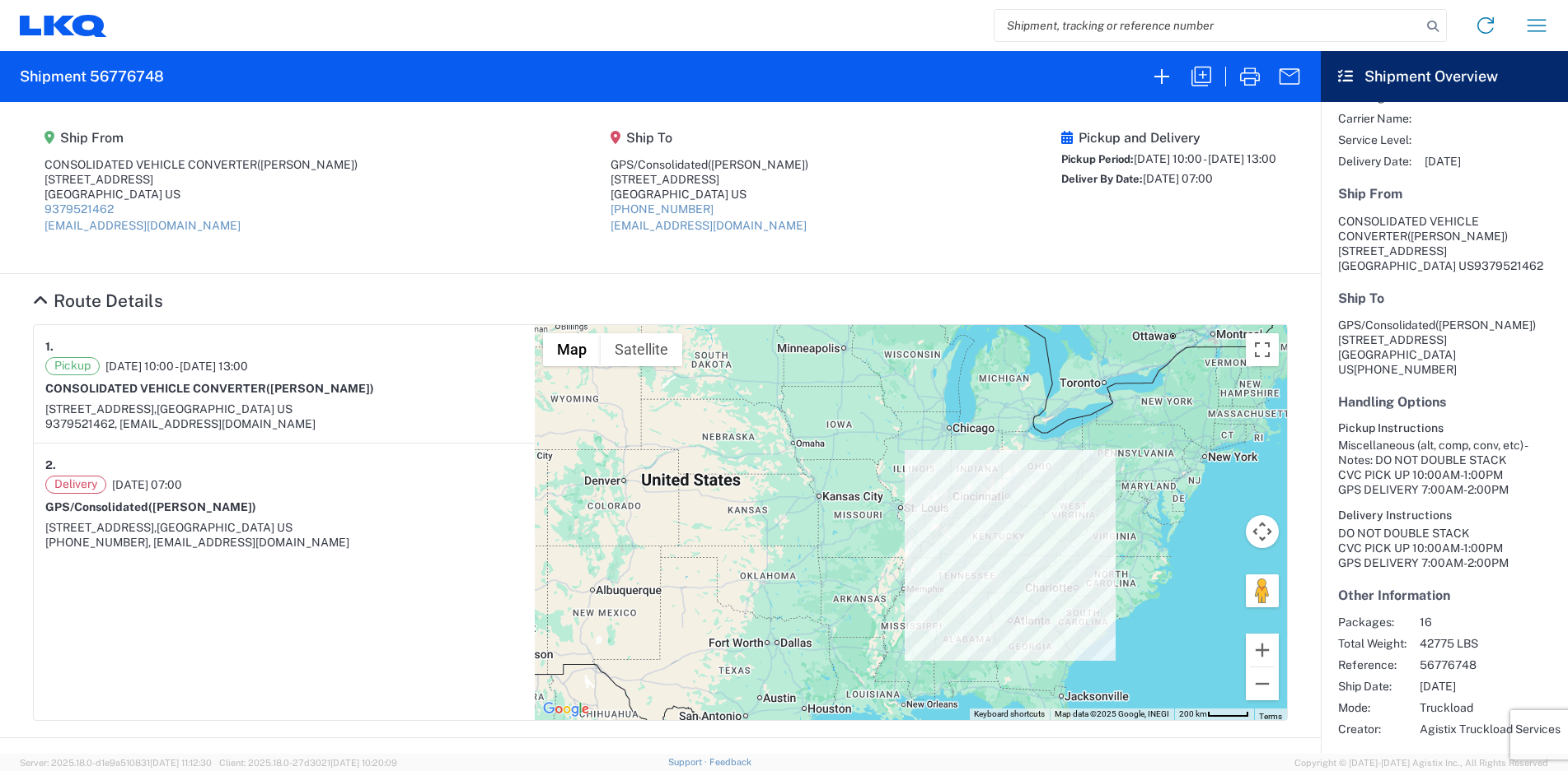
scroll to position [165, 0]
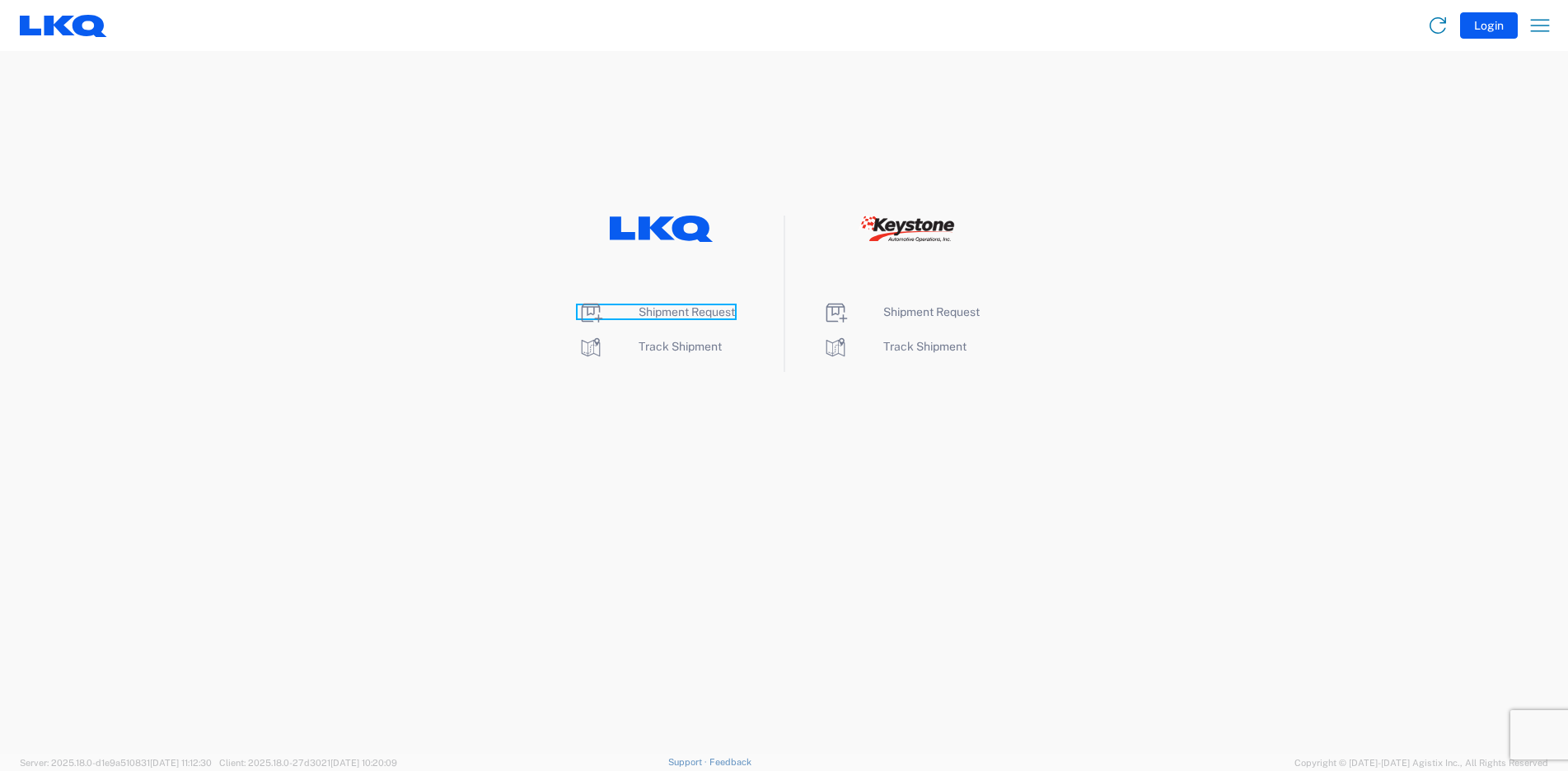
click at [711, 312] on span "Shipment Request" at bounding box center [686, 313] width 96 height 14
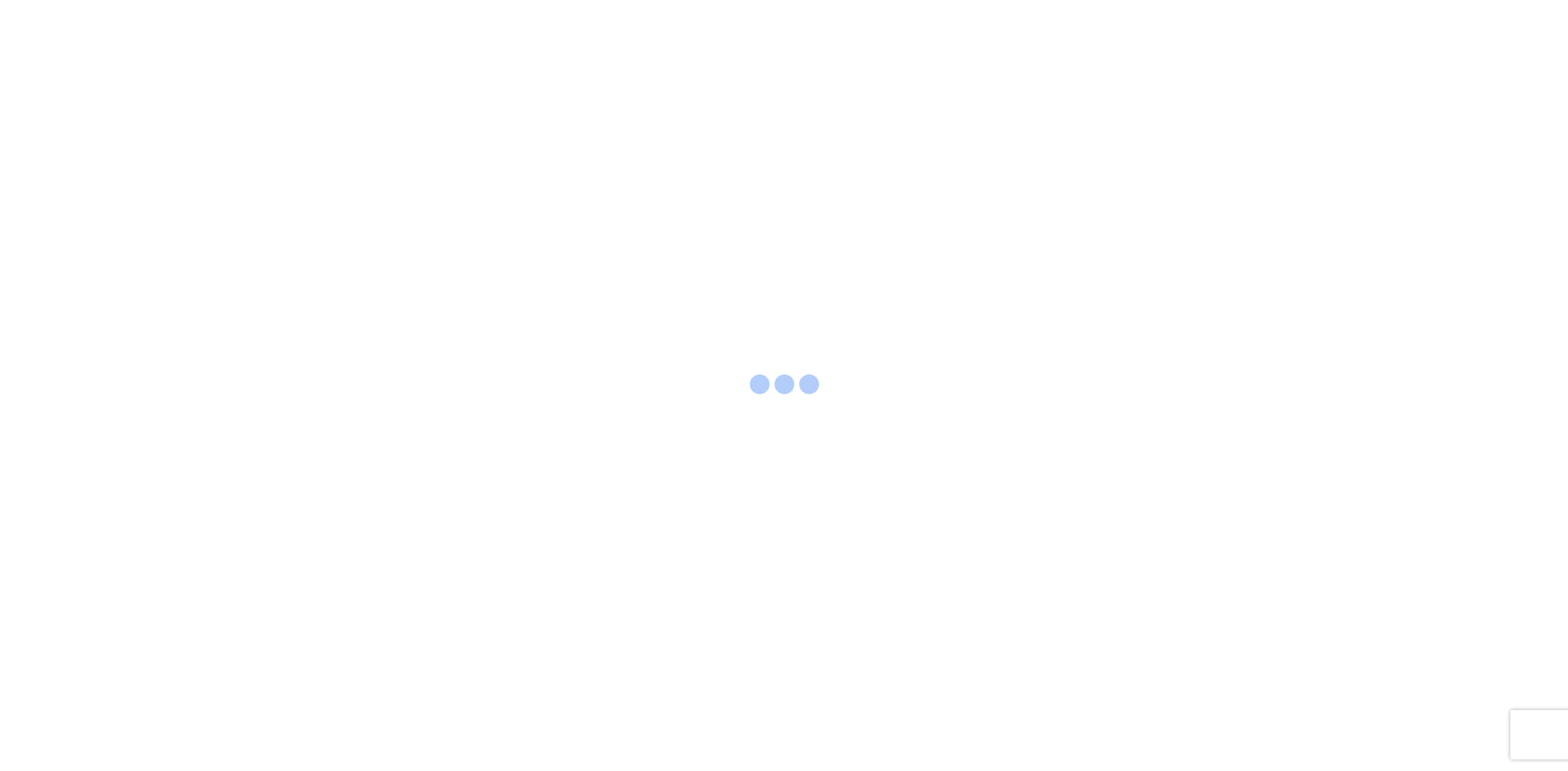
select select "FULL"
select select "LBS"
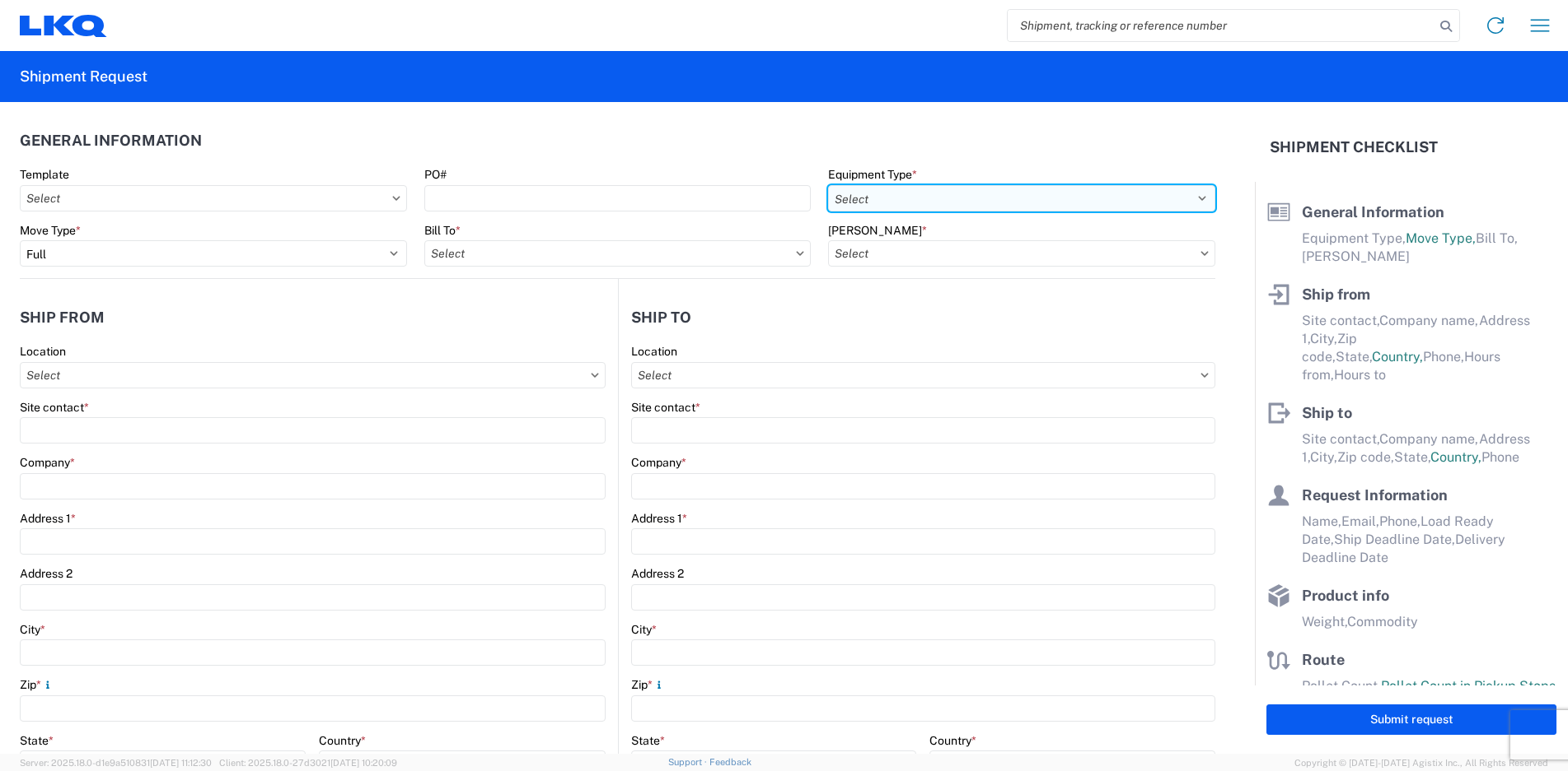
click at [944, 203] on select "Select 53’ Dry Van Flatbed Dropdeck (van) Lowboy (flatbed) Rail" at bounding box center [1021, 198] width 388 height 26
select select "STDV"
click at [828, 185] on select "Select 53’ Dry Van Flatbed Dropdeck (van) Lowboy (flatbed) Rail" at bounding box center [1021, 198] width 388 height 26
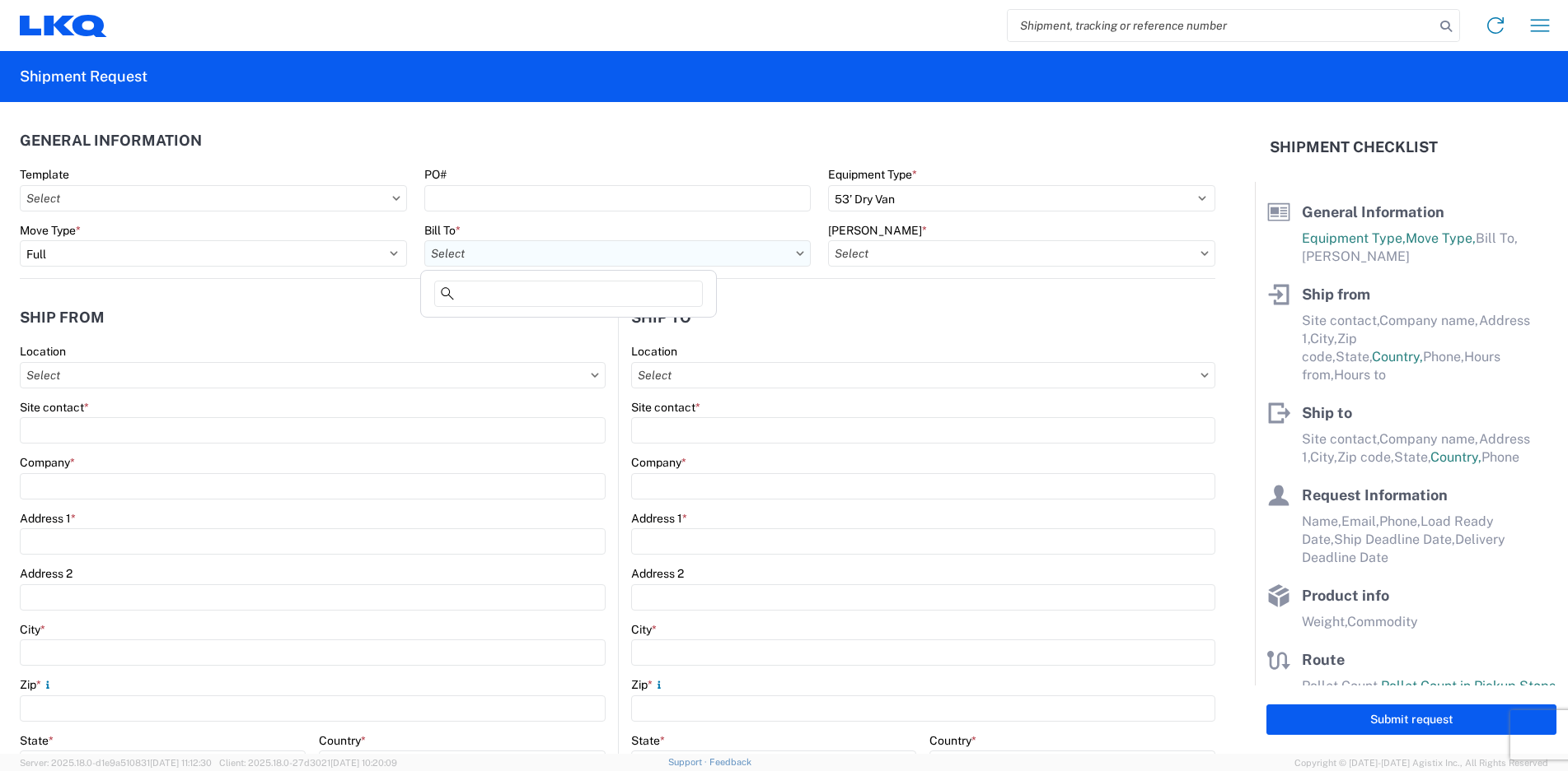
click at [488, 260] on input "Bill To *" at bounding box center [618, 253] width 388 height 26
type input "1894"
click at [520, 325] on div "1894 - [GEOGRAPHIC_DATA], [GEOGRAPHIC_DATA]- GPS" at bounding box center [582, 326] width 315 height 26
type input "1894 - [GEOGRAPHIC_DATA], [GEOGRAPHIC_DATA]- GPS"
click at [861, 255] on input "[PERSON_NAME] *" at bounding box center [1021, 253] width 388 height 26
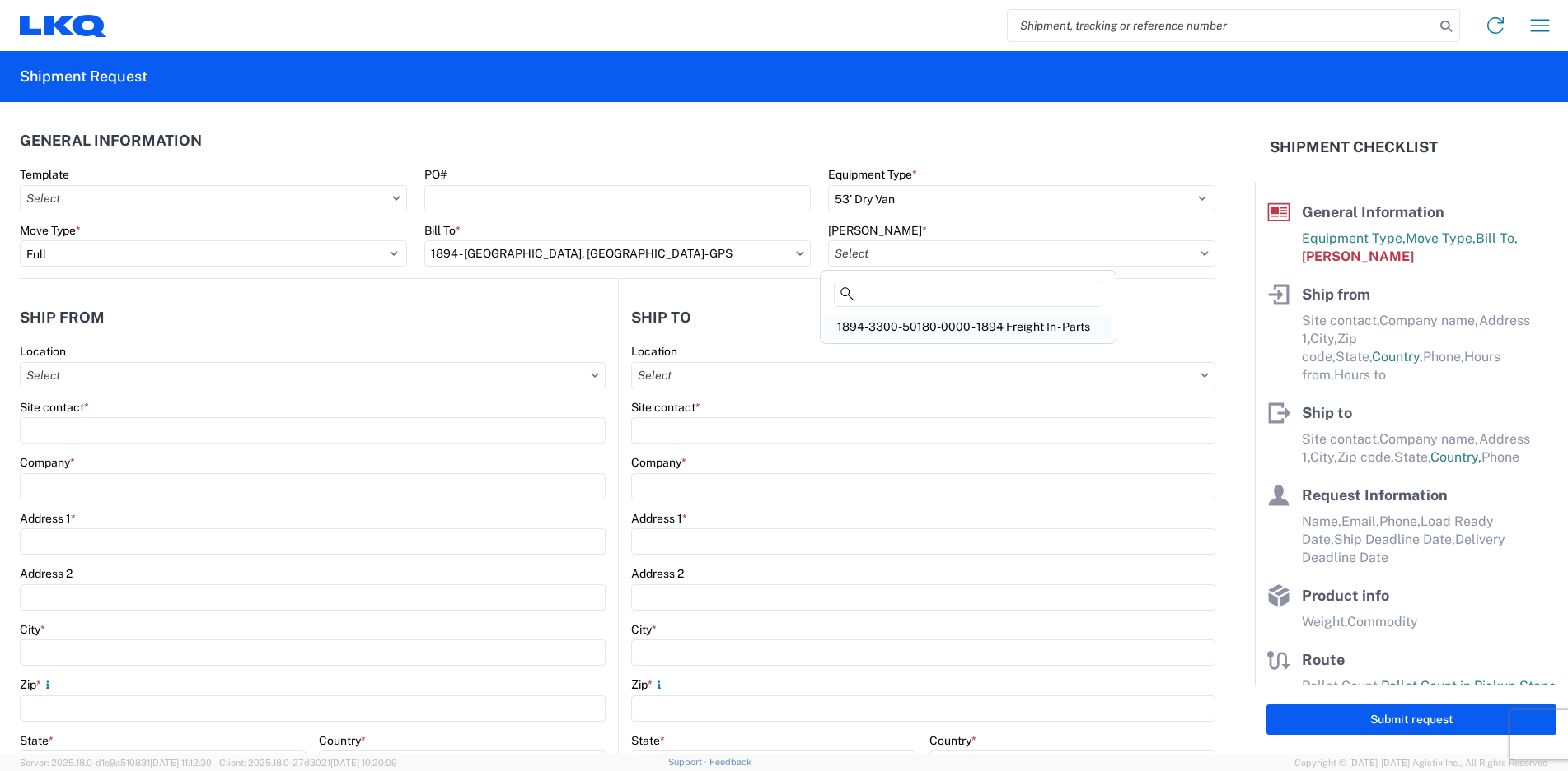
click at [1055, 324] on div "1894-3300-50180-0000 - 1894 Freight In - Parts" at bounding box center [968, 326] width 289 height 26
type input "1894-3300-50180-0000 - 1894 Freight In - Parts"
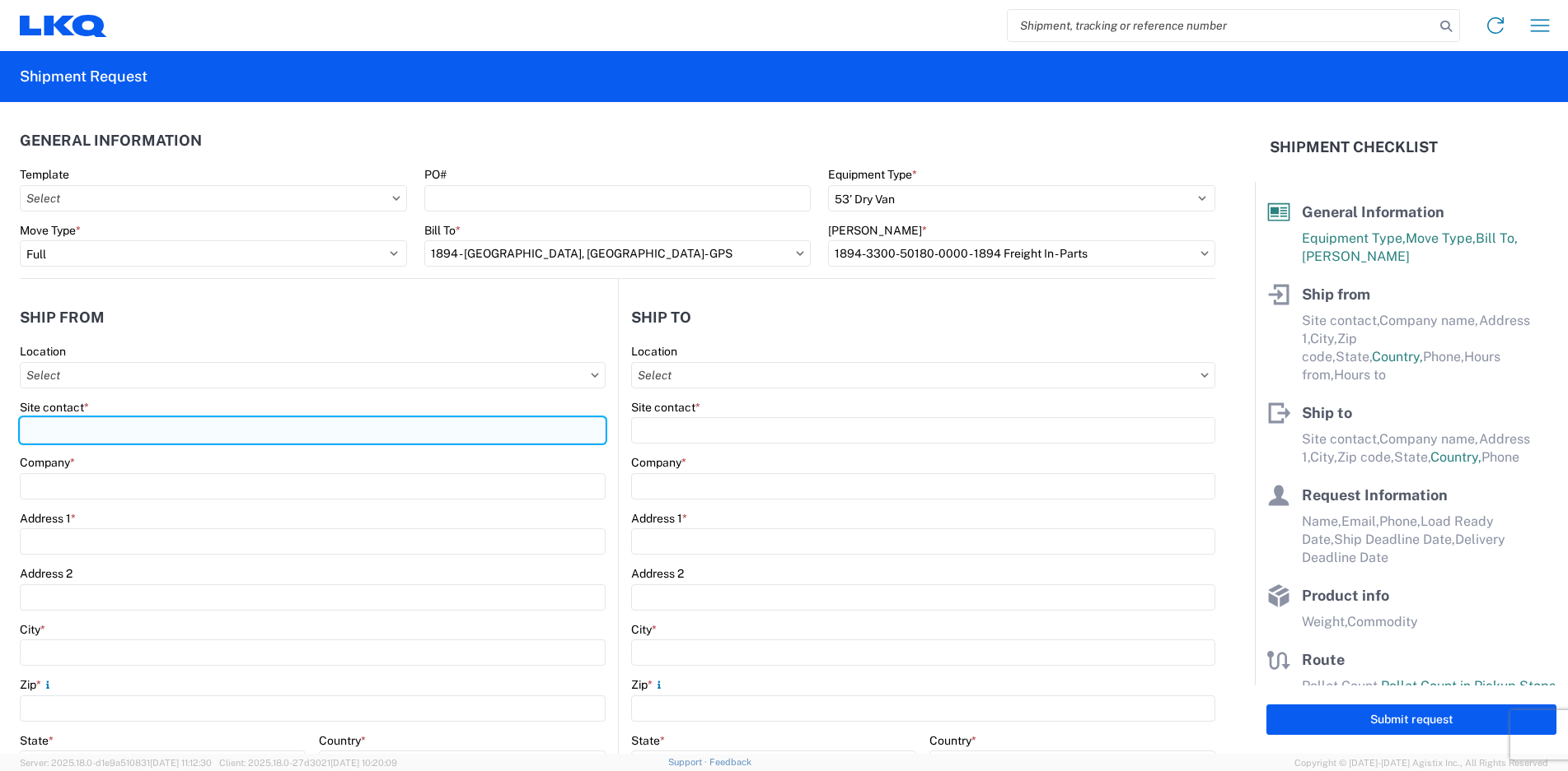
click at [57, 440] on input "Site contact *" at bounding box center [312, 430] width 586 height 26
type input "[PERSON_NAME]"
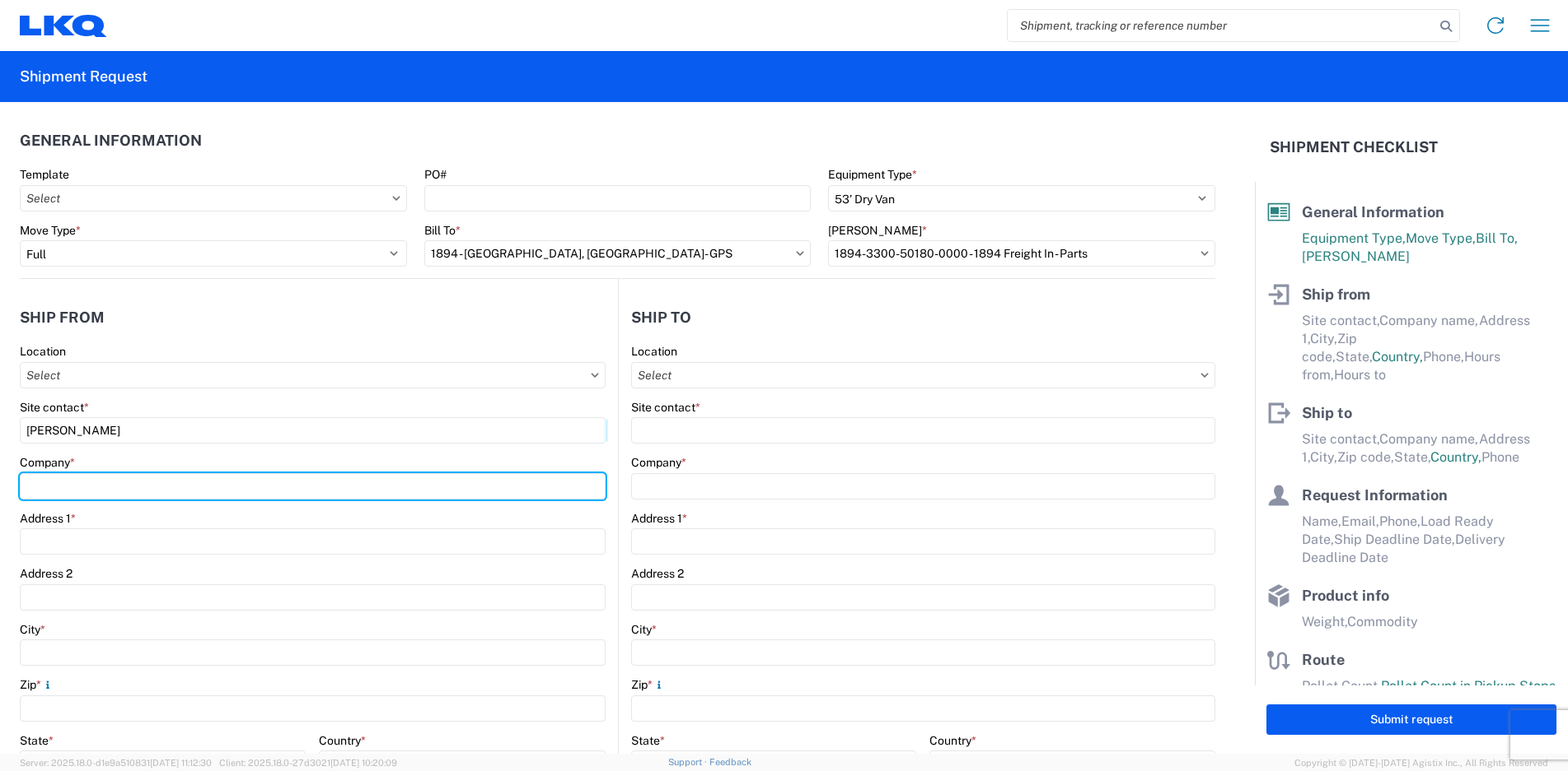
type input "CONSOLIDATED VEHICLE CONVERTER"
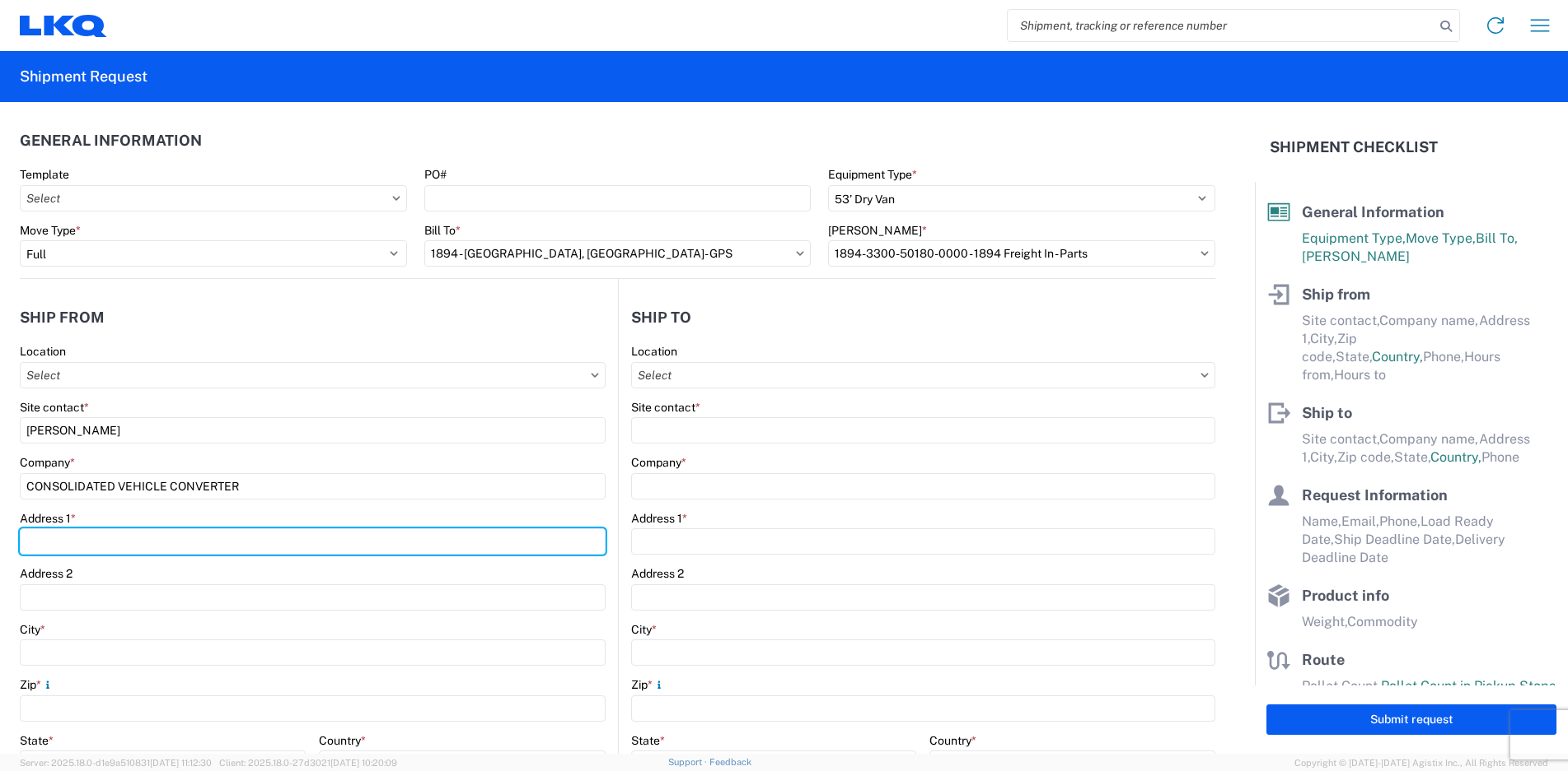
type input "[STREET_ADDRESS]"
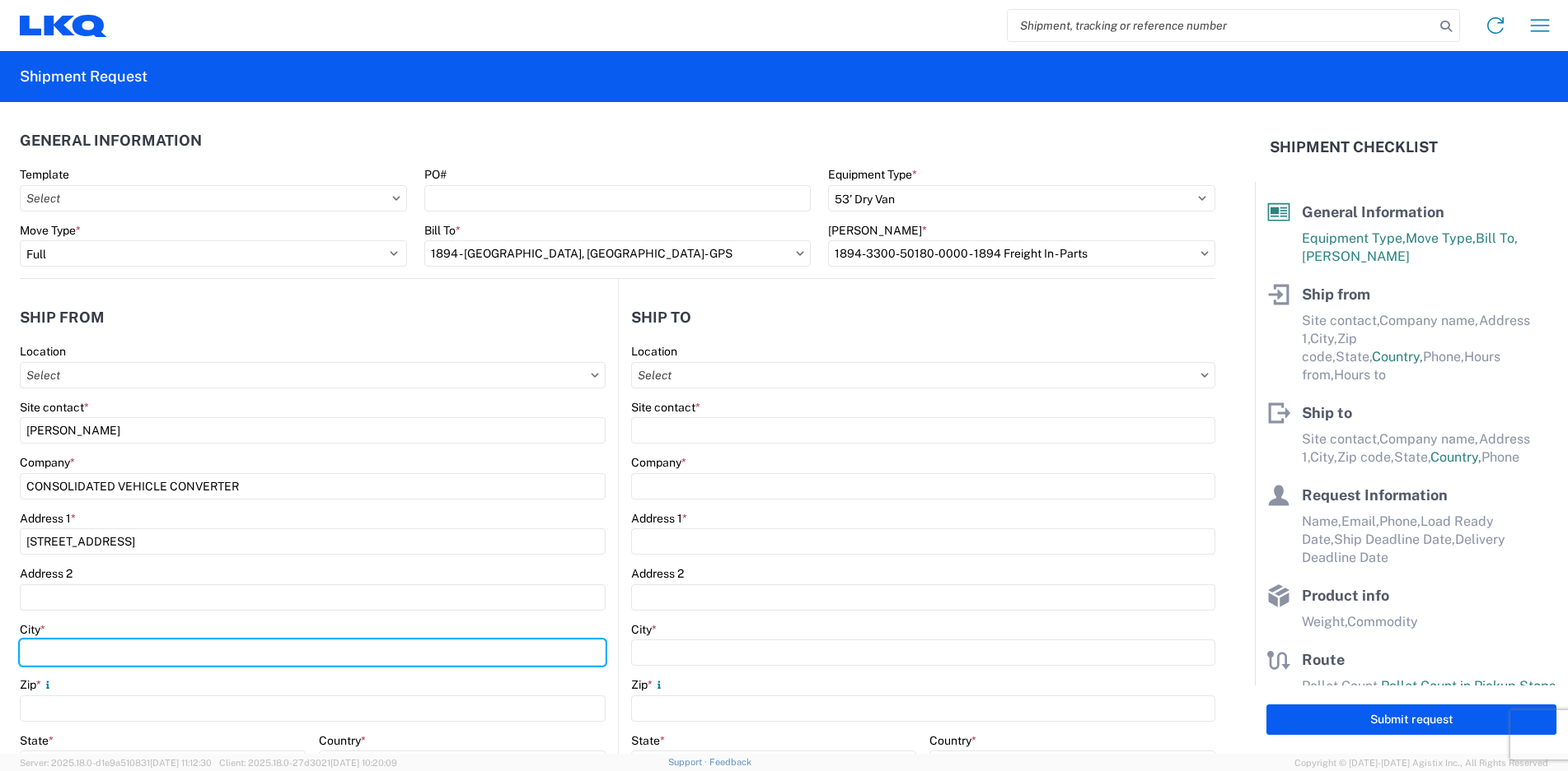
type input "Kettering"
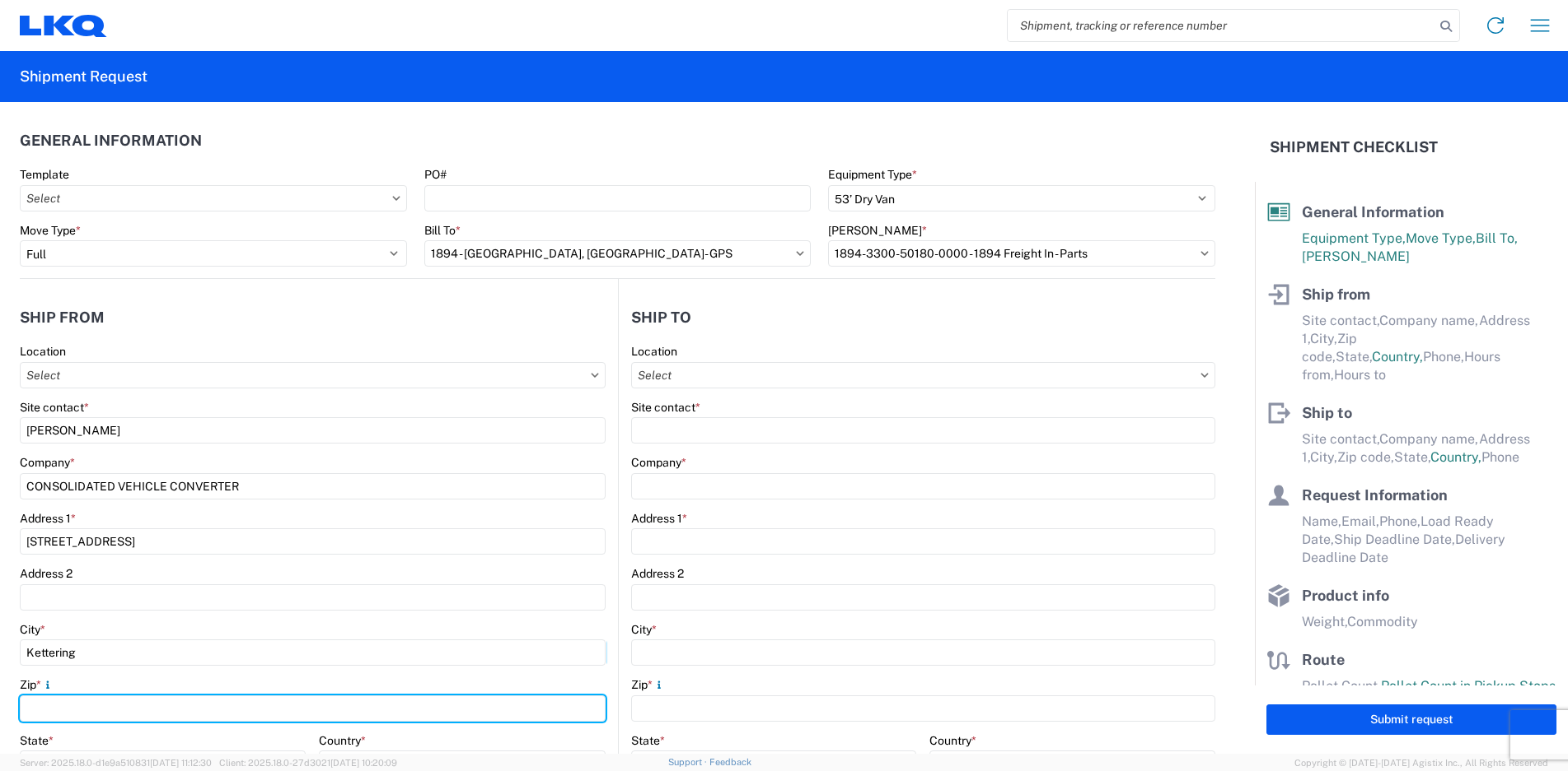
type input "45429"
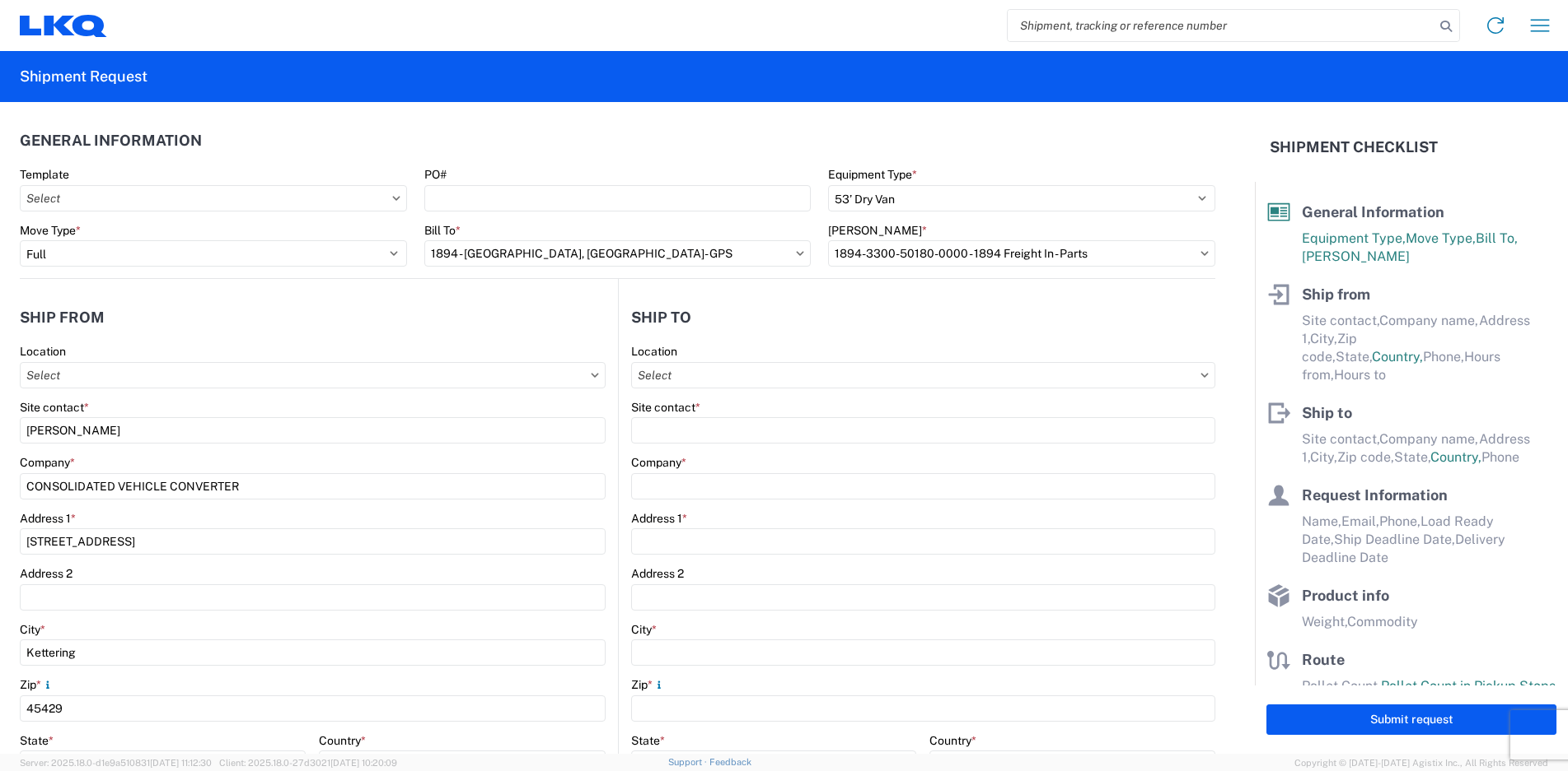
type input "[EMAIL_ADDRESS][DOMAIN_NAME]"
type input "9374430408"
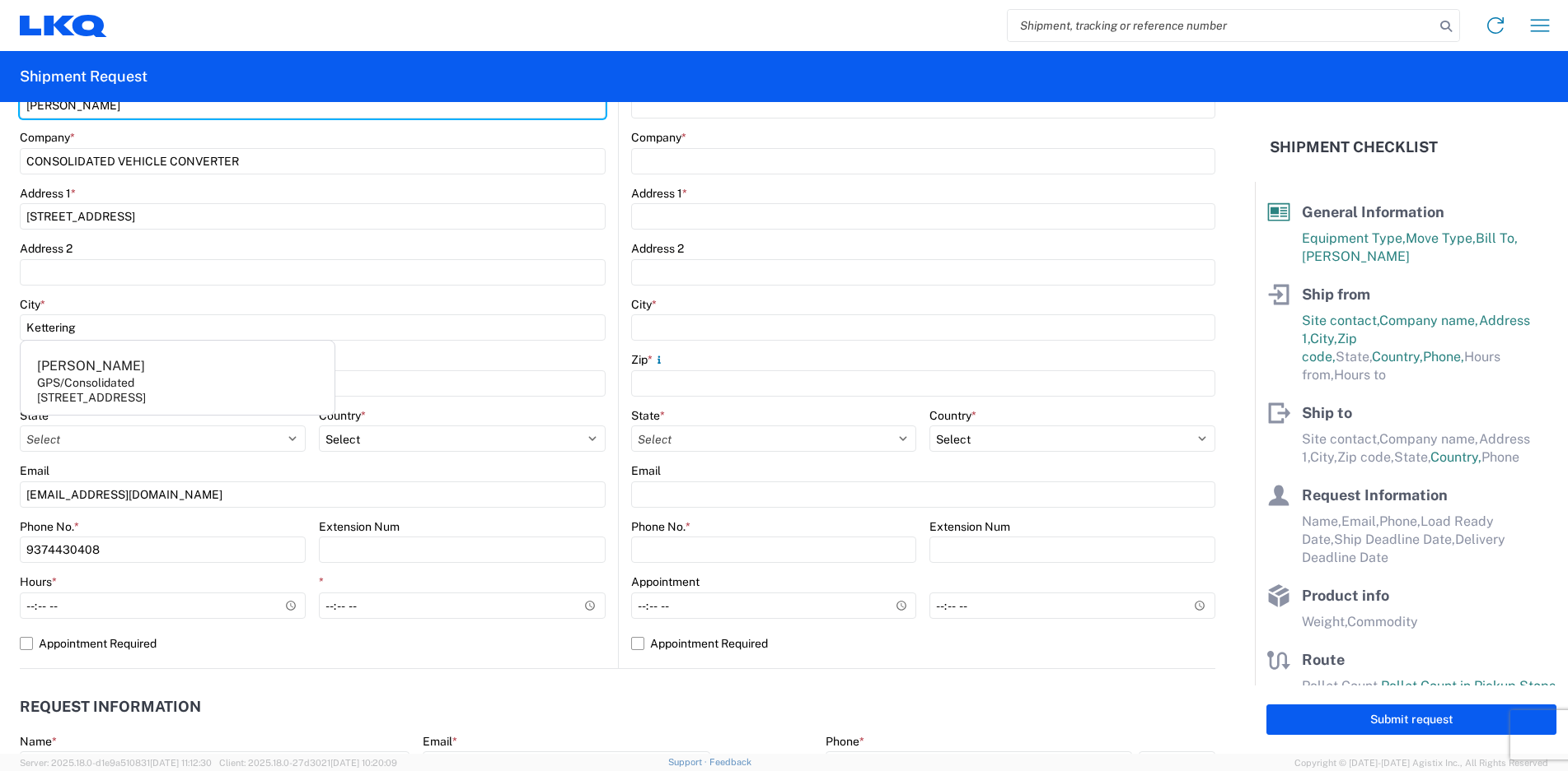
scroll to position [329, 0]
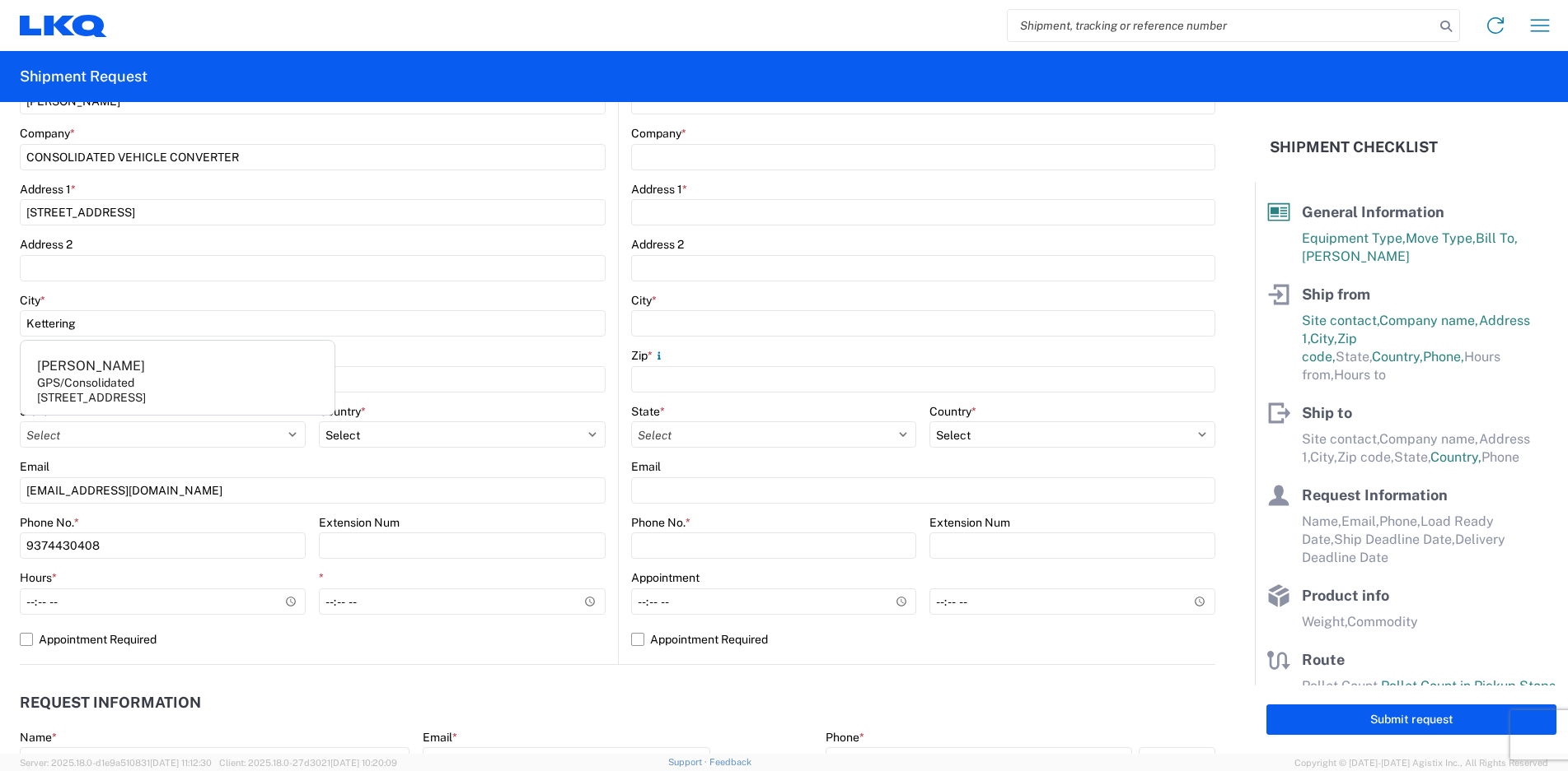
click at [119, 518] on div "Phone No. *" at bounding box center [162, 522] width 286 height 15
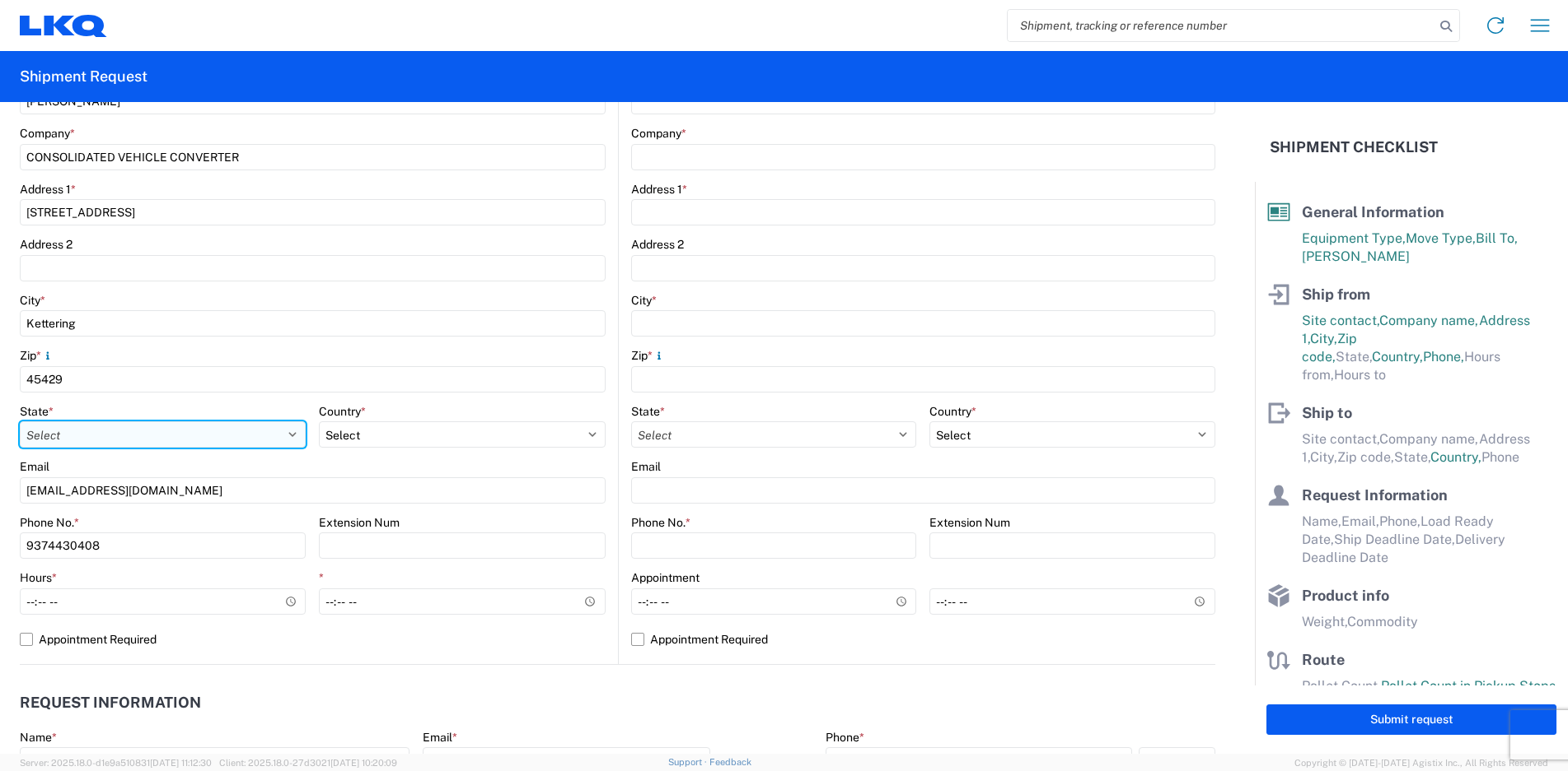
click at [123, 436] on select "Select [US_STATE] [US_STATE] [US_STATE] [US_STATE] Armed Forces Americas Armed …" at bounding box center [162, 434] width 286 height 26
select select "OH"
click at [123, 436] on select "Select [US_STATE] [US_STATE] [US_STATE] [US_STATE] Armed Forces Americas Armed …" at bounding box center [162, 434] width 286 height 26
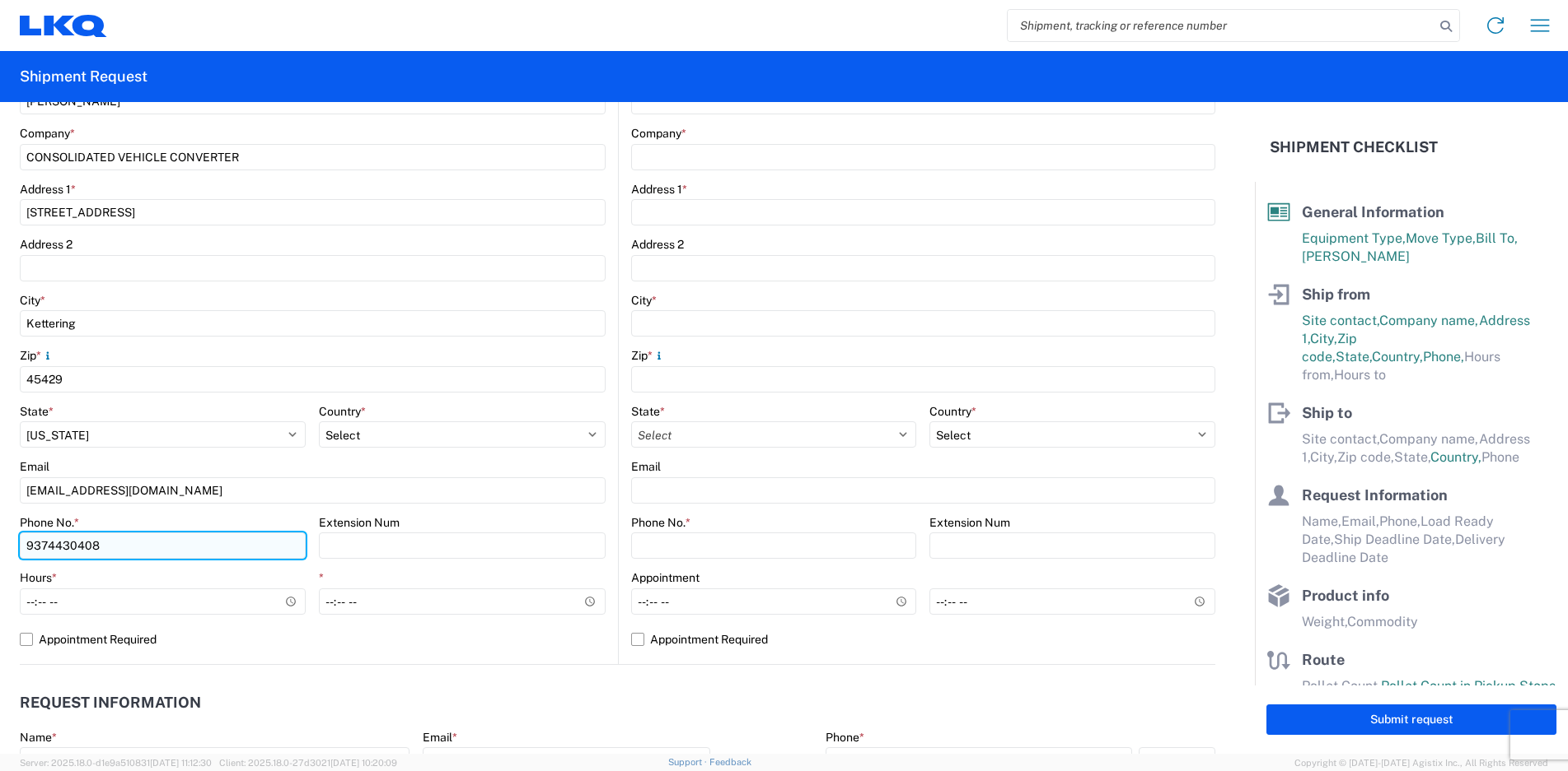
click at [141, 543] on input "9374430408" at bounding box center [162, 546] width 286 height 26
type input "9379521462"
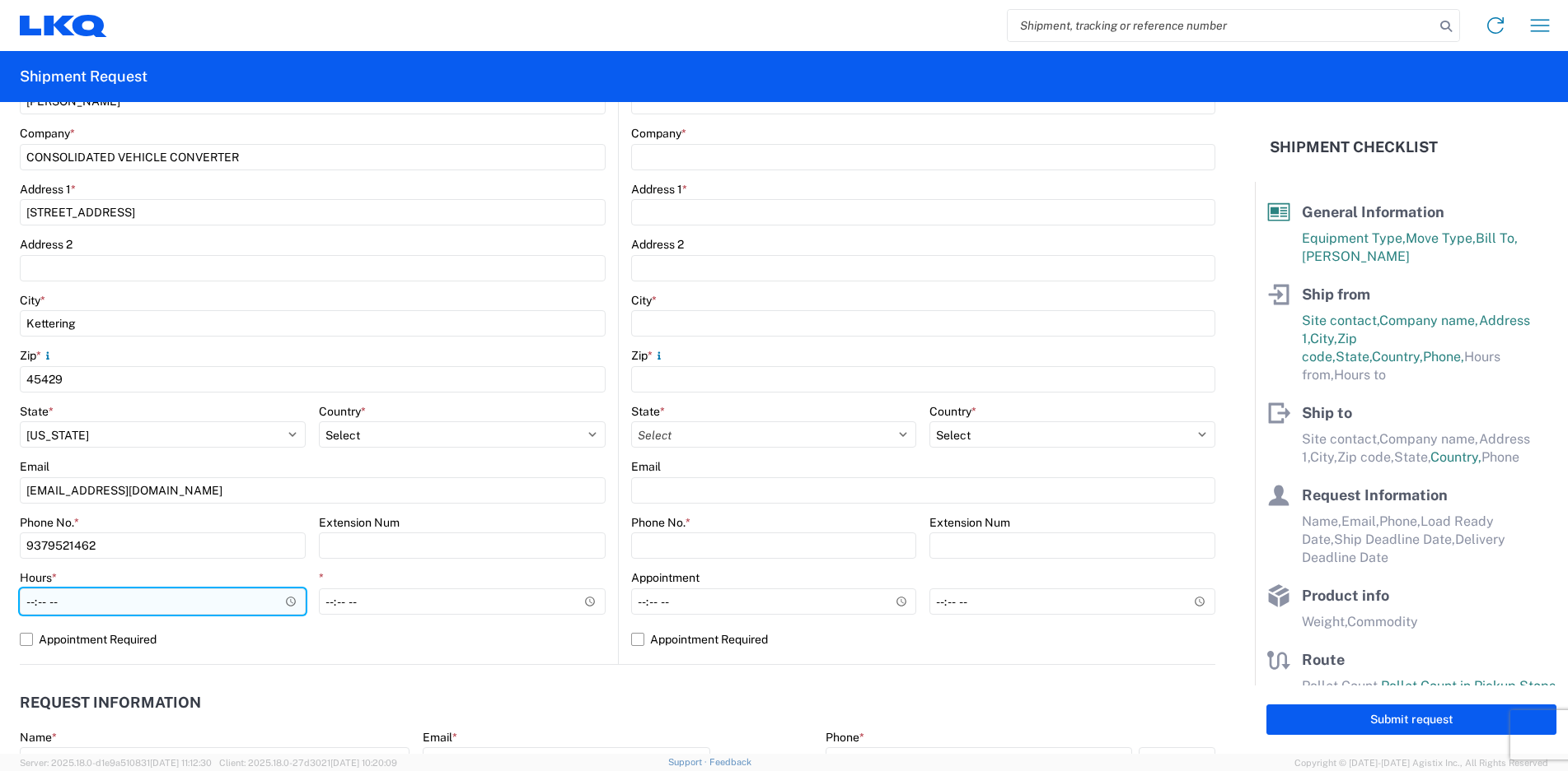
click at [28, 602] on input "Hours *" at bounding box center [162, 601] width 286 height 26
type input "10:00"
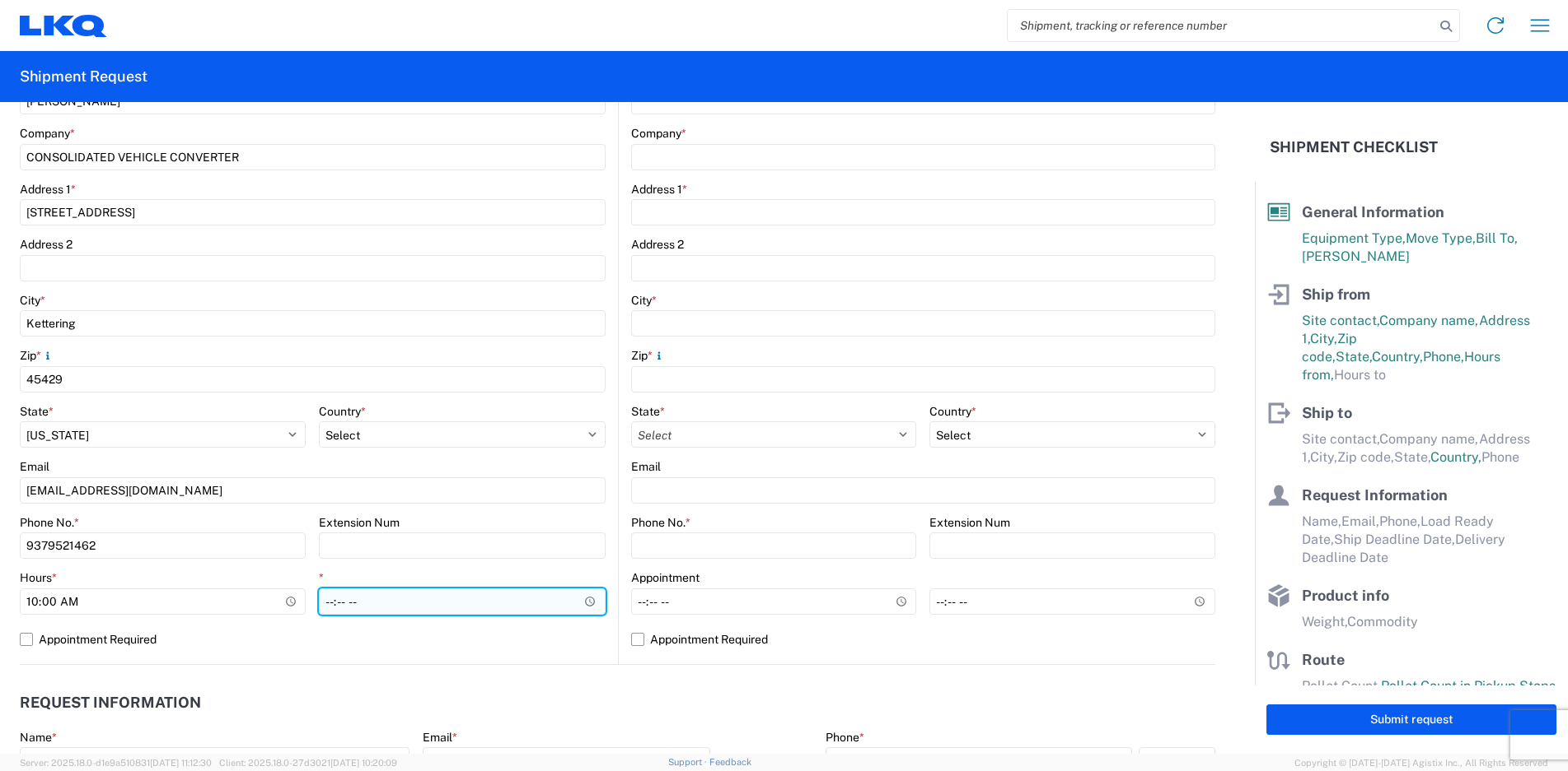
click at [333, 606] on input "*" at bounding box center [461, 601] width 286 height 26
click at [329, 602] on input "*" at bounding box center [461, 601] width 286 height 26
type input "13:00"
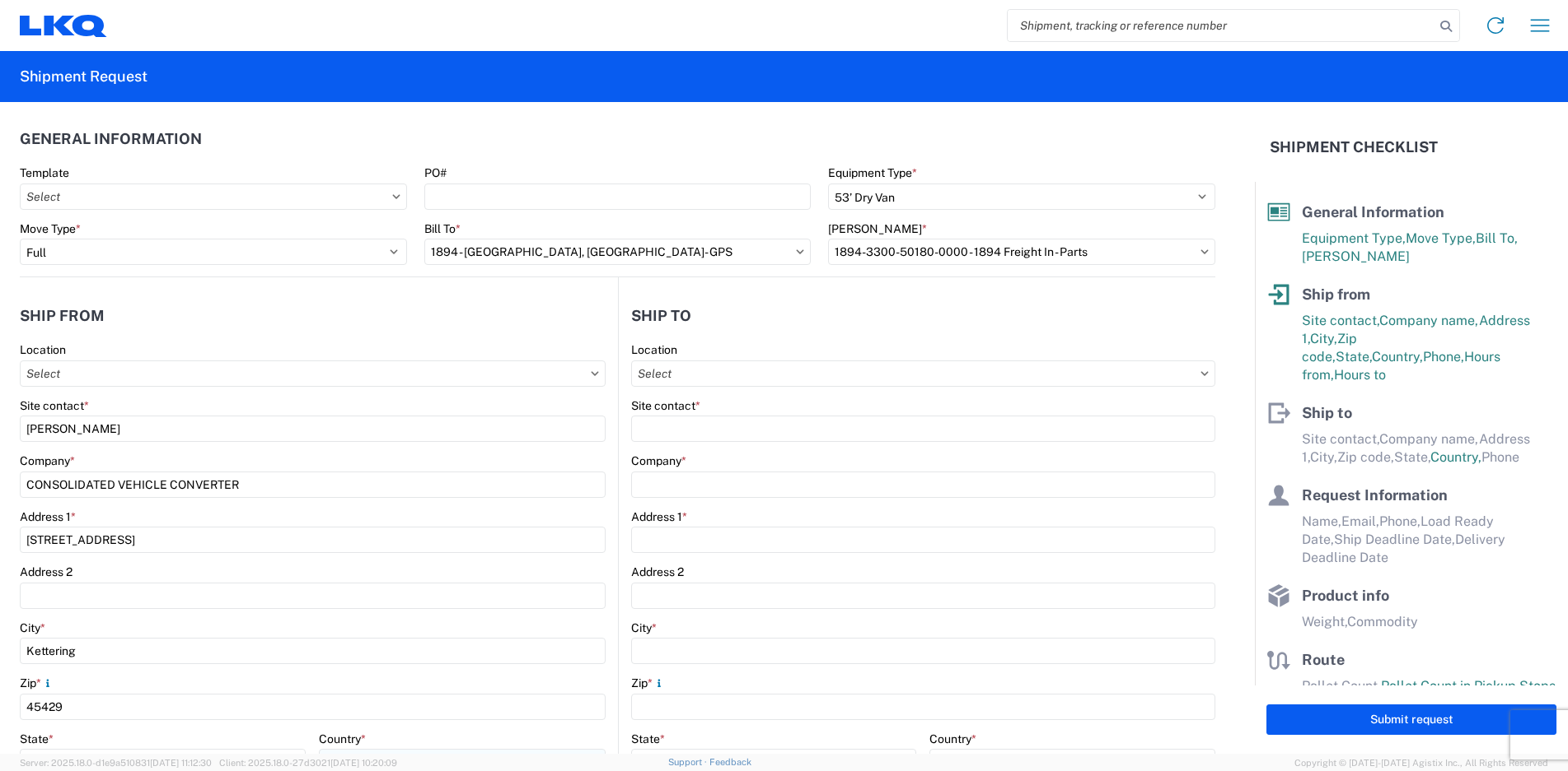
scroll to position [0, 0]
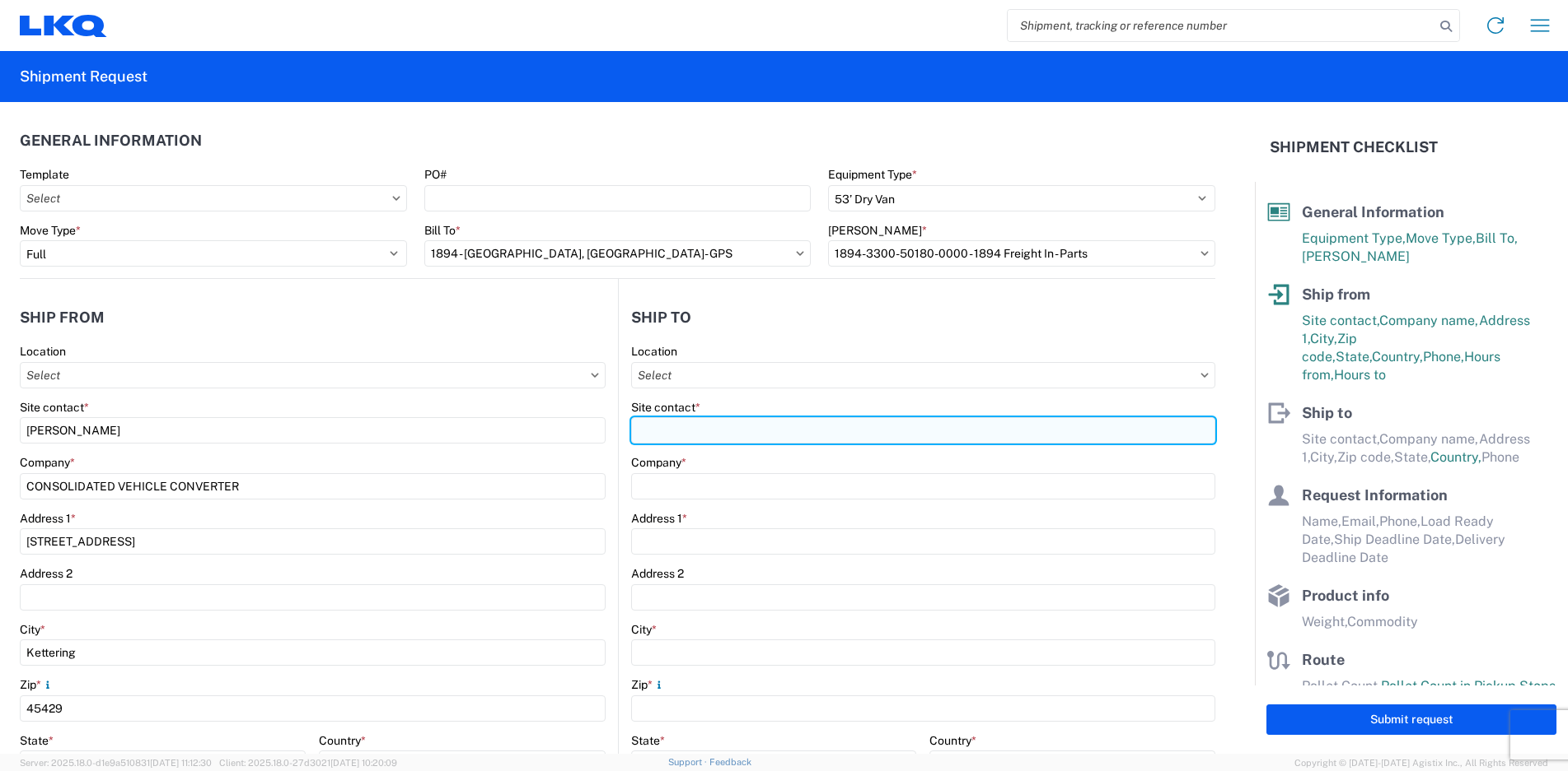
click at [702, 426] on input "Site contact *" at bounding box center [923, 430] width 585 height 26
type input "[PERSON_NAME]"
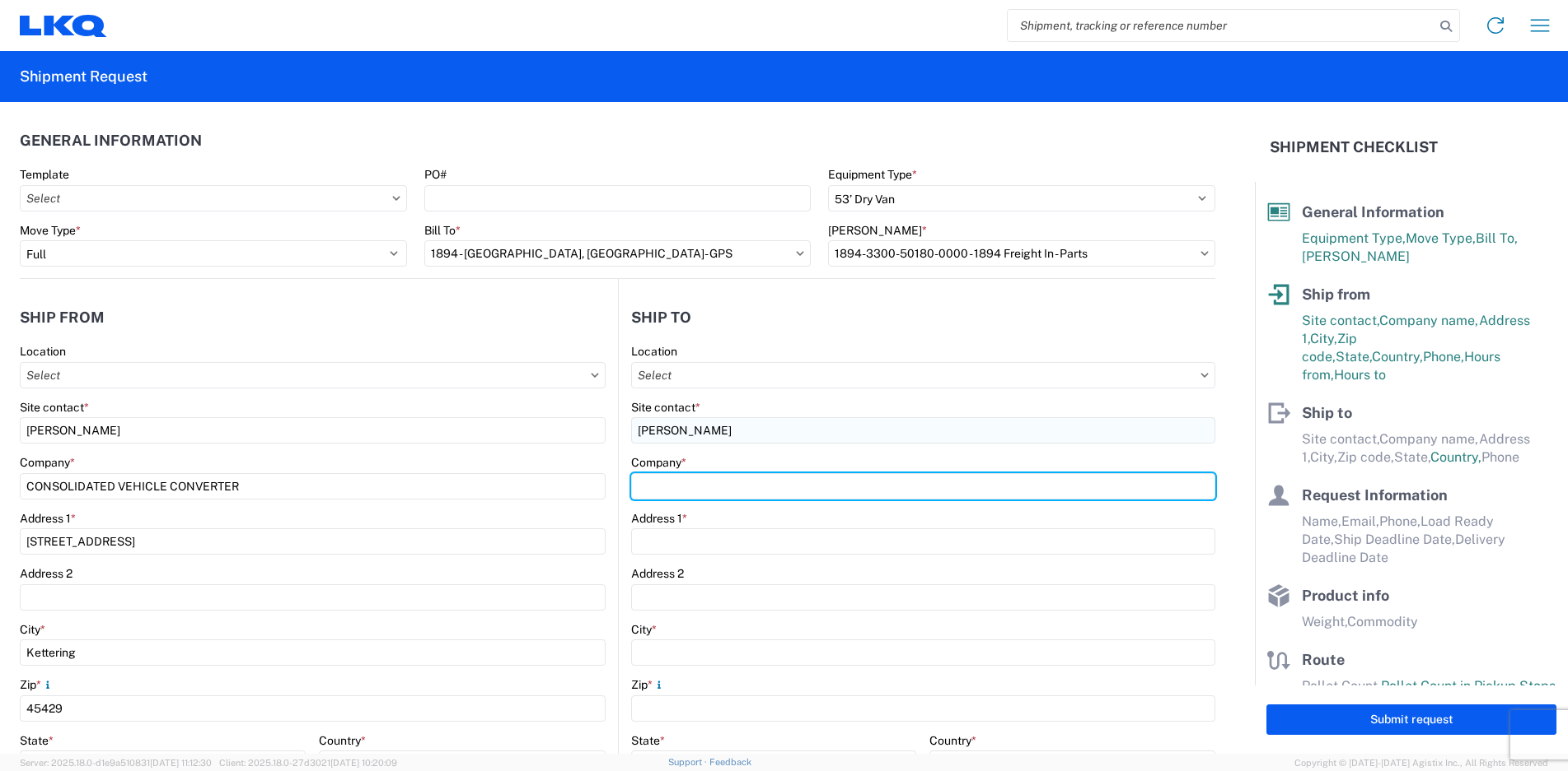
type input "GPS/Consolidated"
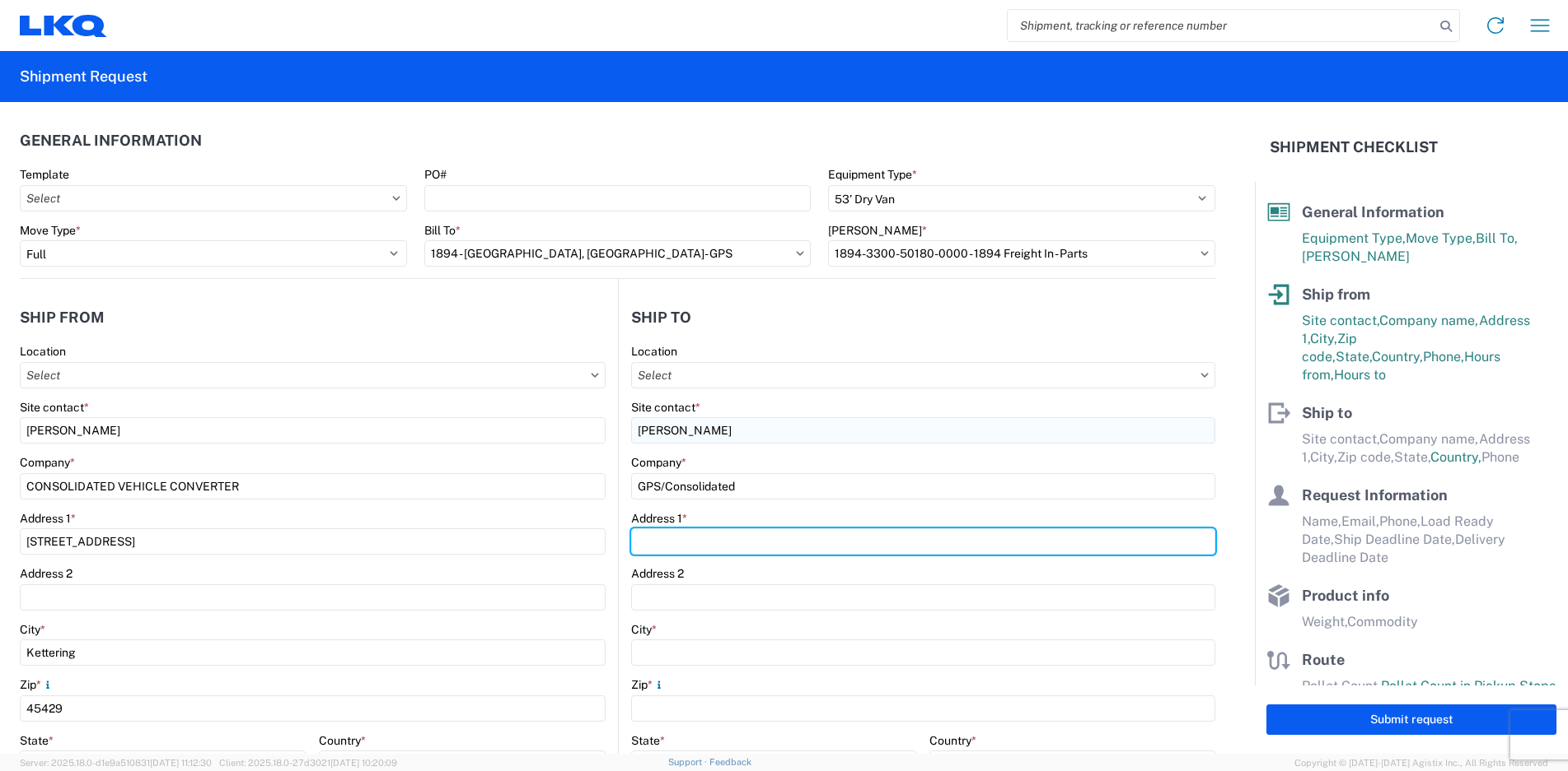
type input "[STREET_ADDRESS]"
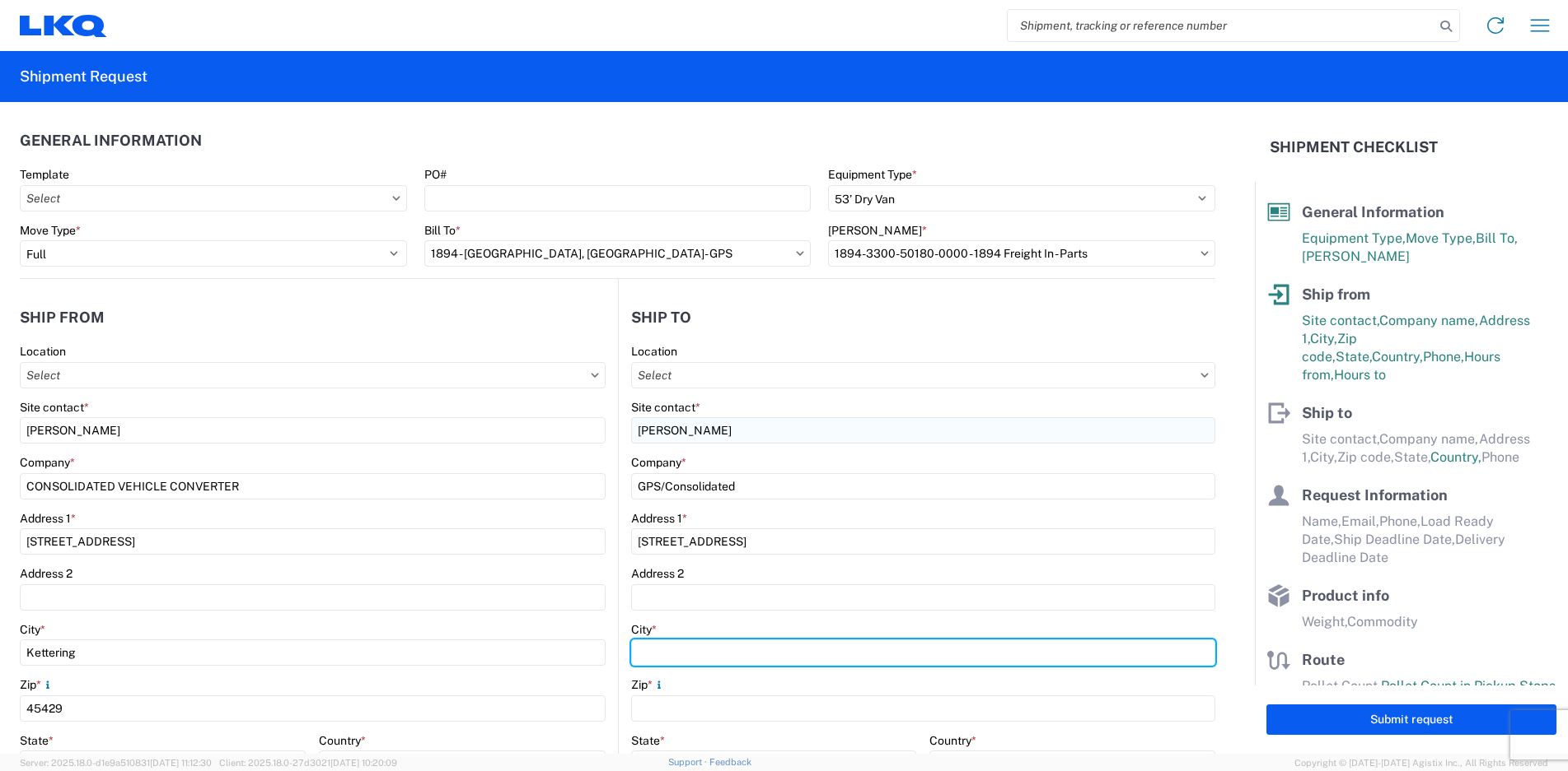
type input "NEWNAN"
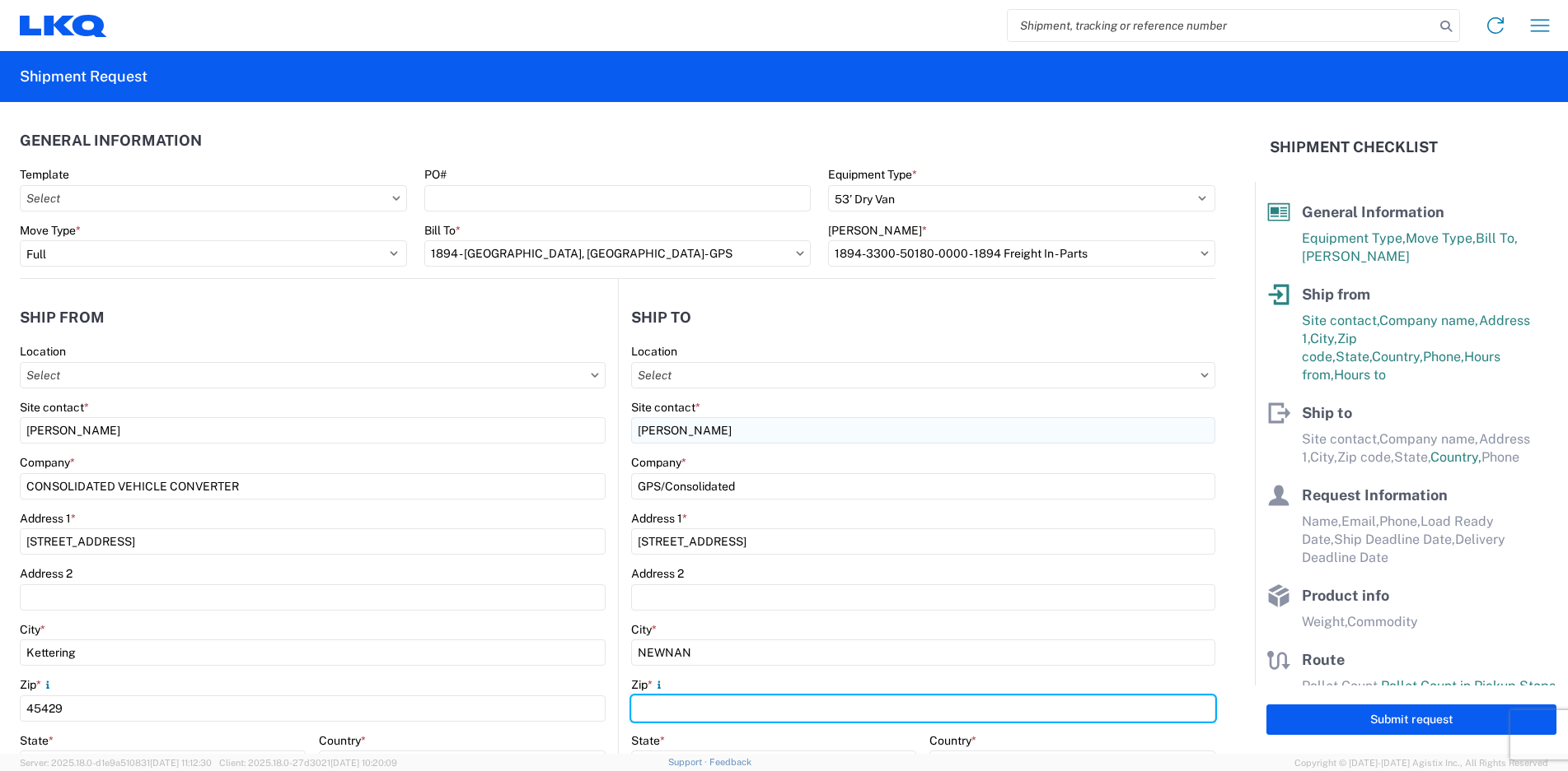
type input "30265"
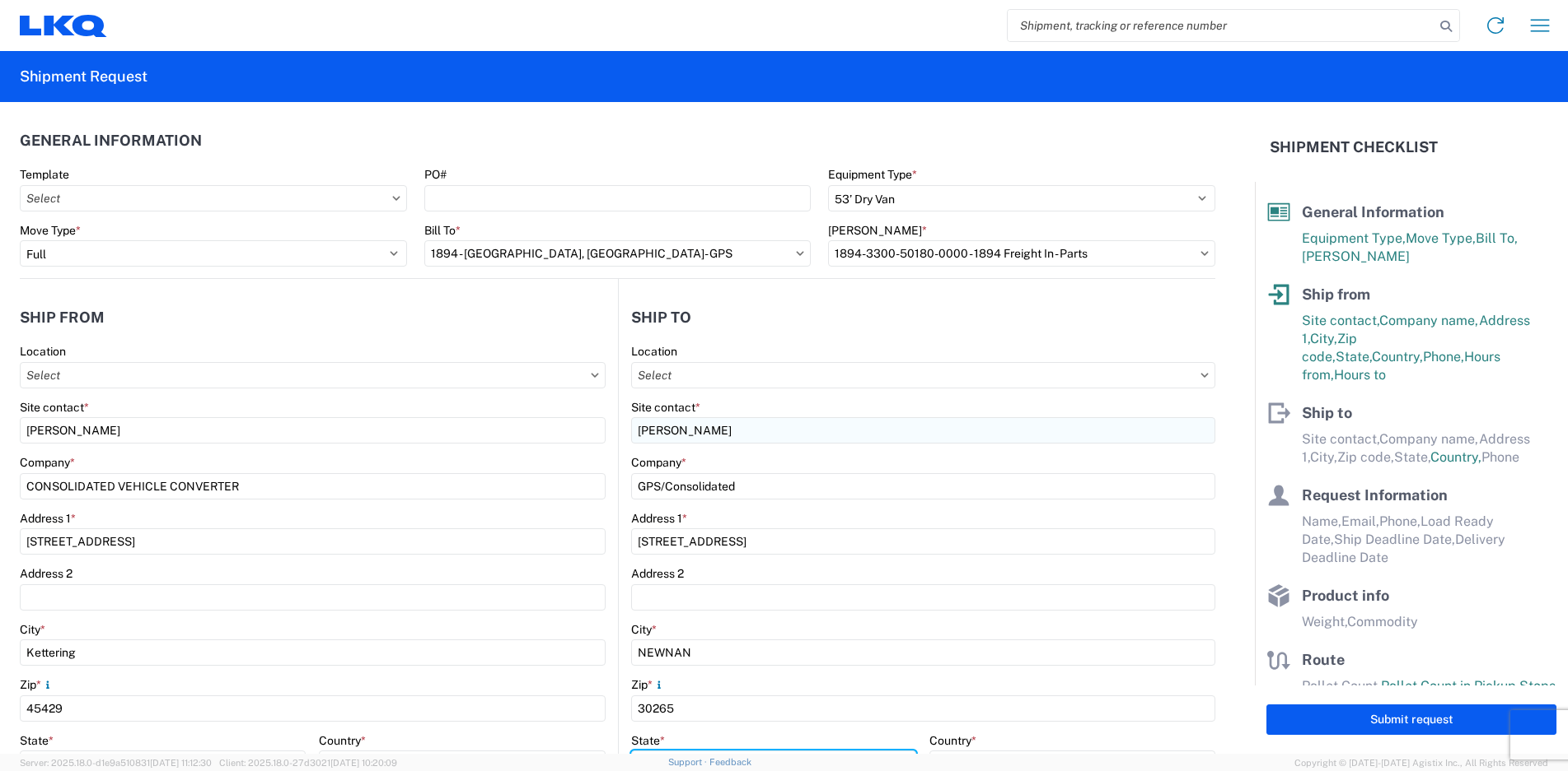
select select "GA"
type input "[EMAIL_ADDRESS][DOMAIN_NAME]"
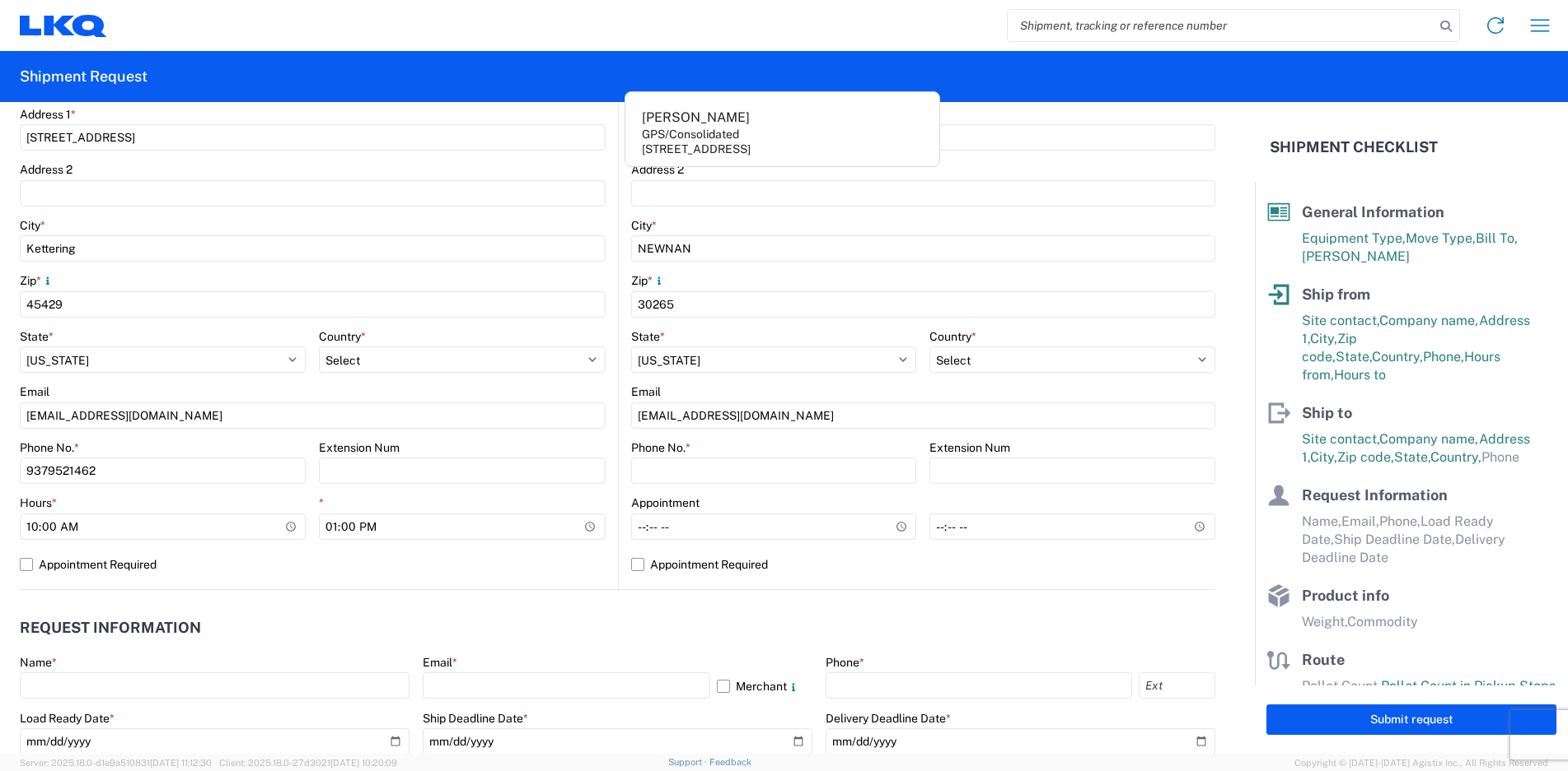
scroll to position [412, 0]
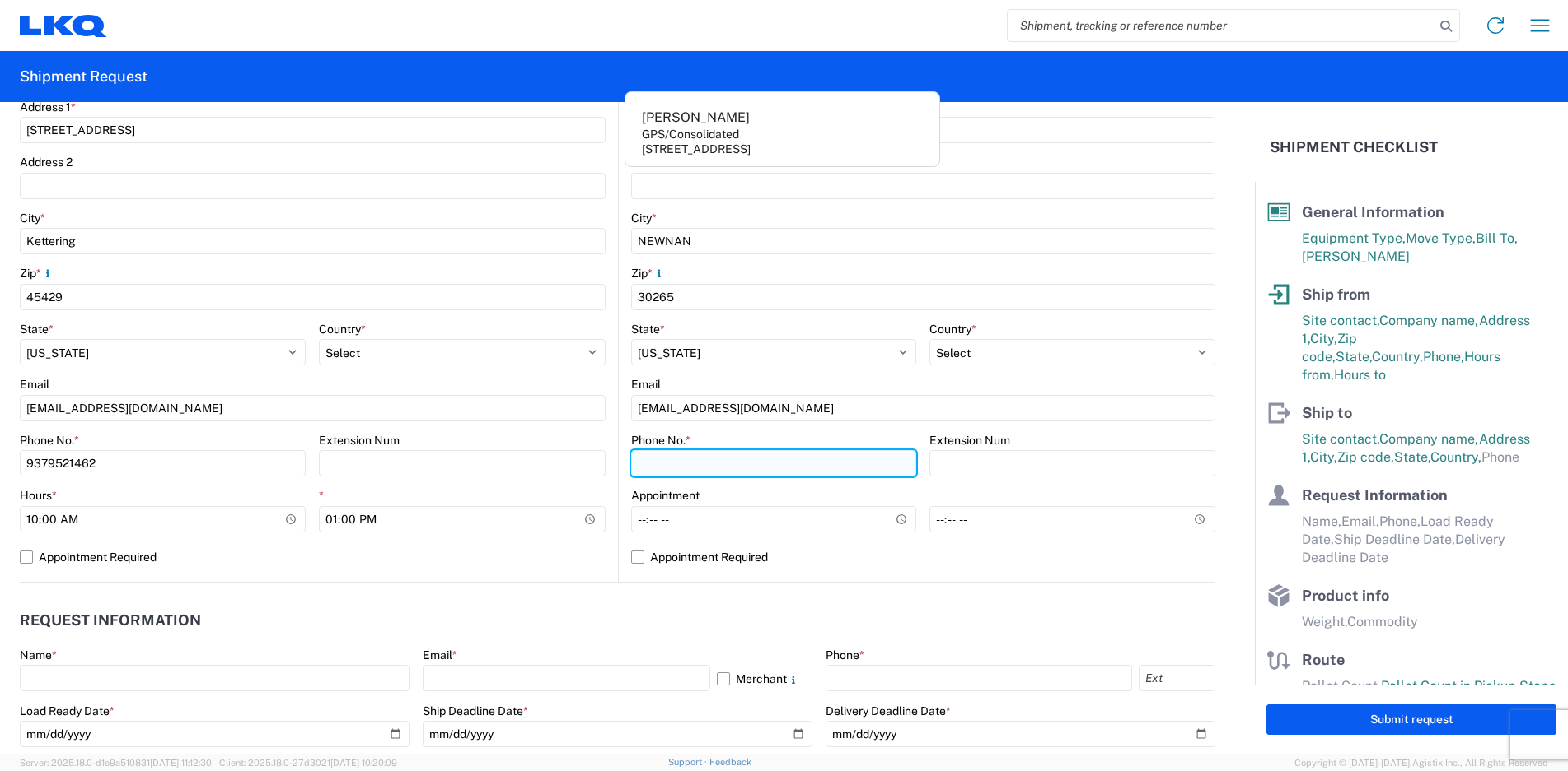
click at [664, 463] on input "Phone No. *" at bounding box center [773, 463] width 286 height 26
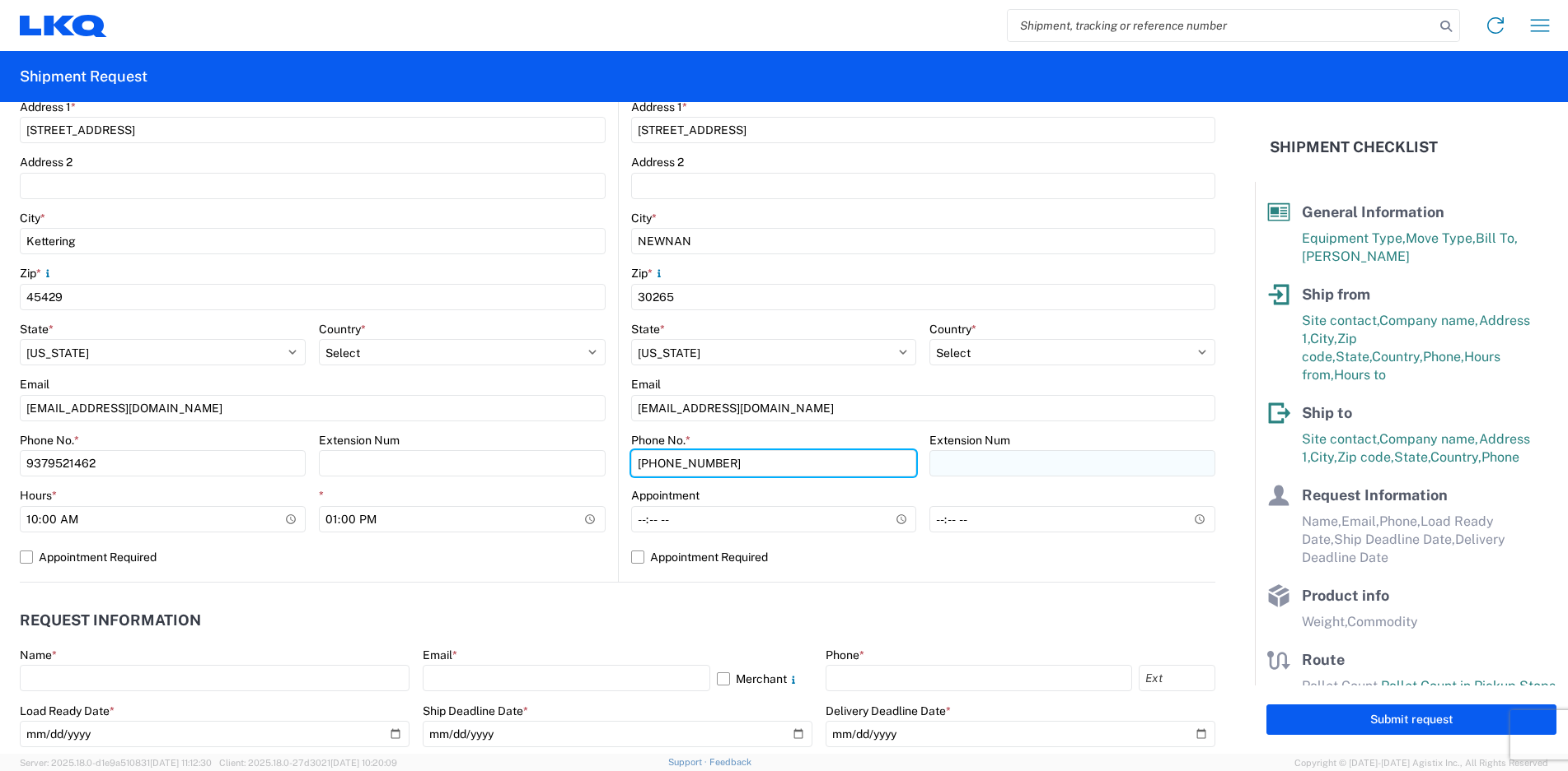
type input "[PHONE_NUMBER]"
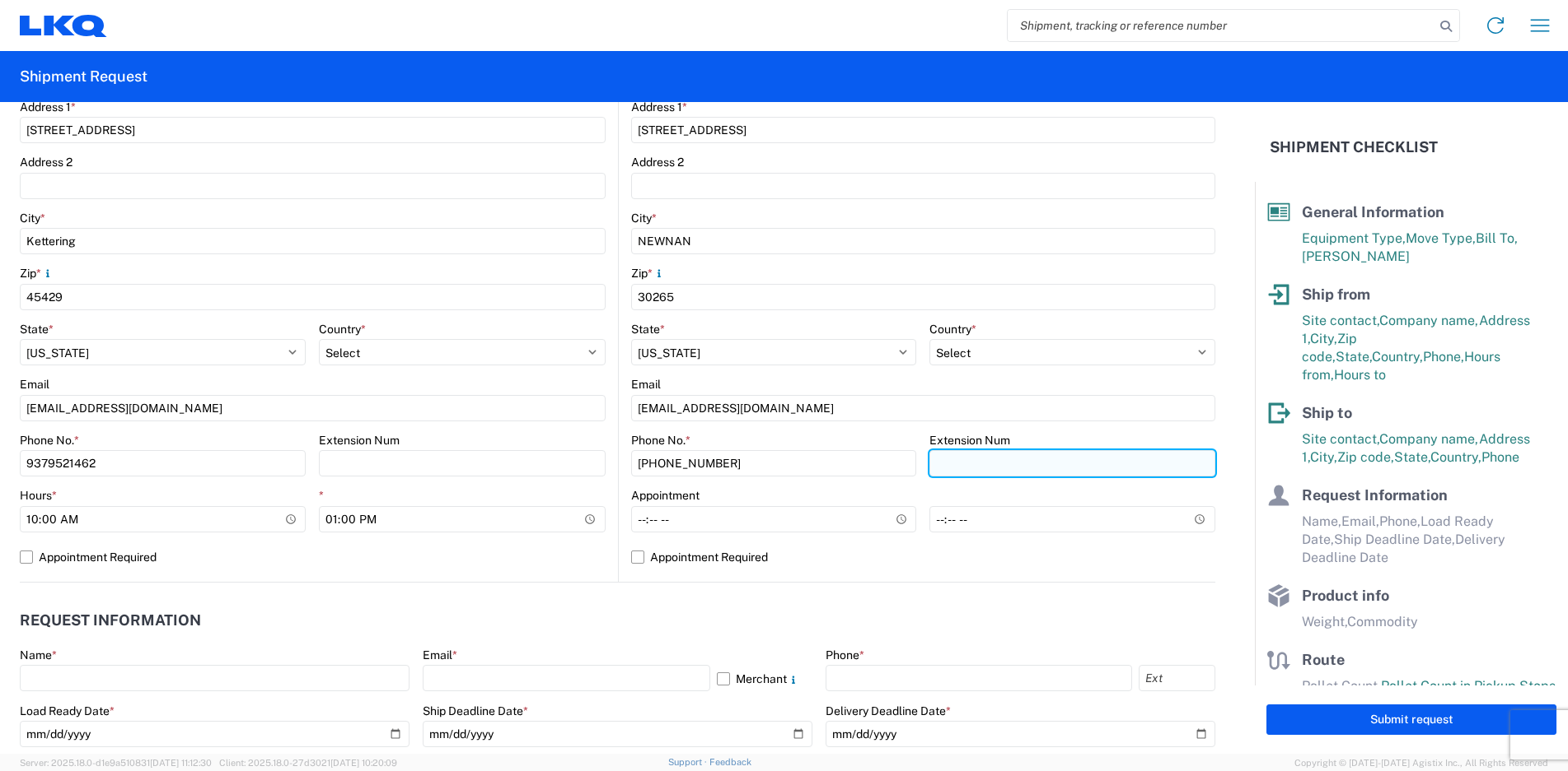
click at [1017, 468] on input "Extension Num" at bounding box center [1072, 463] width 286 height 26
type input "6002"
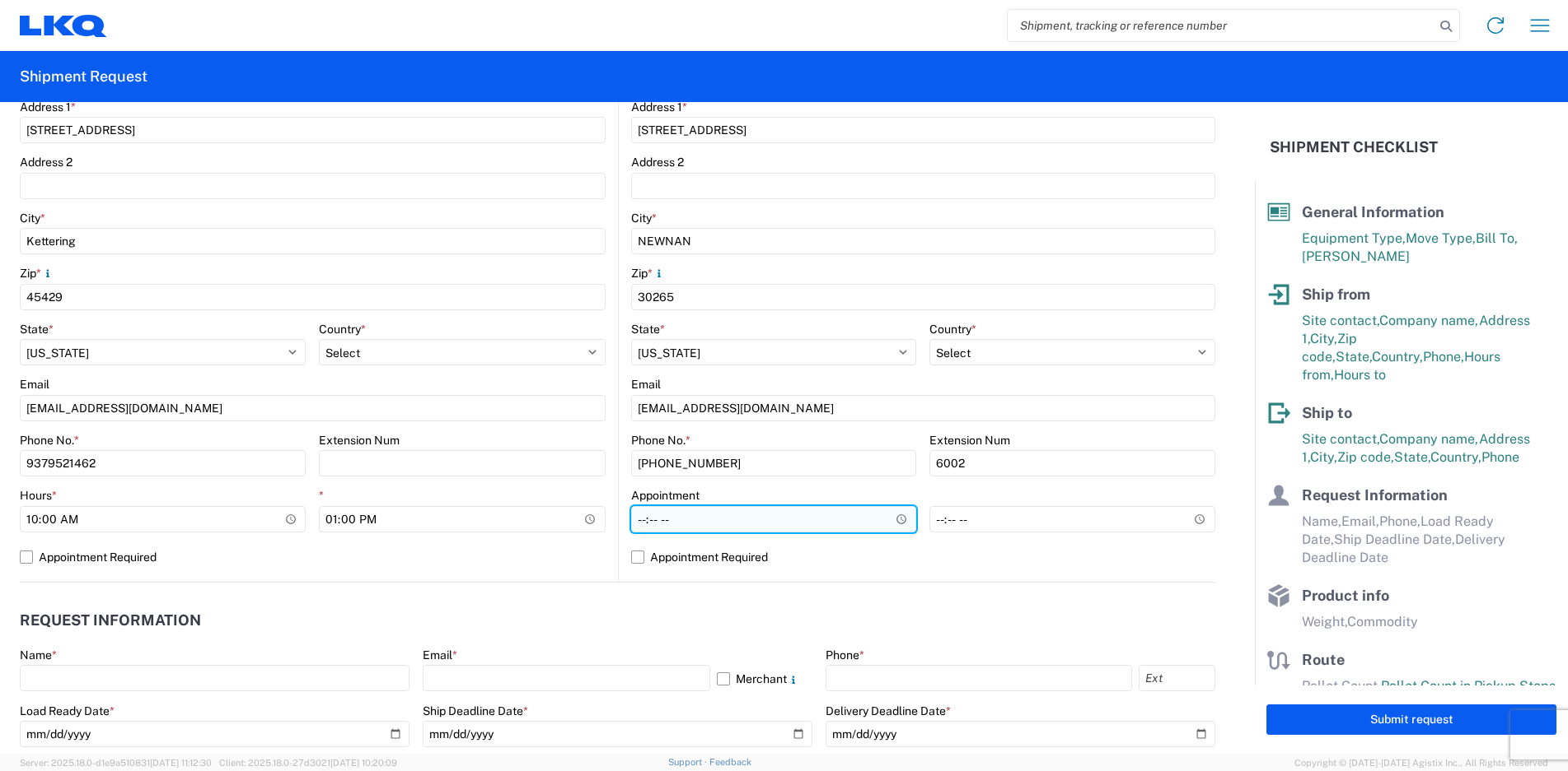
click at [631, 523] on input "Hours *" at bounding box center [773, 519] width 286 height 26
type input "07:00"
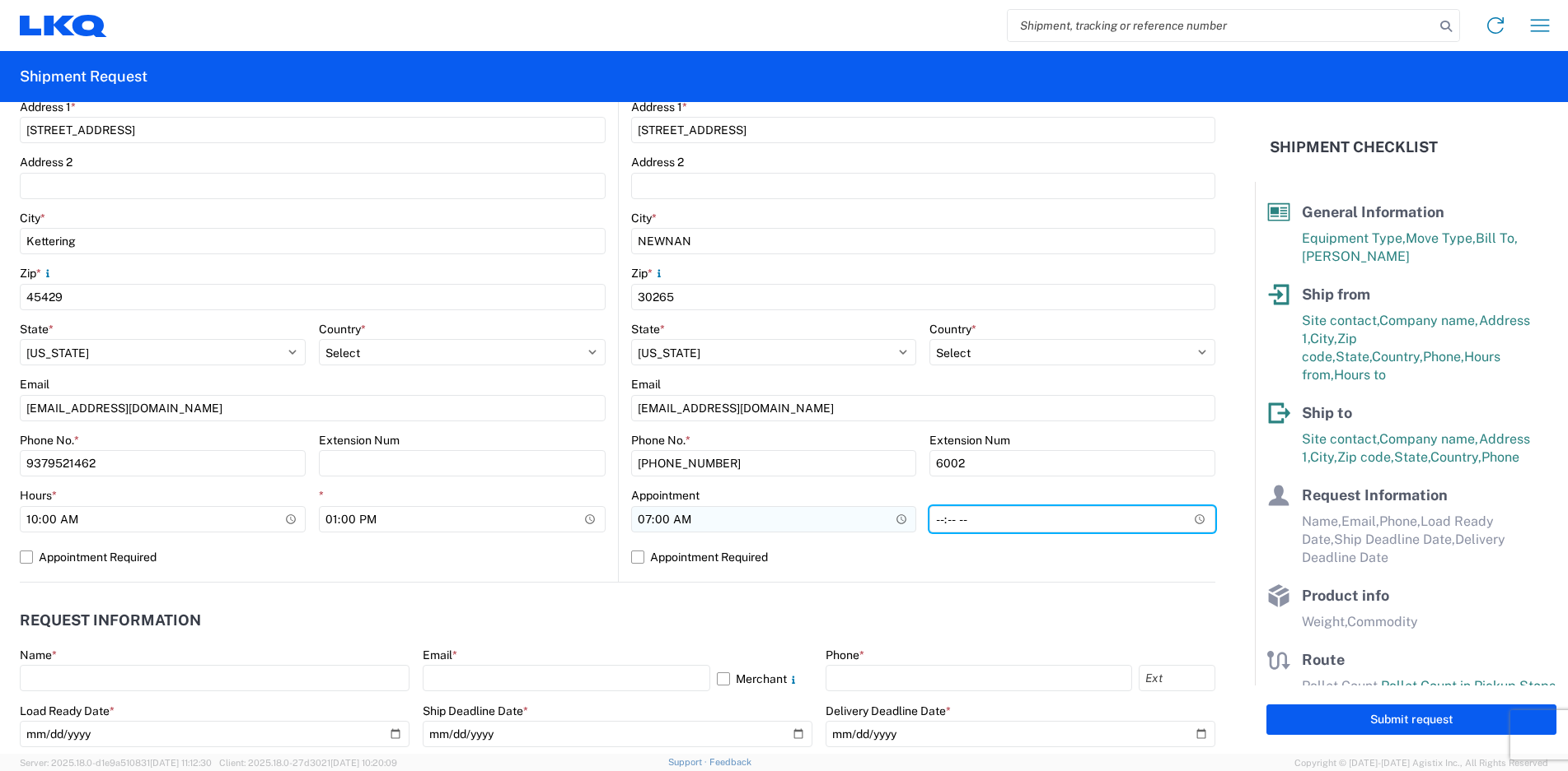
type input "14:00"
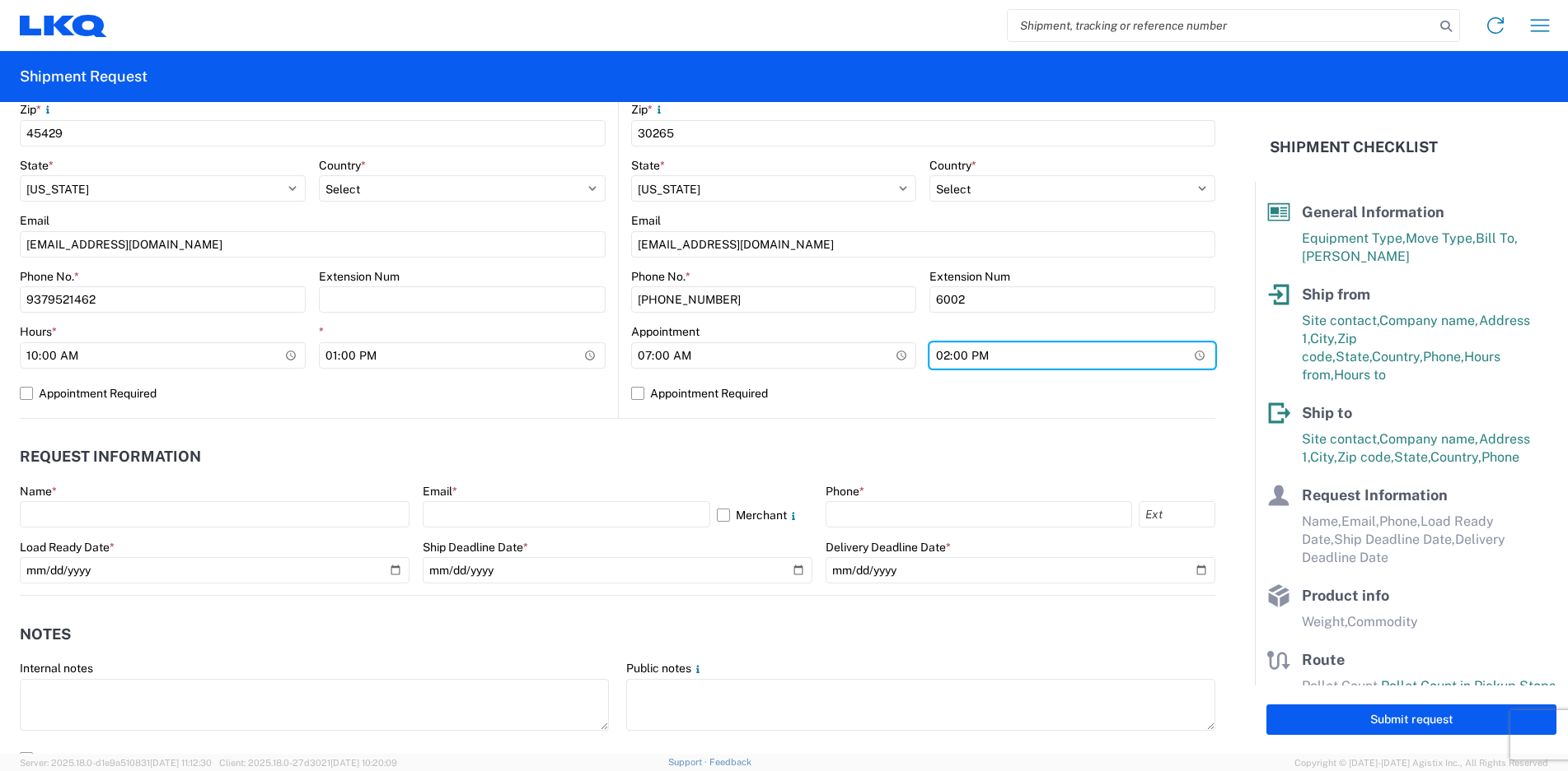
scroll to position [577, 0]
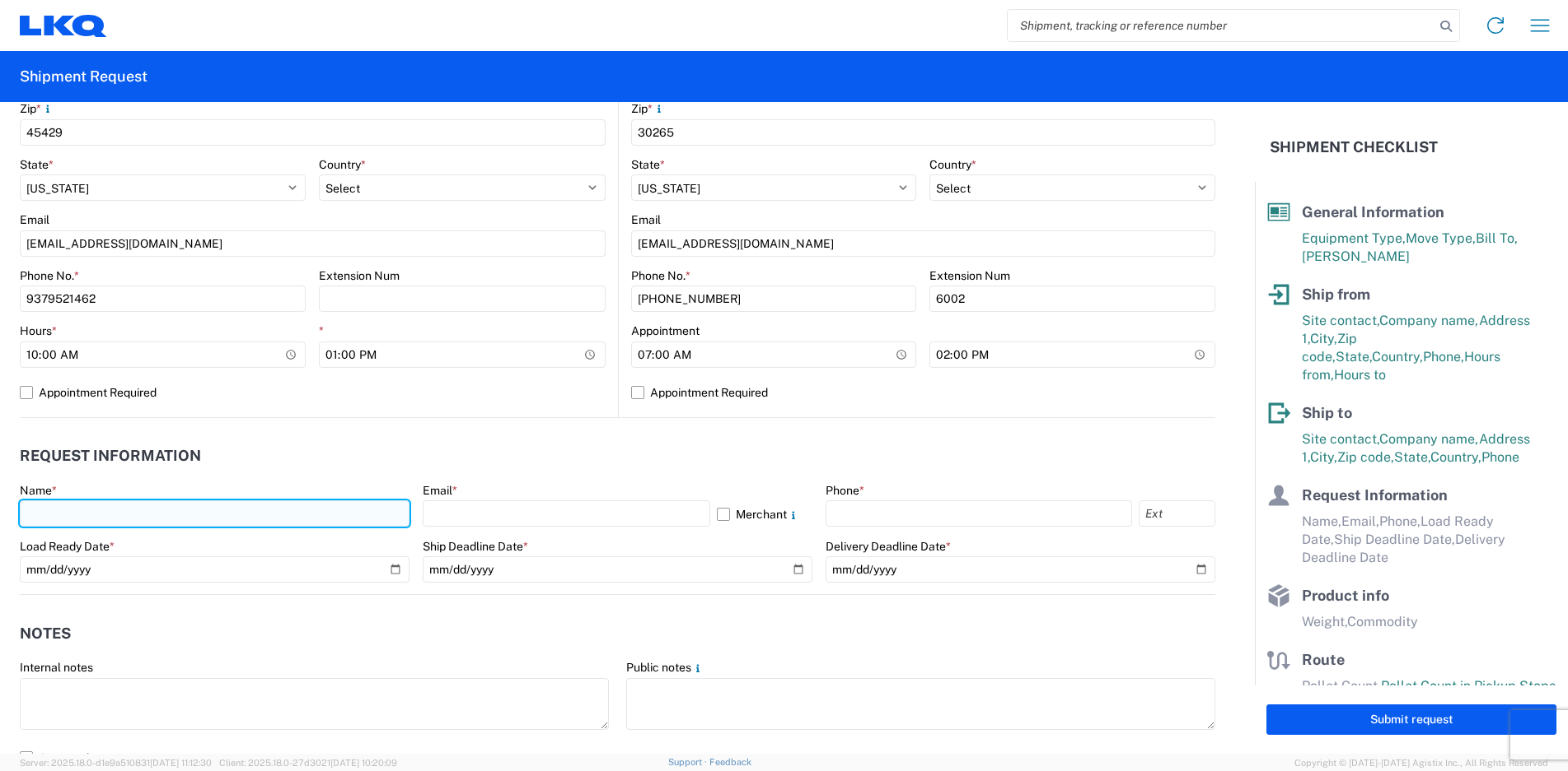
click at [263, 520] on input "text" at bounding box center [214, 514] width 390 height 26
type input "[PERSON_NAME]"
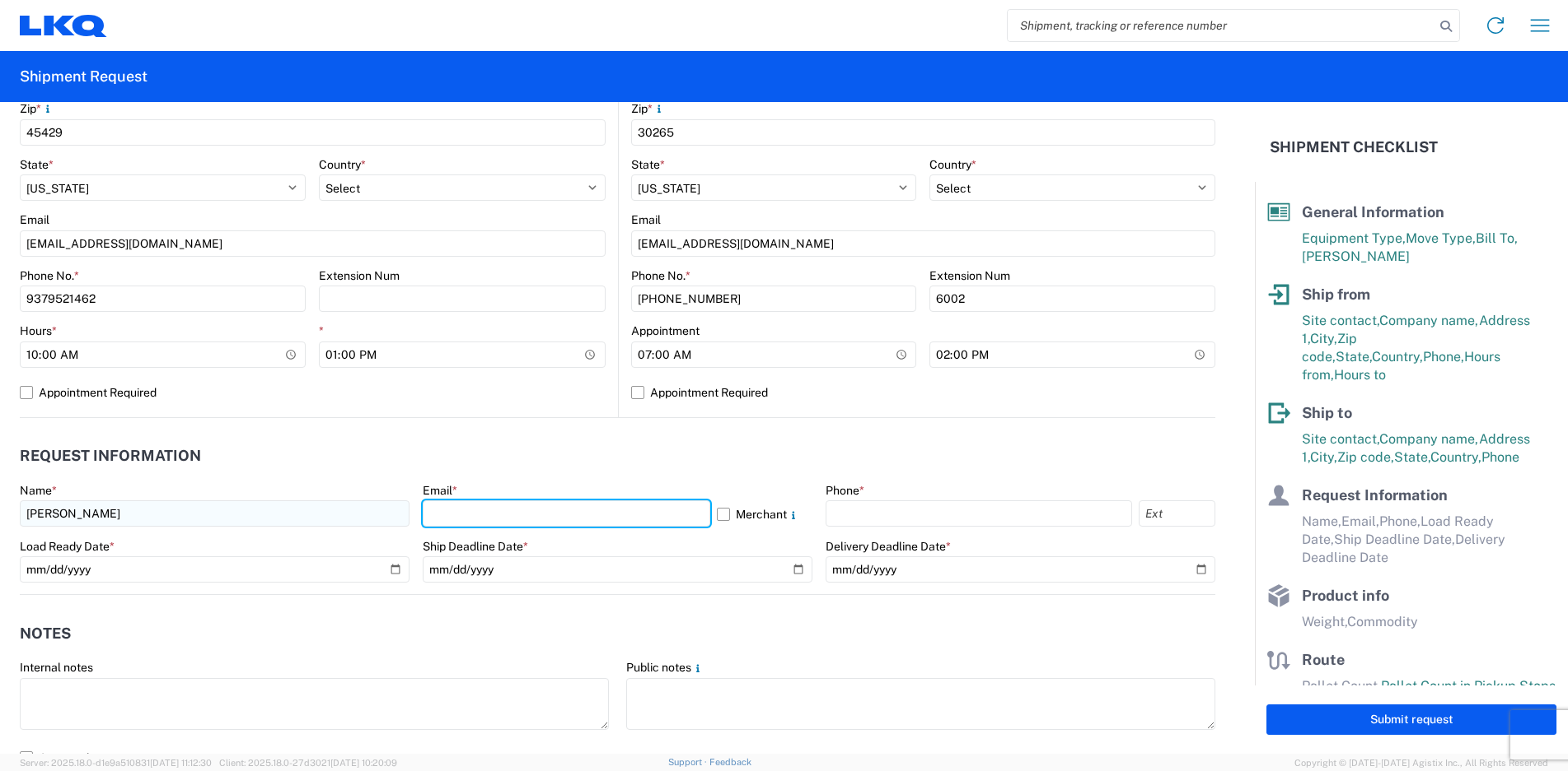
type input "[EMAIL_ADDRESS][DOMAIN_NAME]"
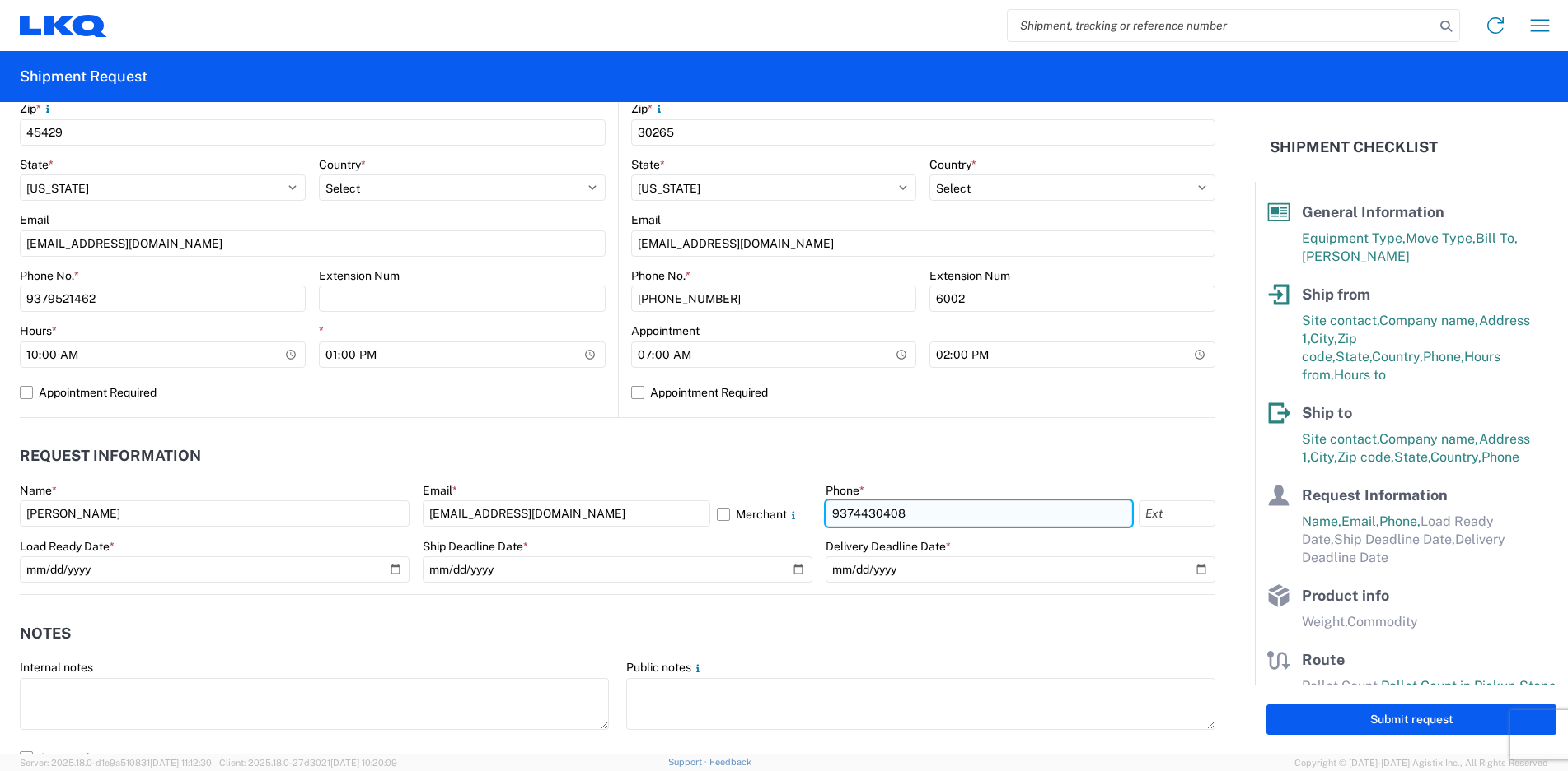
click at [929, 514] on input "9374430408" at bounding box center [978, 514] width 306 height 26
type input "9379521462"
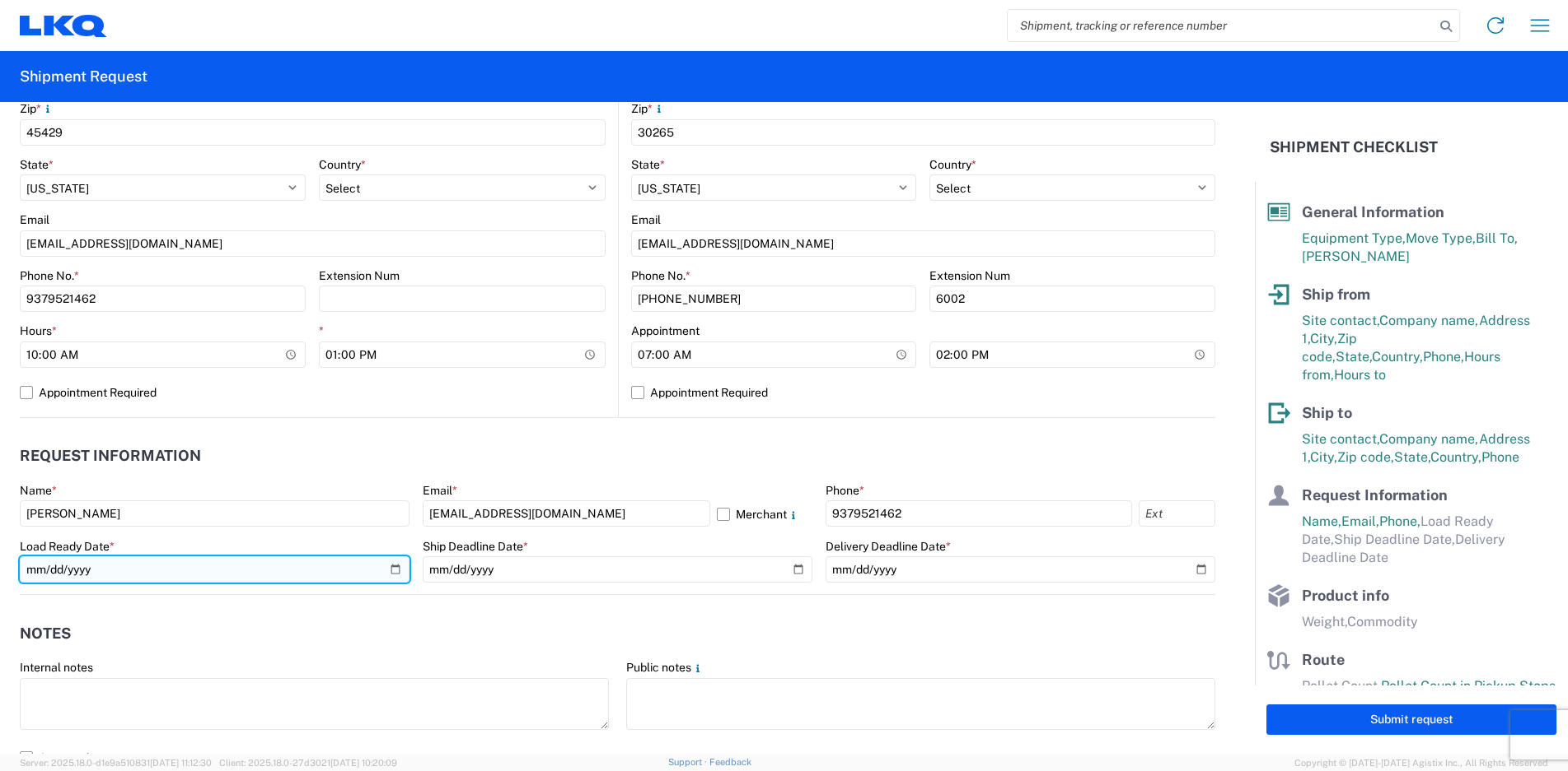
click at [388, 564] on input "date" at bounding box center [214, 569] width 390 height 26
type input "[DATE]"
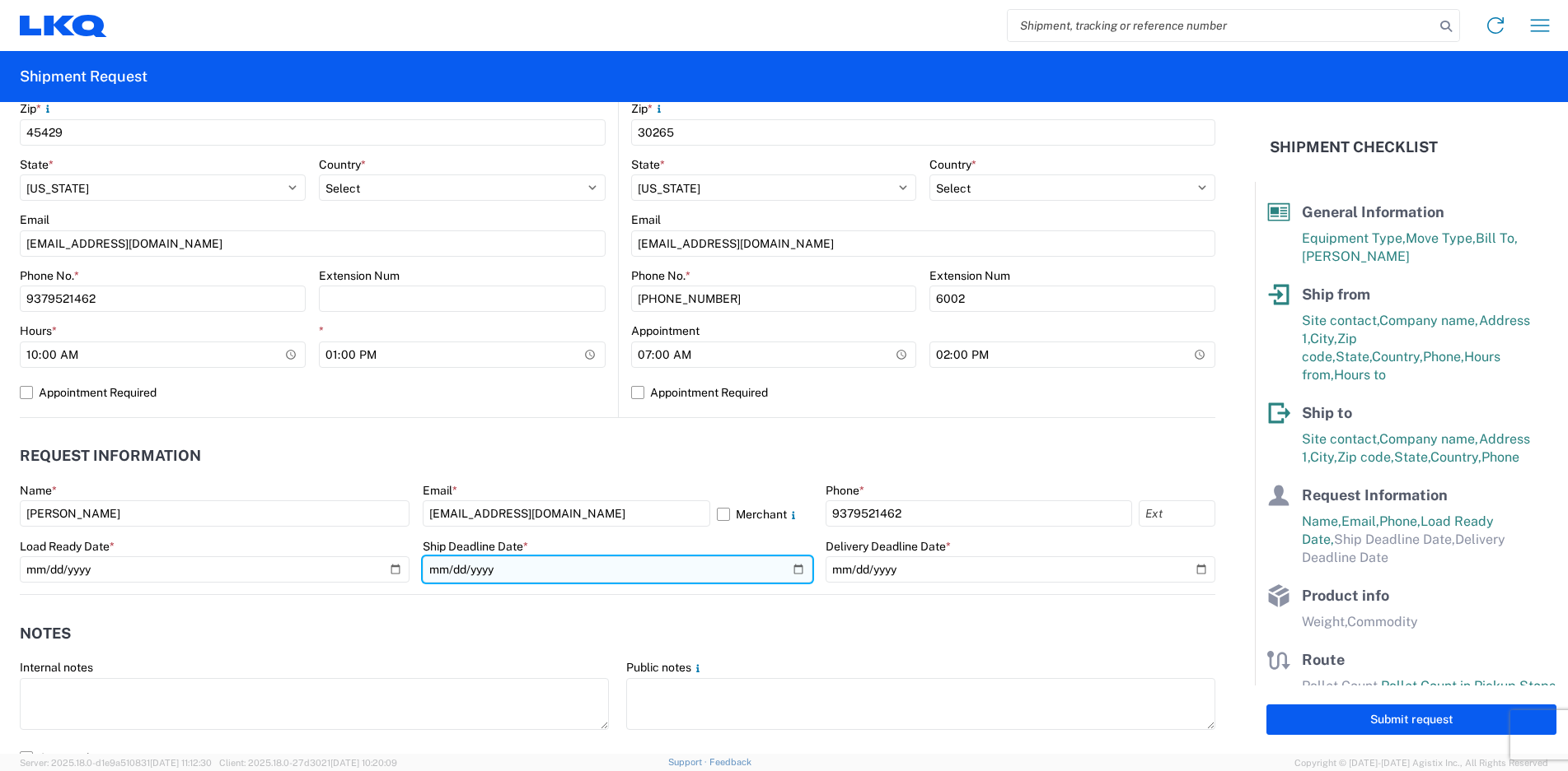
click at [567, 572] on input "date" at bounding box center [617, 569] width 390 height 26
click at [783, 565] on input "date" at bounding box center [617, 569] width 390 height 26
type input "[DATE]"
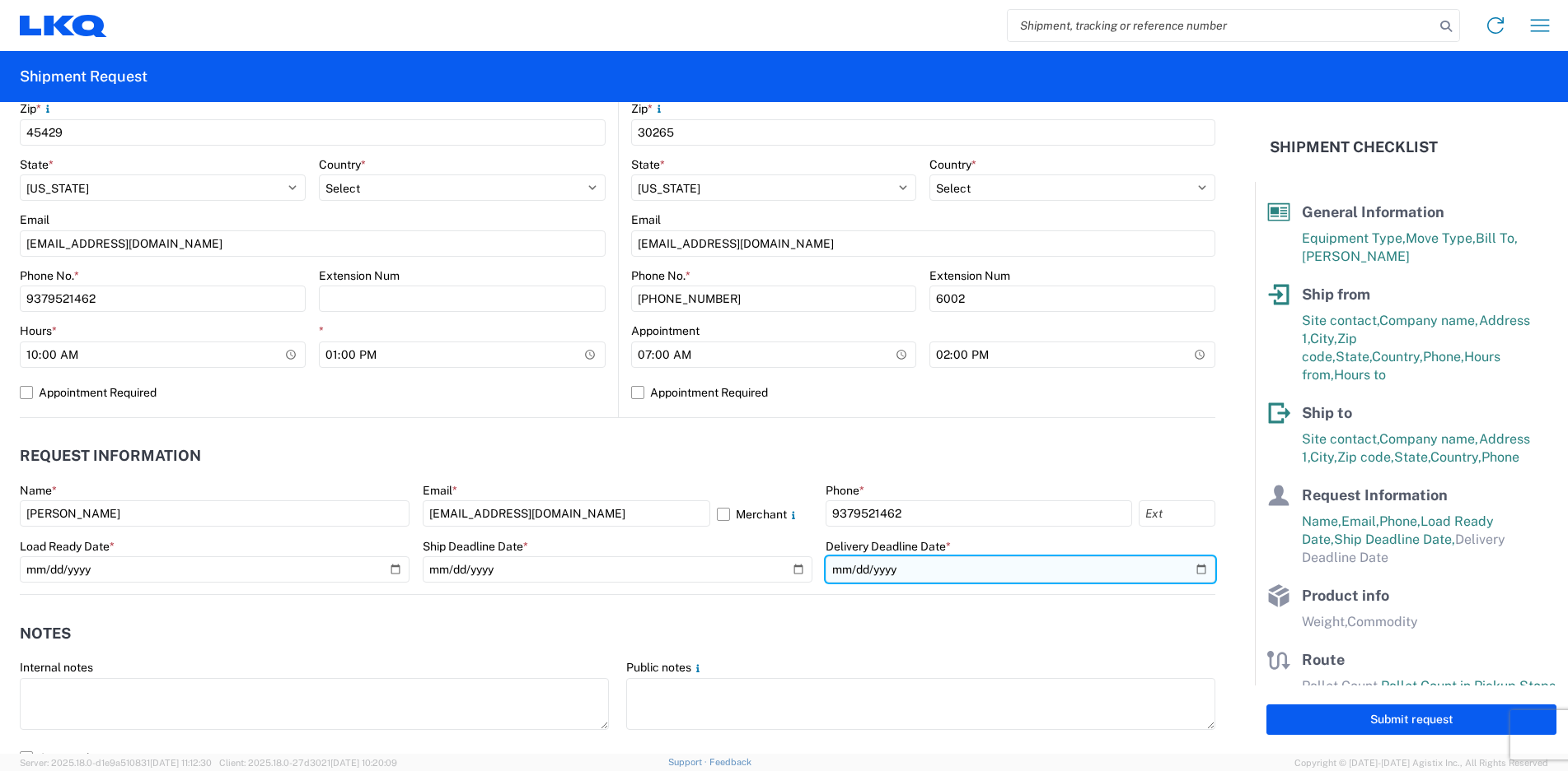
click at [1030, 567] on input "date" at bounding box center [1020, 569] width 390 height 26
click at [1187, 565] on input "date" at bounding box center [1020, 569] width 390 height 26
type input "[DATE]"
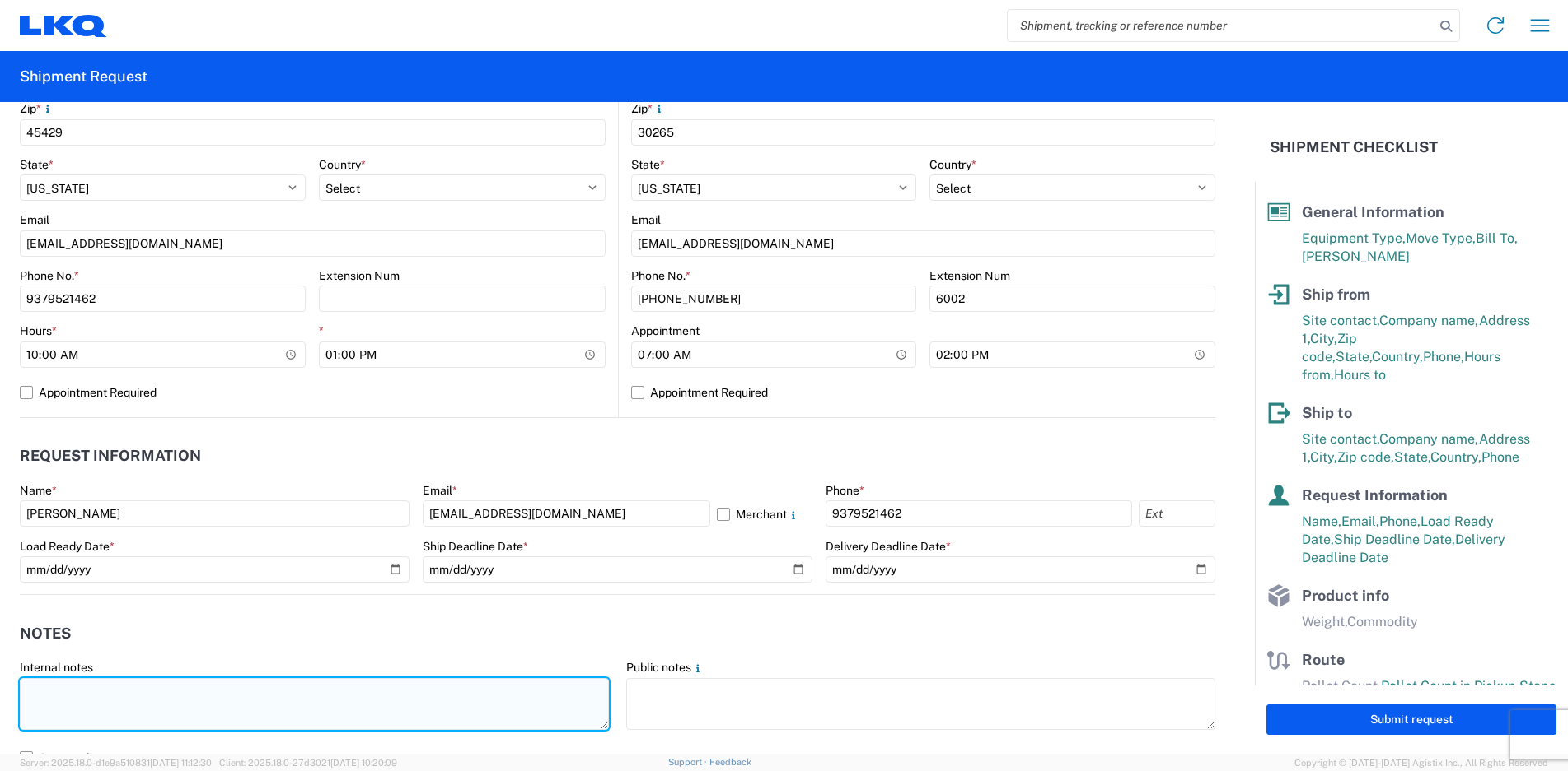
click at [375, 709] on textarea at bounding box center [314, 704] width 589 height 51
paste textarea "DO NOT DOUBLE STACK CVC PICK UP 10:00AM-1:00PM GPS DELIVERY 7:00AM-2:00PM"
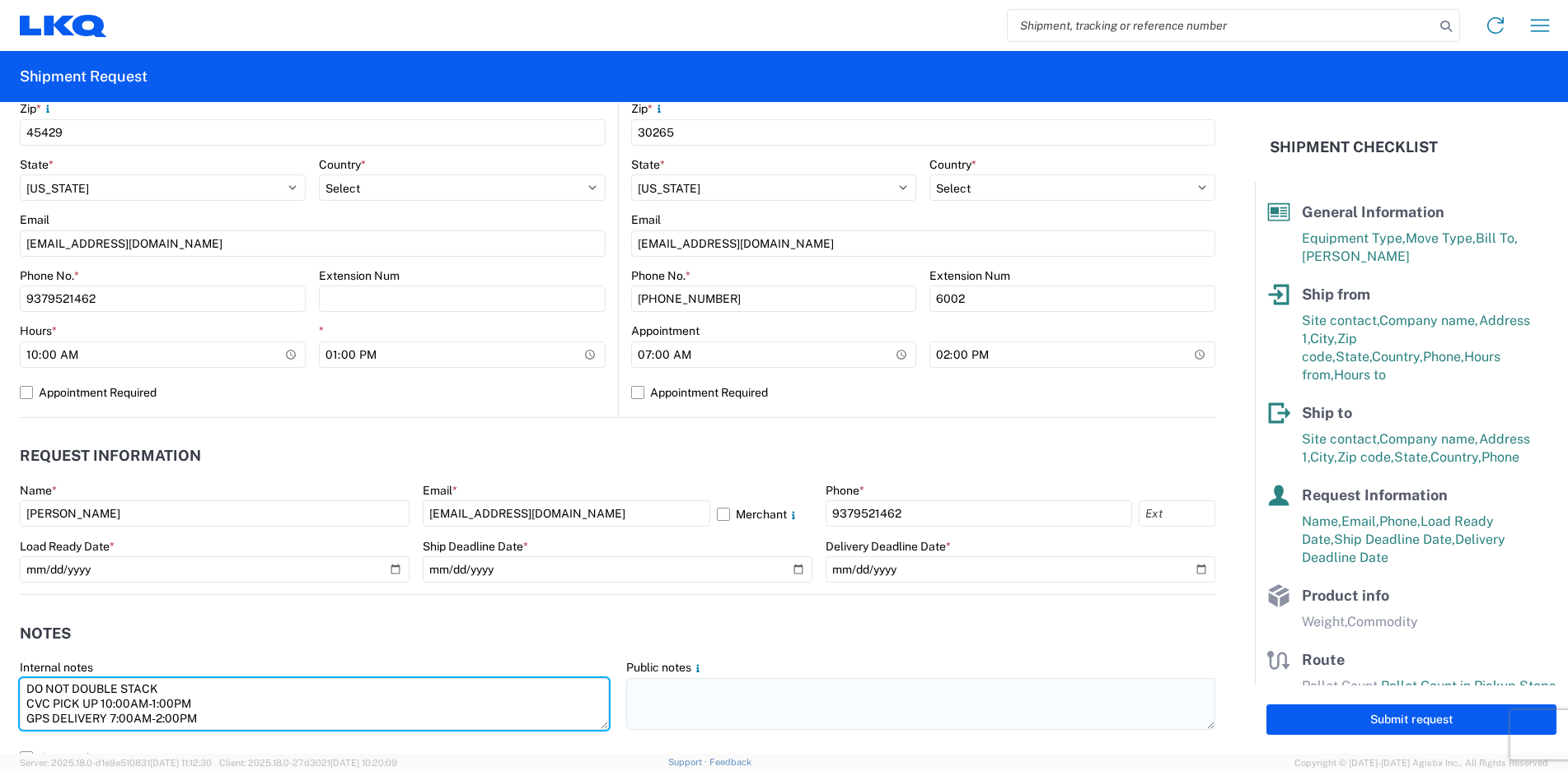
type textarea "DO NOT DOUBLE STACK CVC PICK UP 10:00AM-1:00PM GPS DELIVERY 7:00AM-2:00PM"
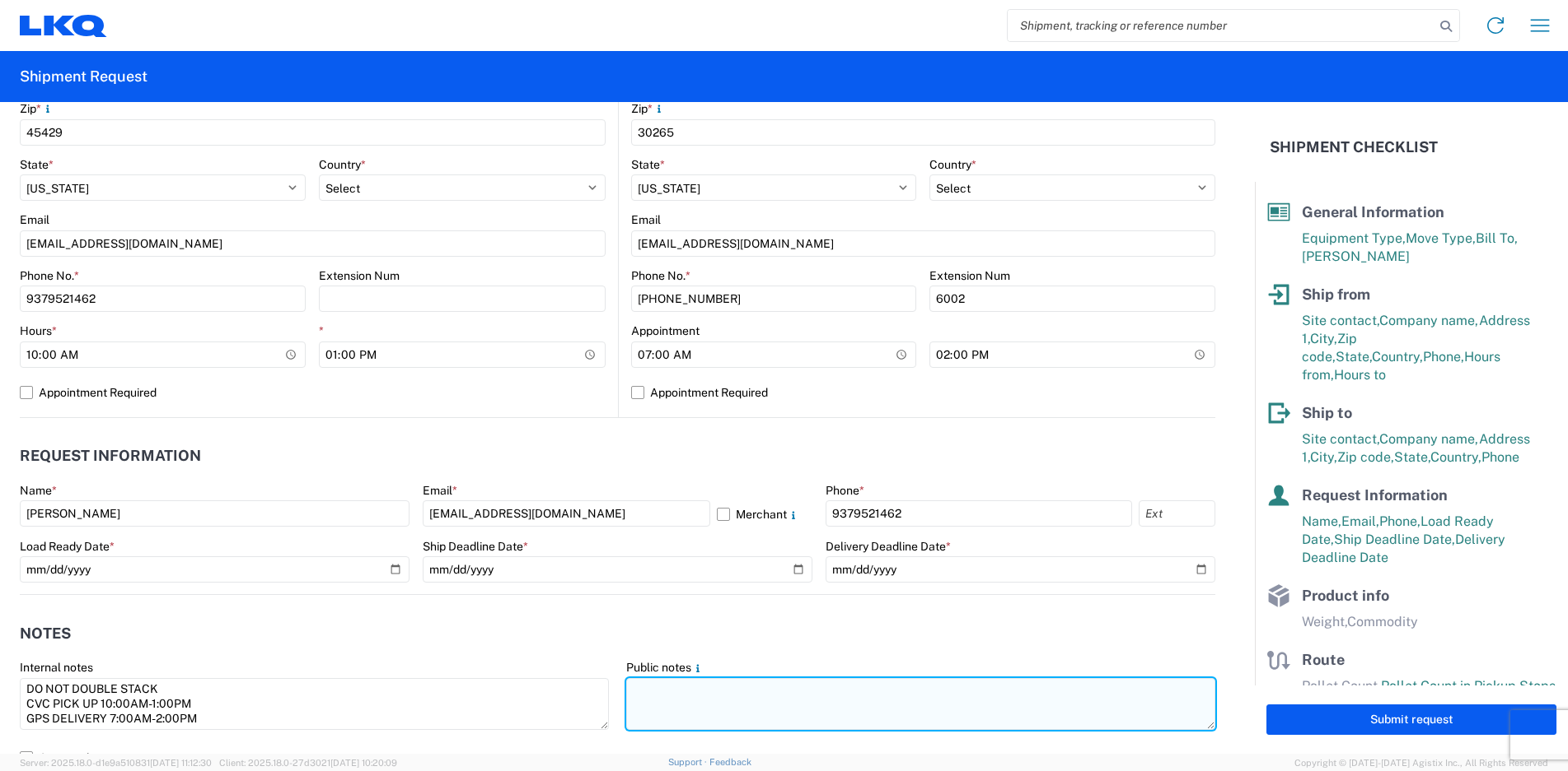
click at [711, 701] on textarea at bounding box center [920, 704] width 589 height 51
paste textarea "DO NOT DOUBLE STACK CVC PICK UP 10:00AM-1:00PM GPS DELIVERY 7:00AM-2:00PM"
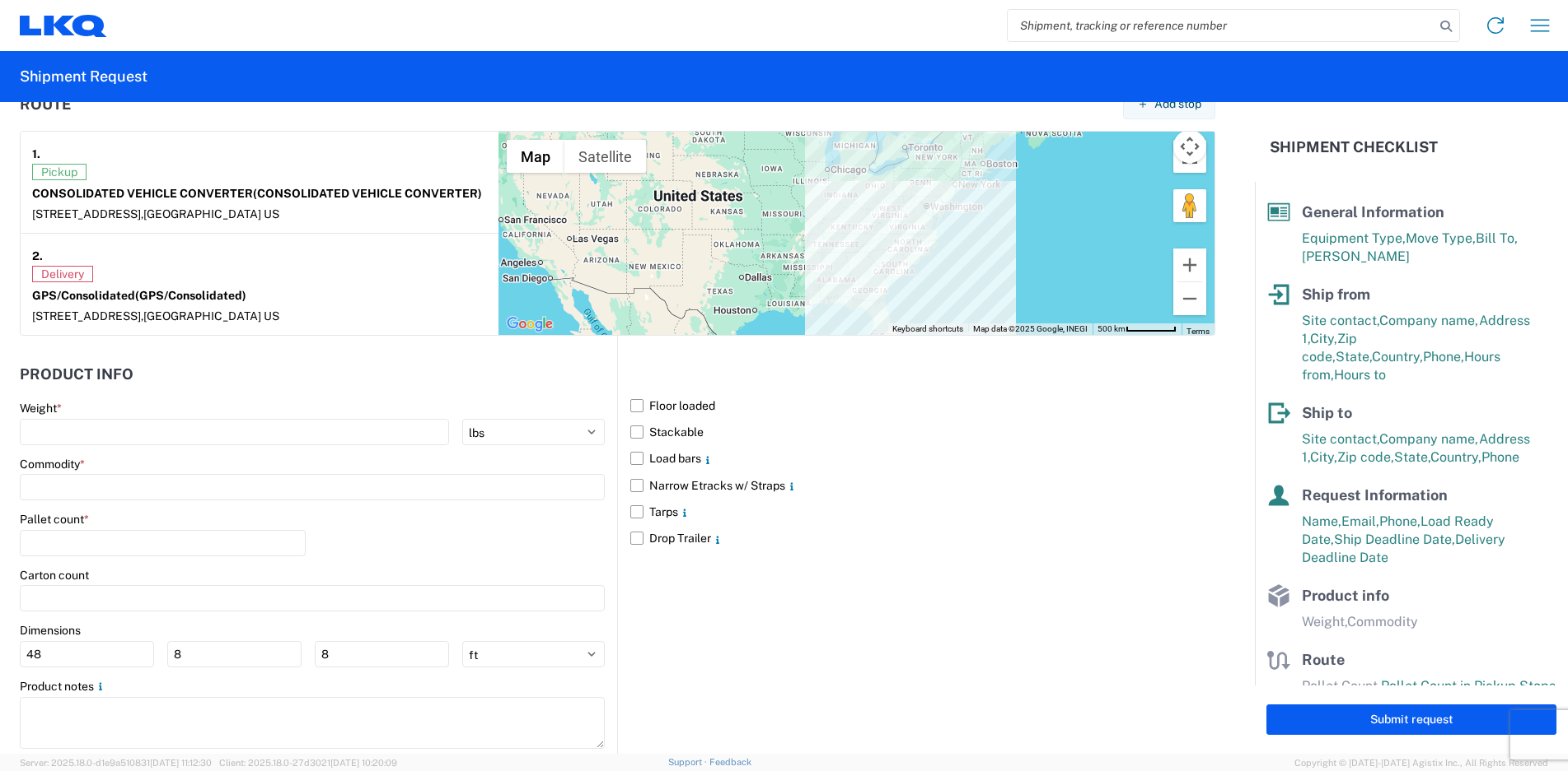
scroll to position [1318, 0]
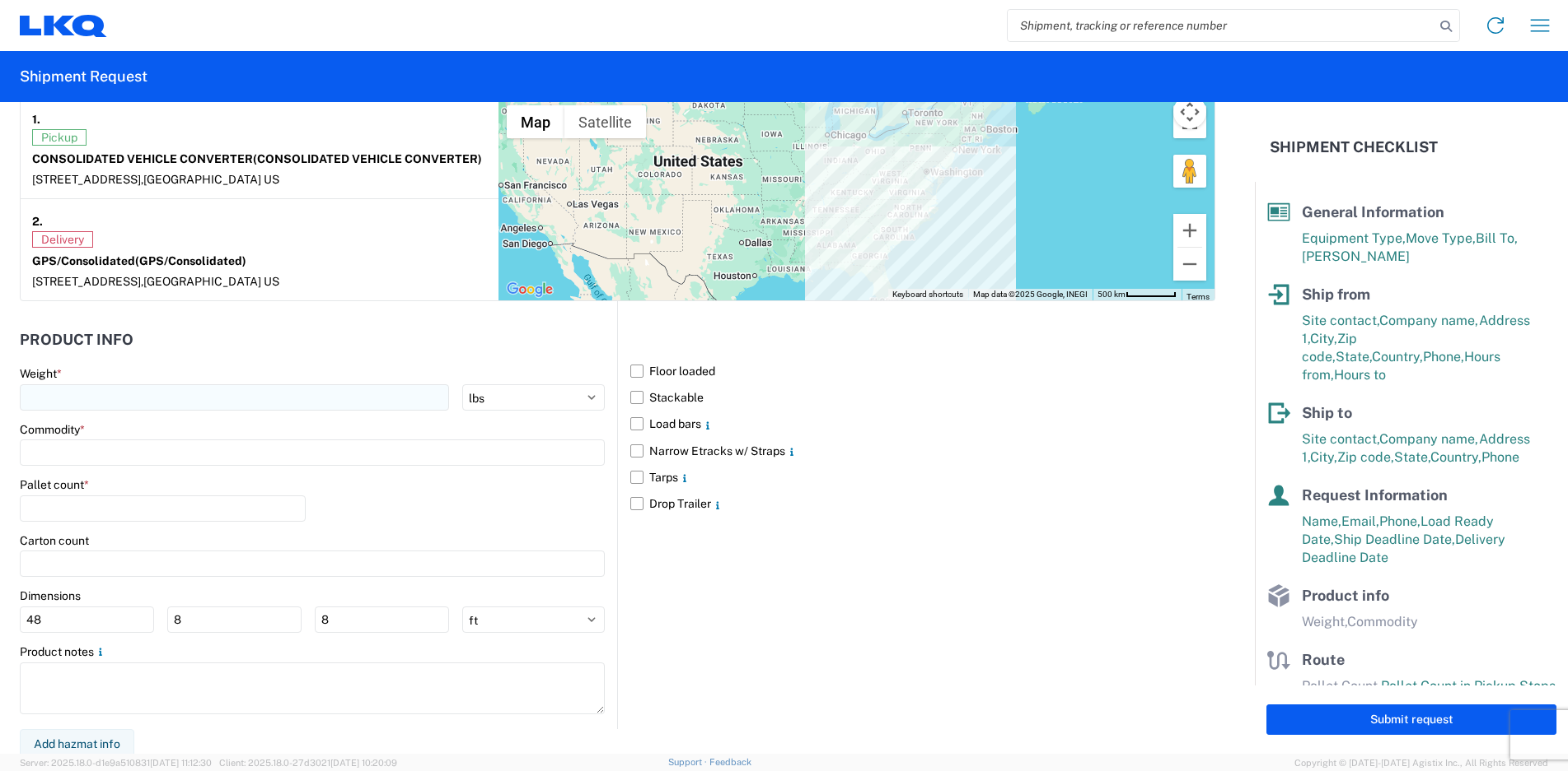
type textarea "DO NOT DOUBLE STACK CVC PICK UP 10:00AM-1:00PM GPS DELIVERY 7:00AM-2:00PM"
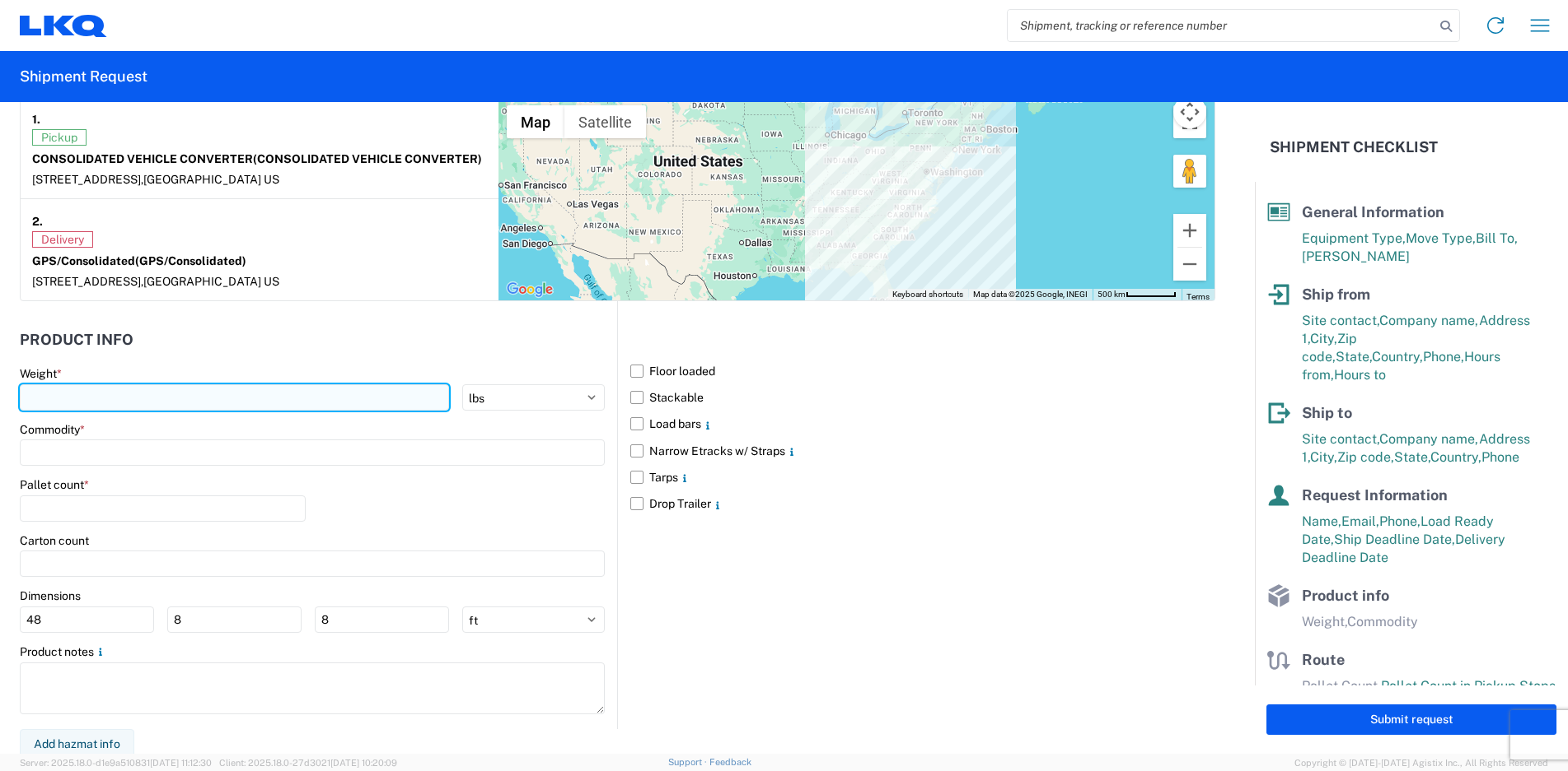
click at [68, 403] on input "number" at bounding box center [234, 397] width 429 height 26
type input "43005"
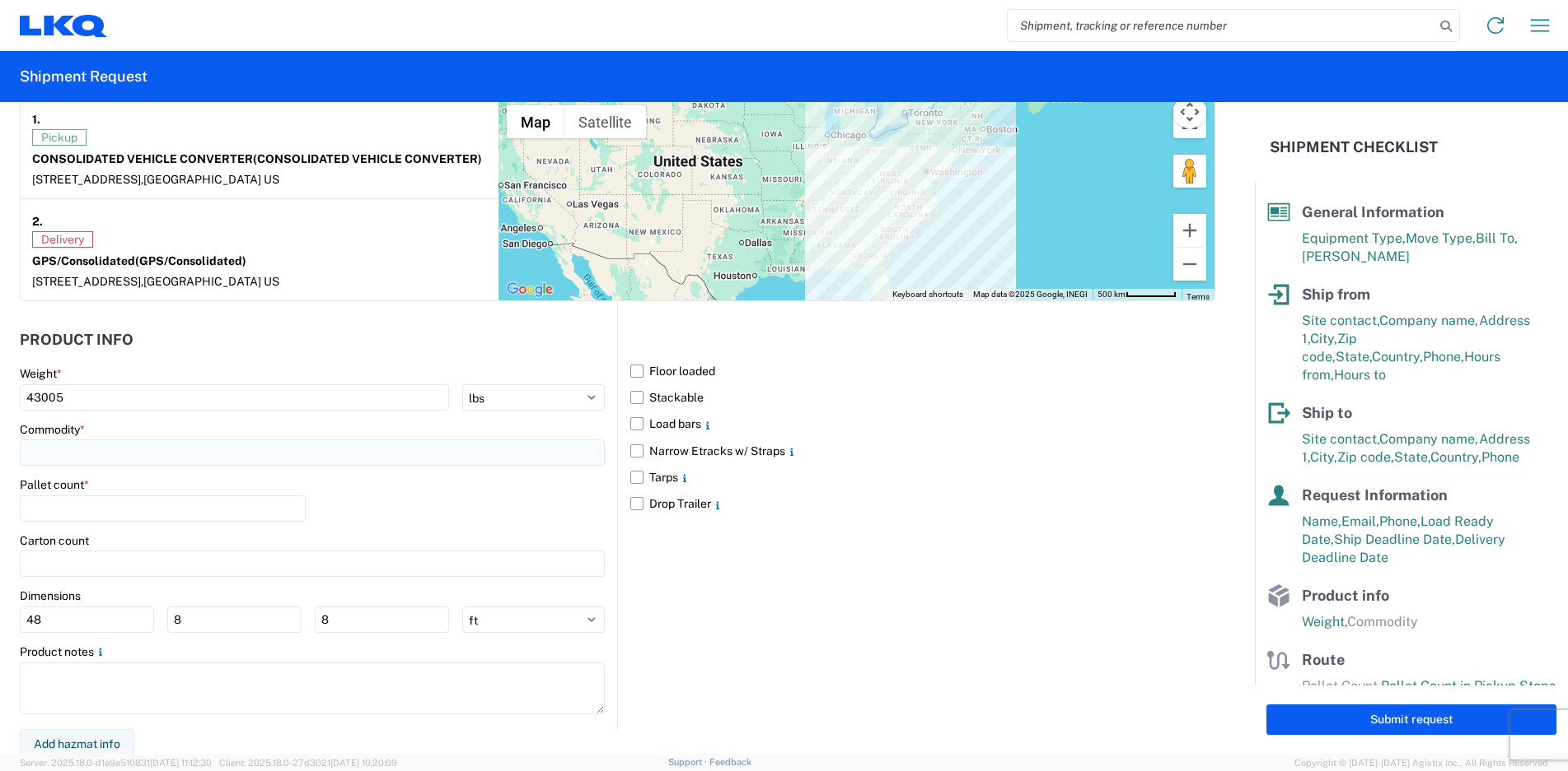
click at [73, 454] on input at bounding box center [312, 453] width 585 height 26
type input "MISC"
click at [133, 527] on span "Add new "MISC"..." at bounding box center [99, 529] width 96 height 15
type input "MISC"
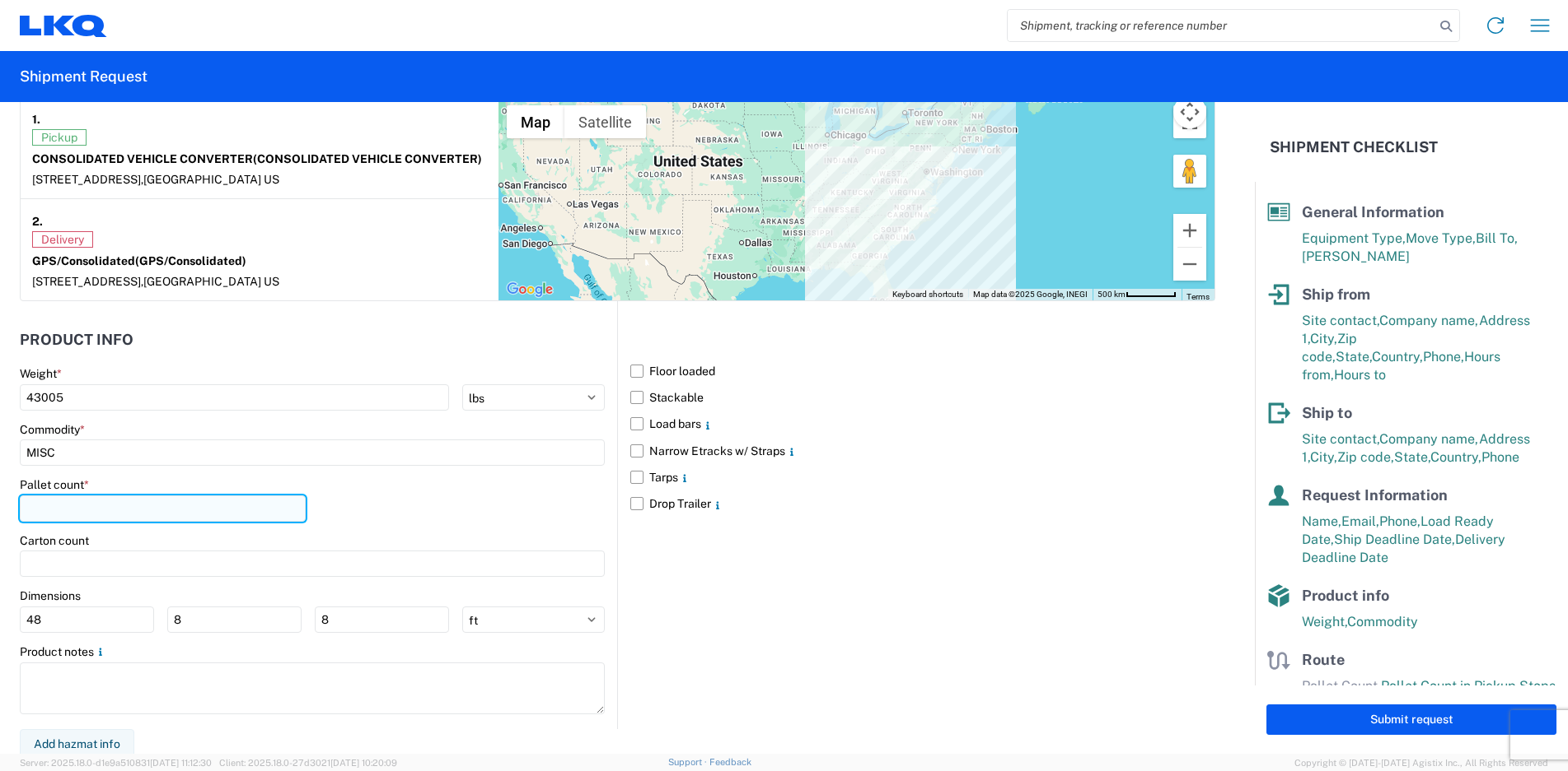
click at [75, 506] on input "number" at bounding box center [162, 508] width 286 height 26
type input "16"
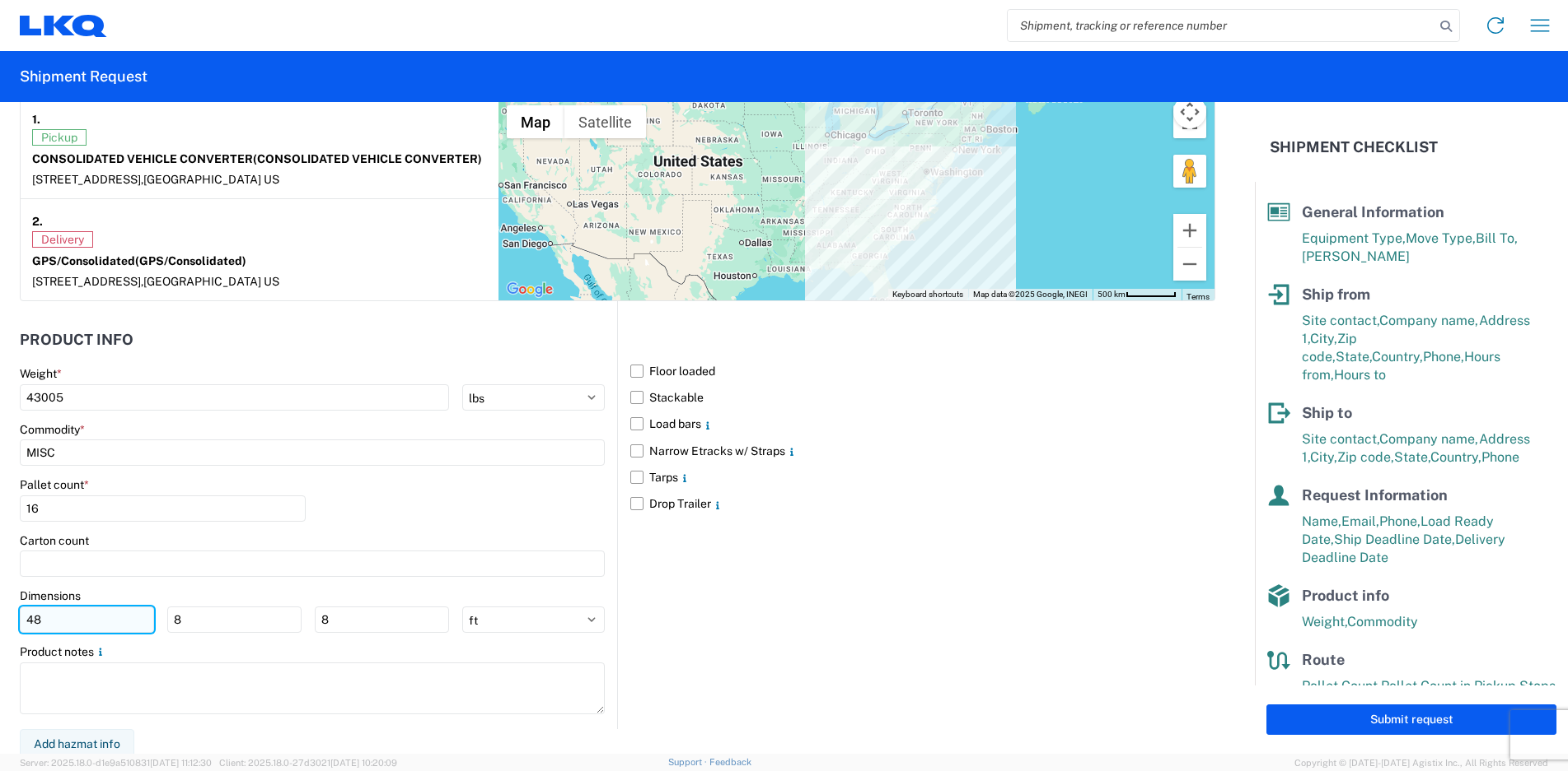
click at [110, 620] on input "48" at bounding box center [86, 620] width 134 height 26
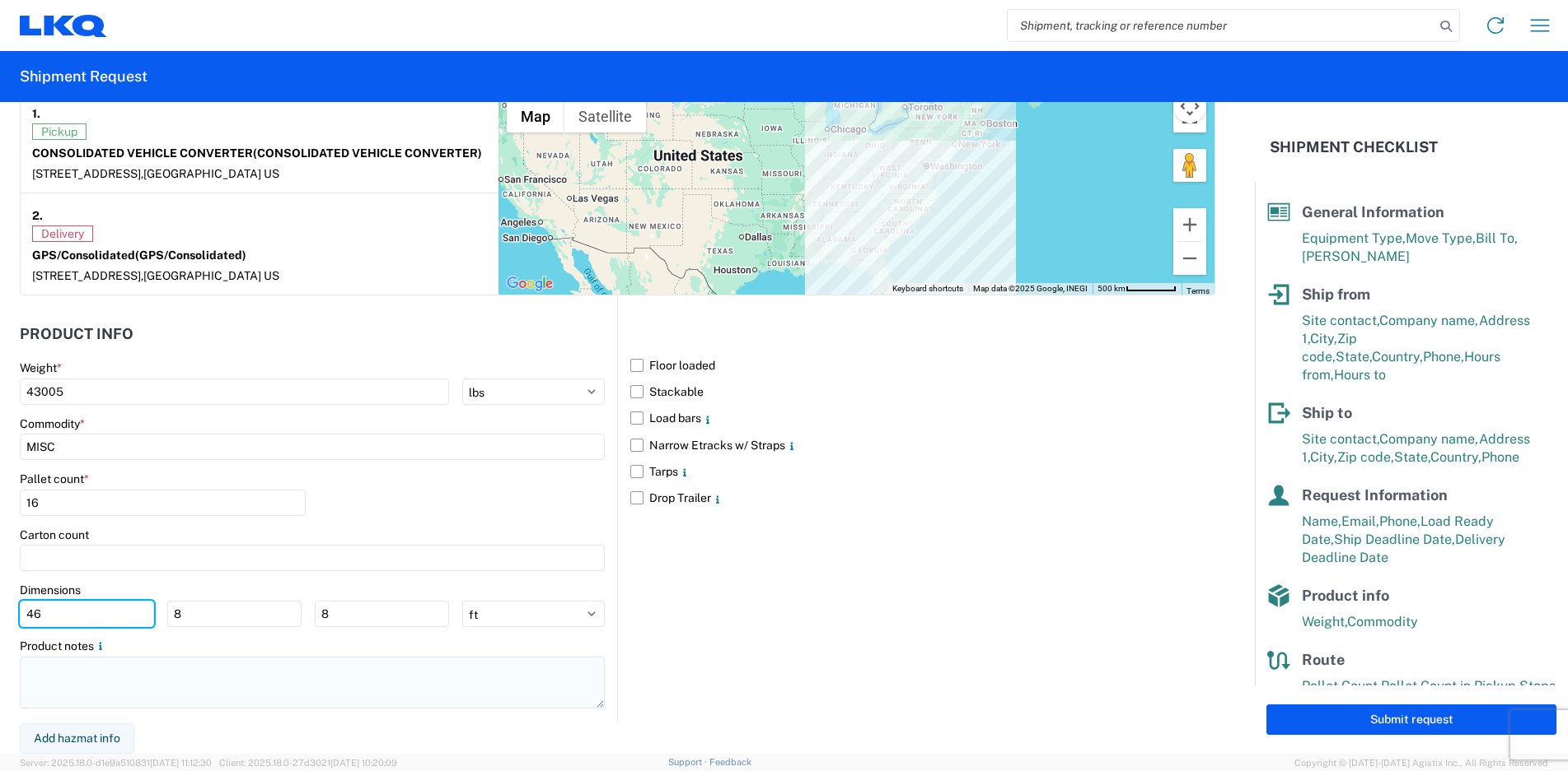
type input "46"
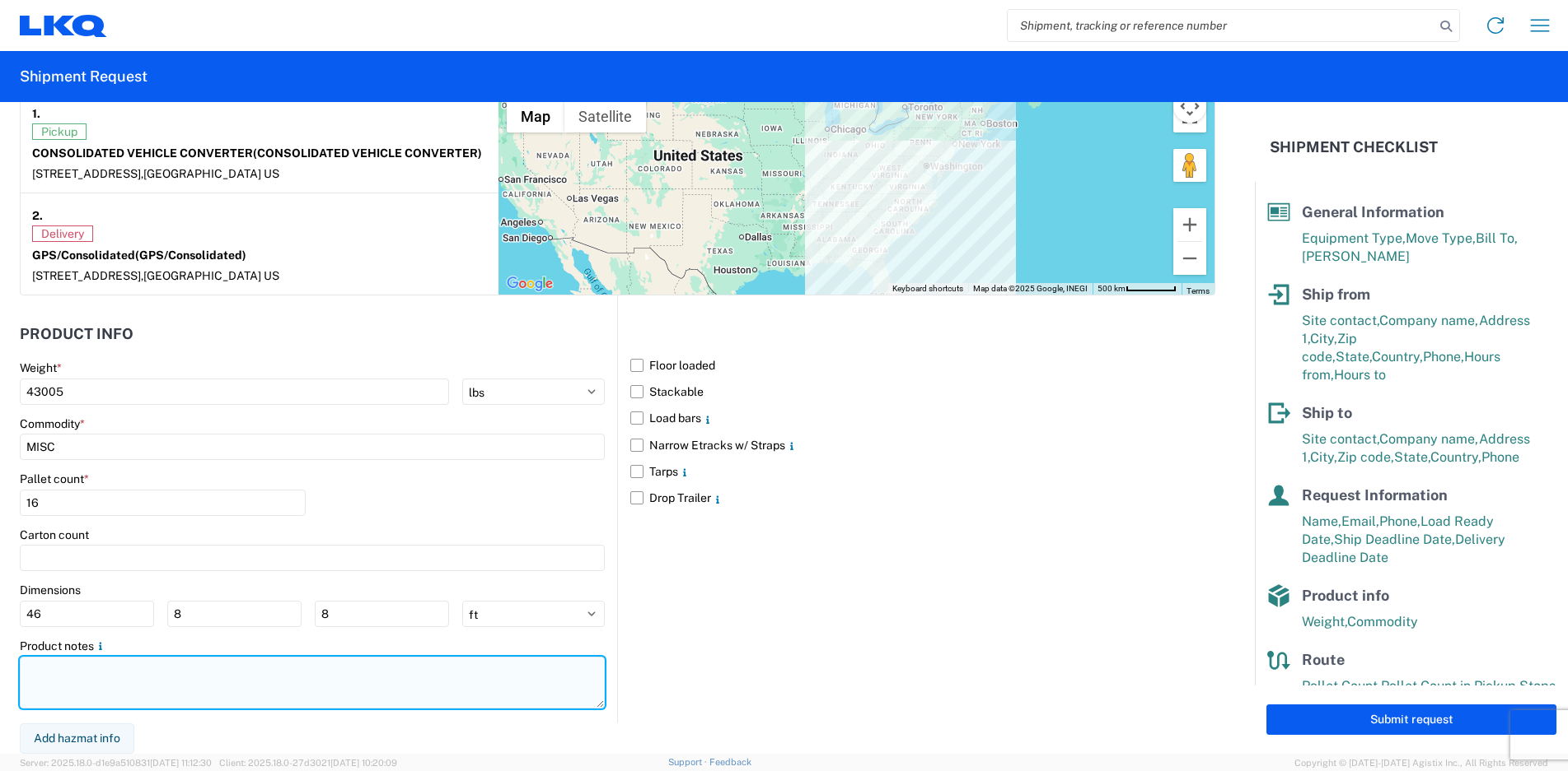
click at [89, 687] on textarea at bounding box center [312, 683] width 585 height 51
paste textarea "DO NOT DOUBLE STACK CVC PICK UP 10:00AM-1:00PM GPS DELIVERY 7:00AM-2:00PM"
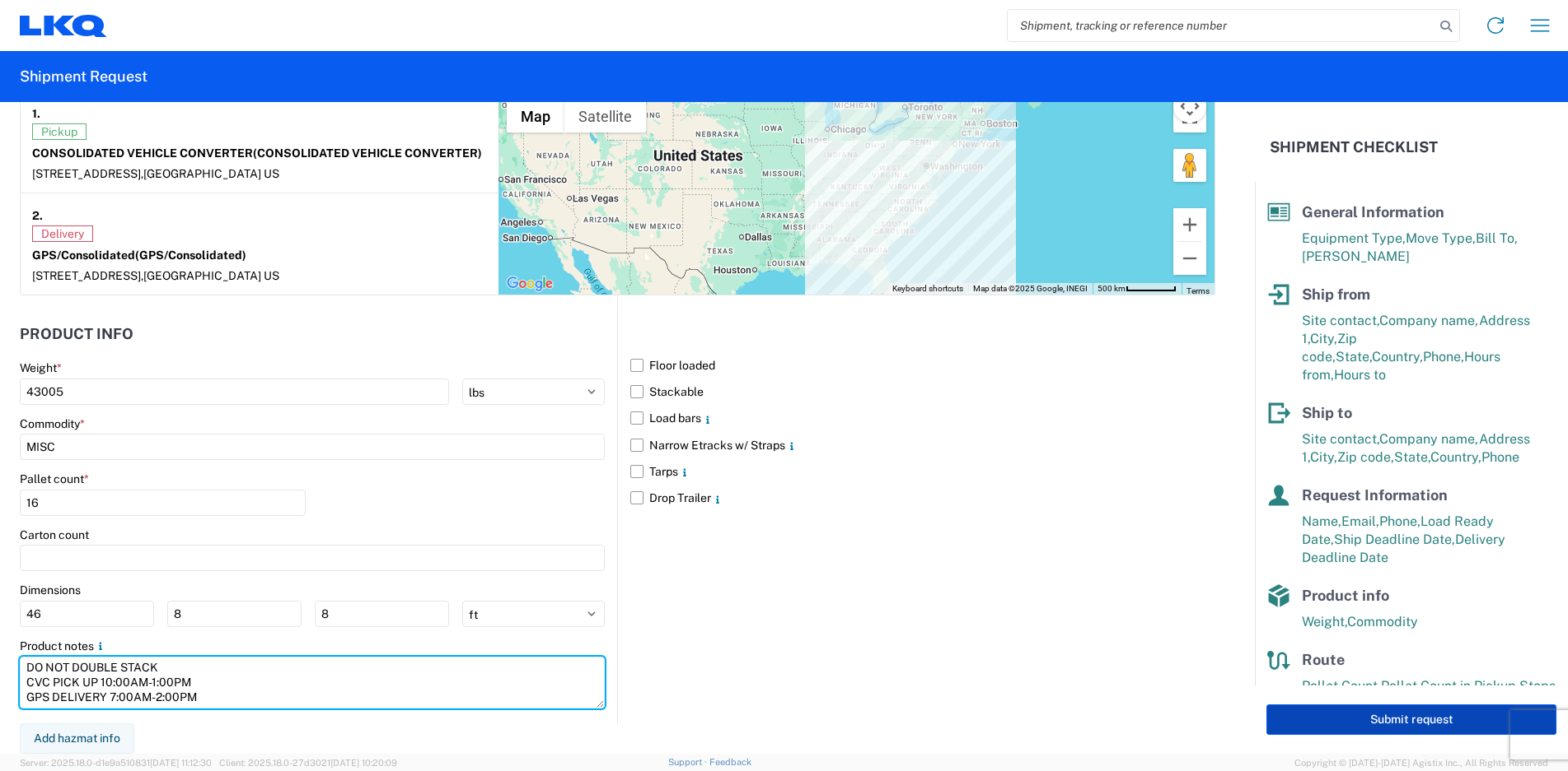
type textarea "DO NOT DOUBLE STACK CVC PICK UP 10:00AM-1:00PM GPS DELIVERY 7:00AM-2:00PM"
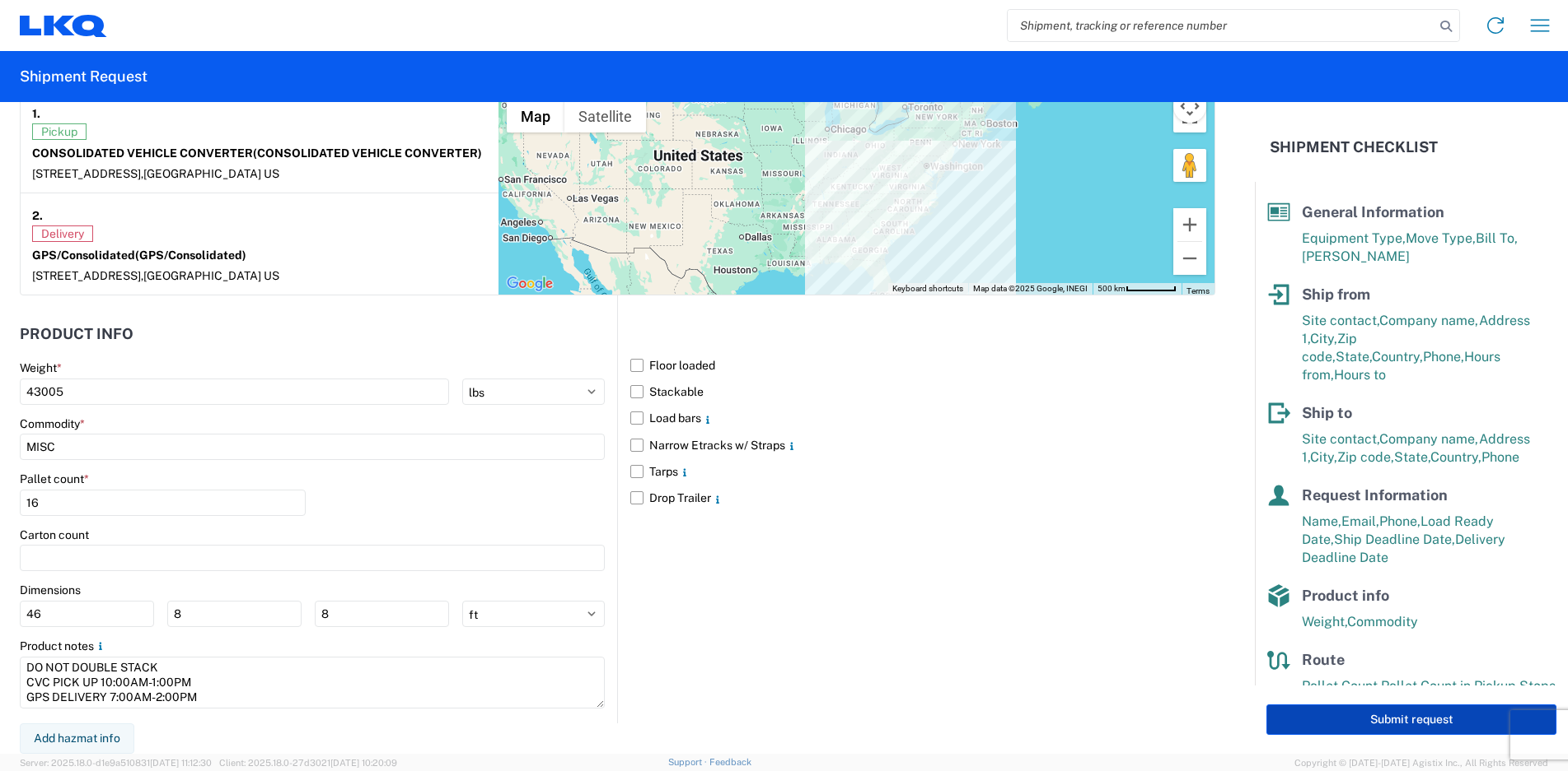
click at [1324, 734] on button "Submit request" at bounding box center [1411, 720] width 290 height 30
select select "US"
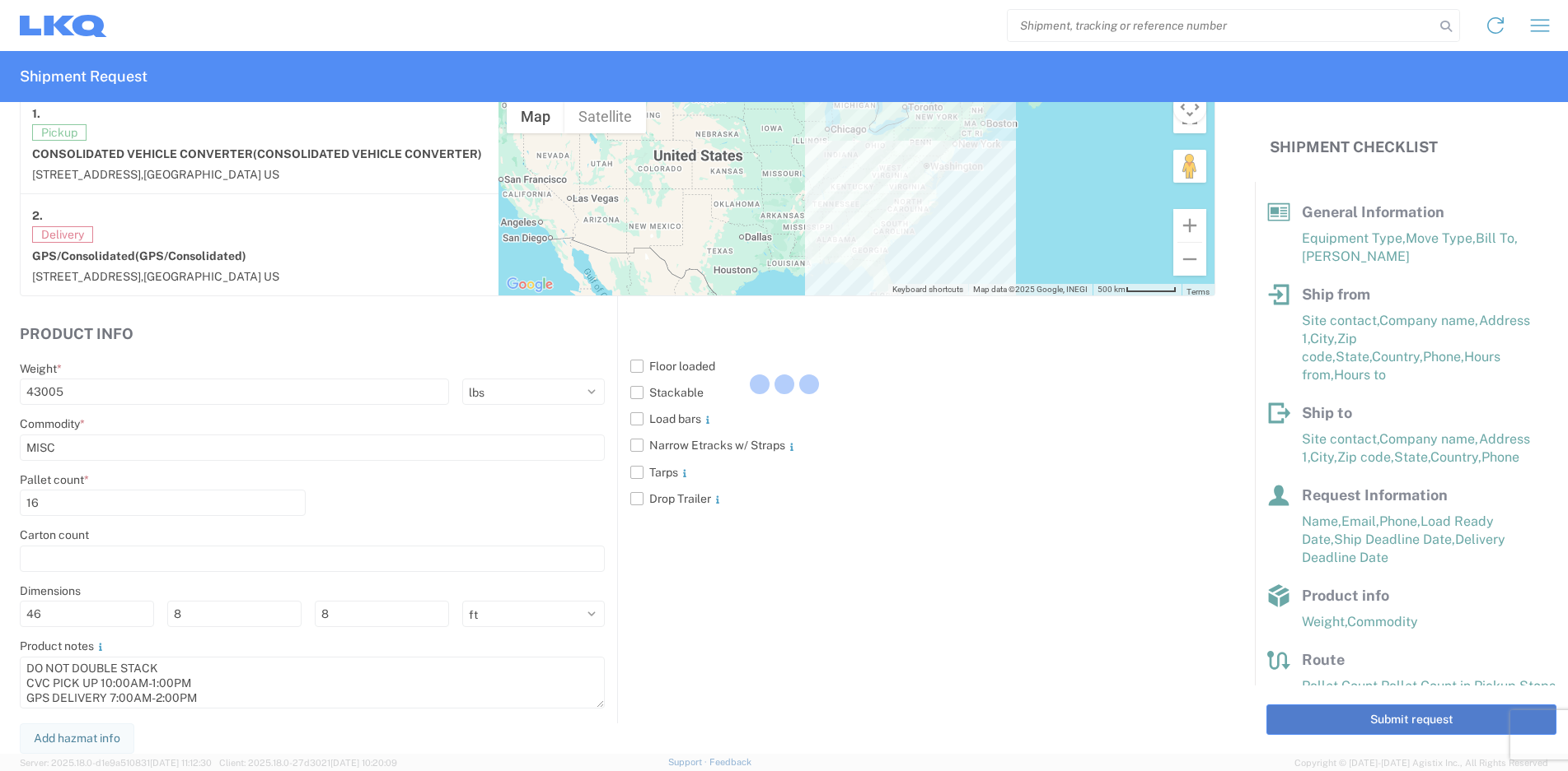
scroll to position [1323, 0]
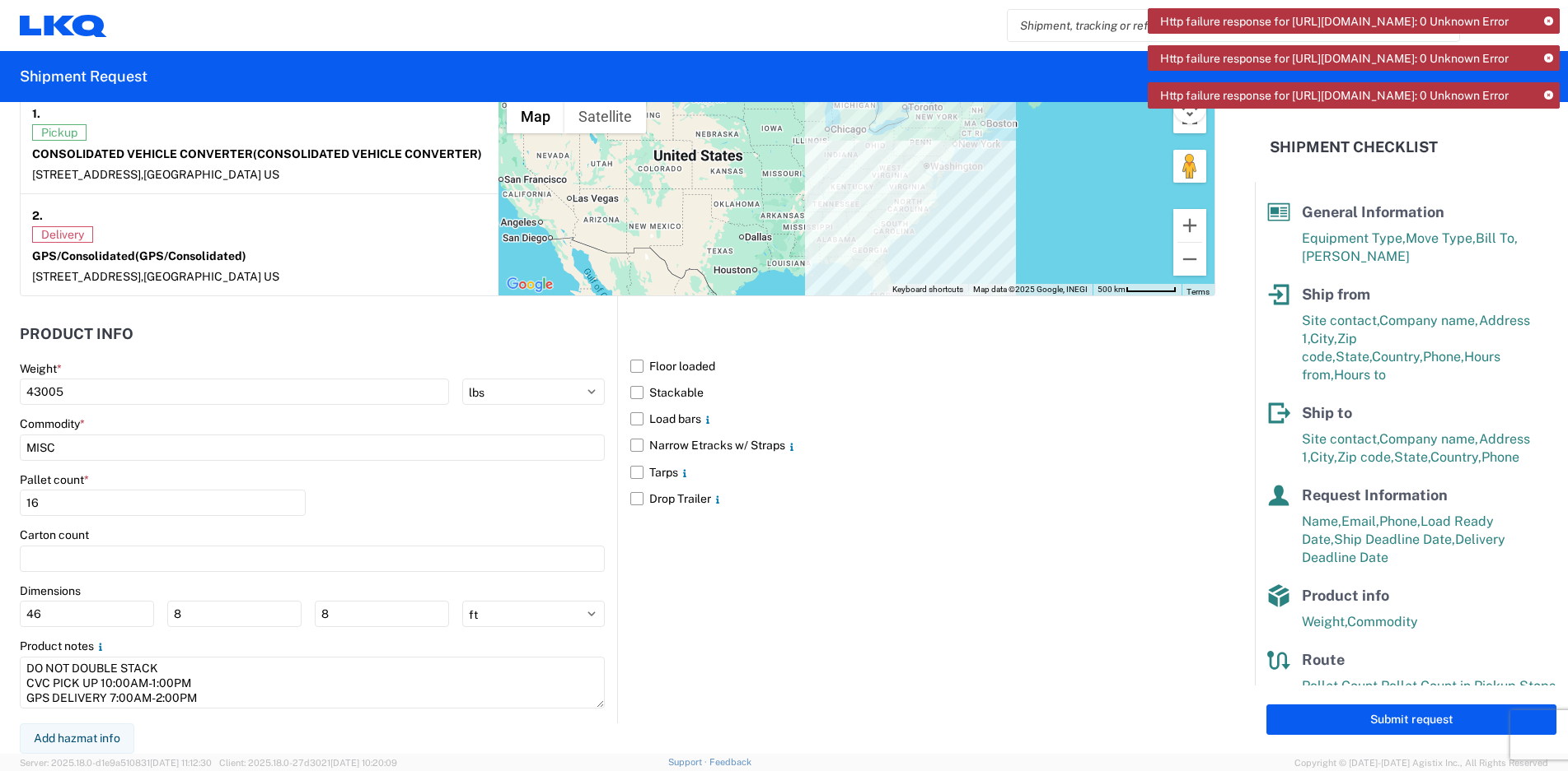
click at [1102, 697] on div "Floor loaded Stackable Load bars Narrow Etracks w/ Straps Tarps Drop Trailer" at bounding box center [916, 510] width 598 height 427
click at [1313, 711] on button "Submit request" at bounding box center [1411, 720] width 290 height 30
